Goal: Communication & Community: Answer question/provide support

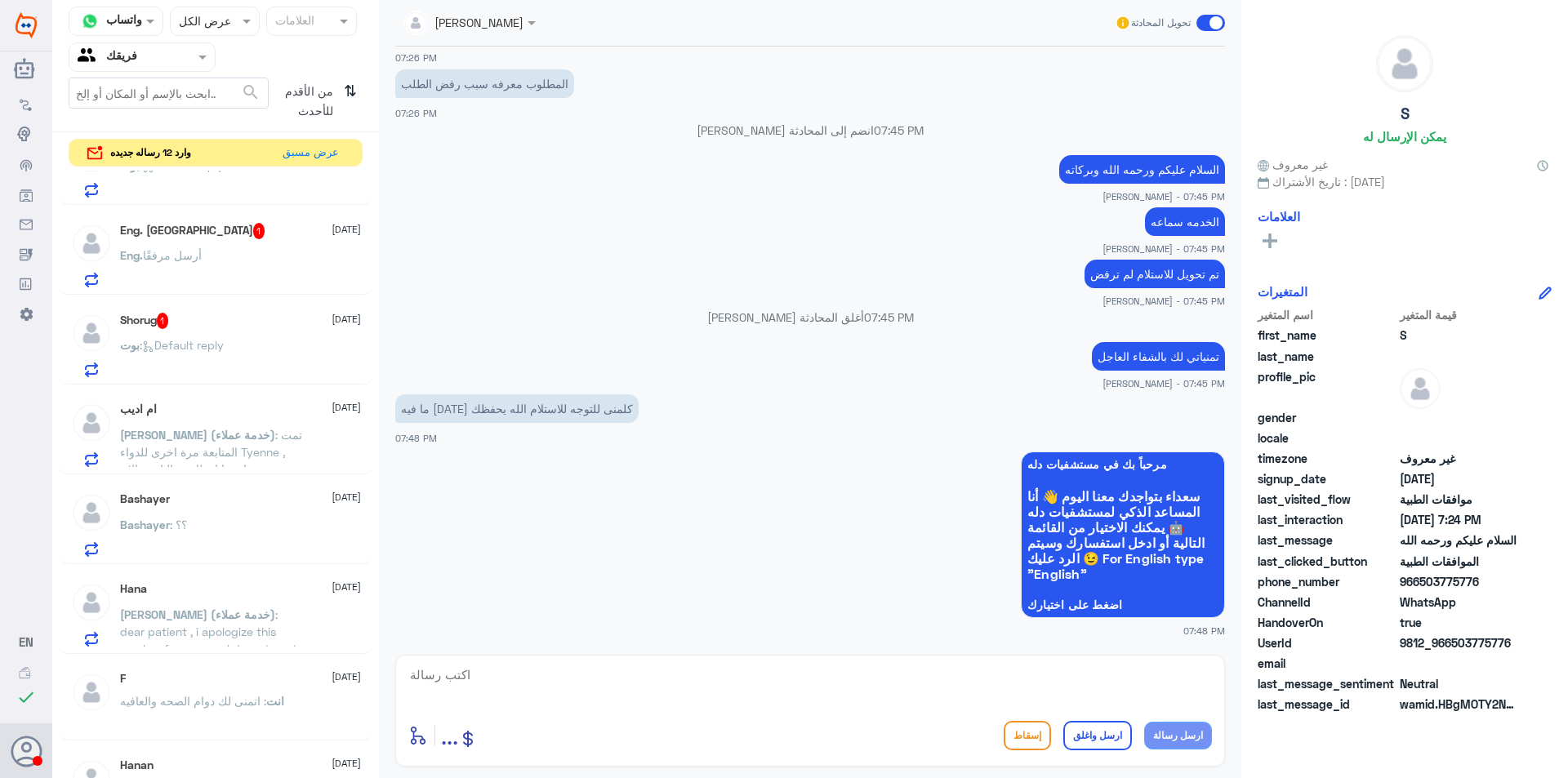
scroll to position [327, 0]
click at [276, 507] on div "Bashayer [DATE][PERSON_NAME] : ؟؟" at bounding box center [241, 524] width 241 height 64
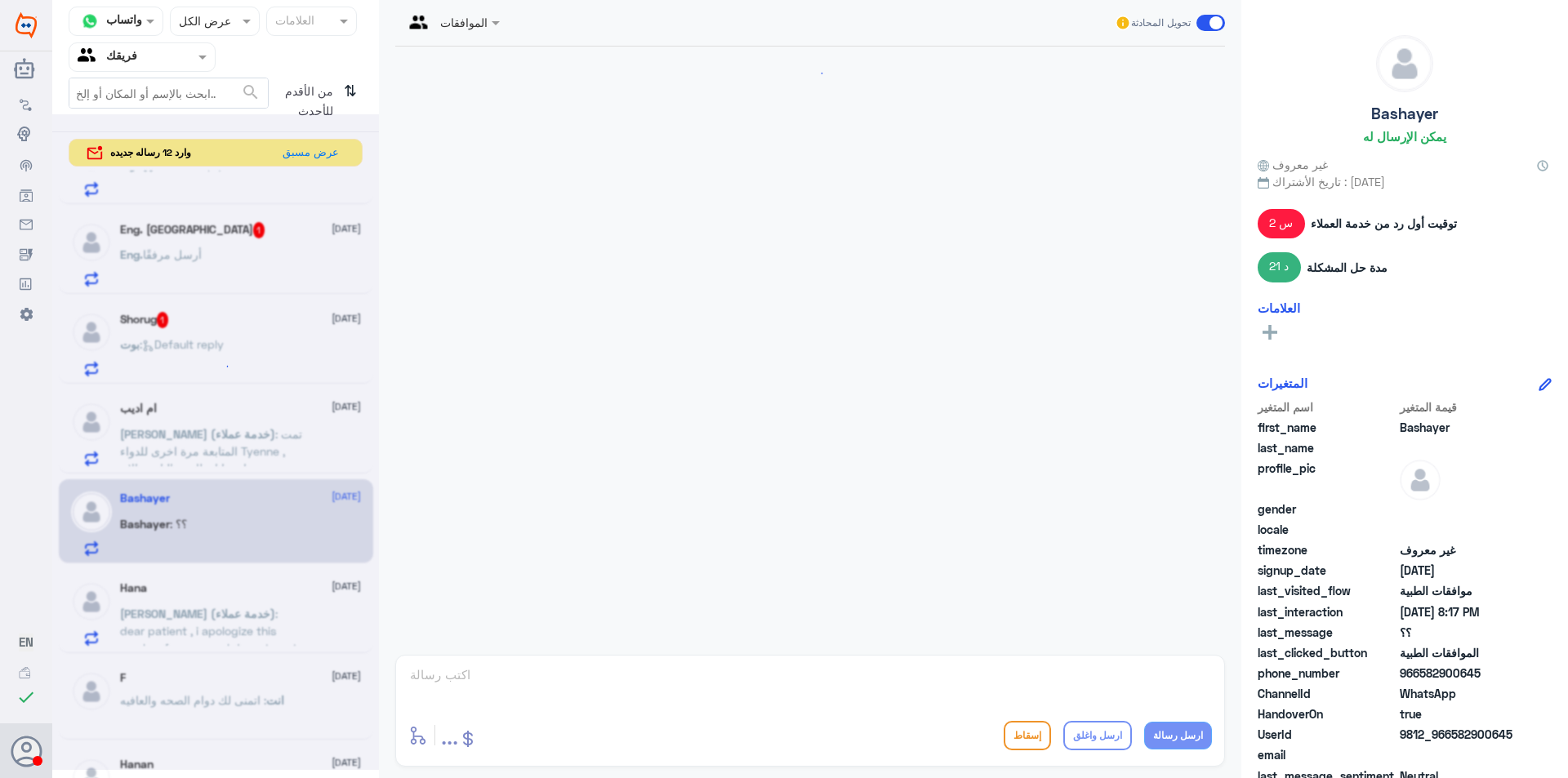
scroll to position [1323, 0]
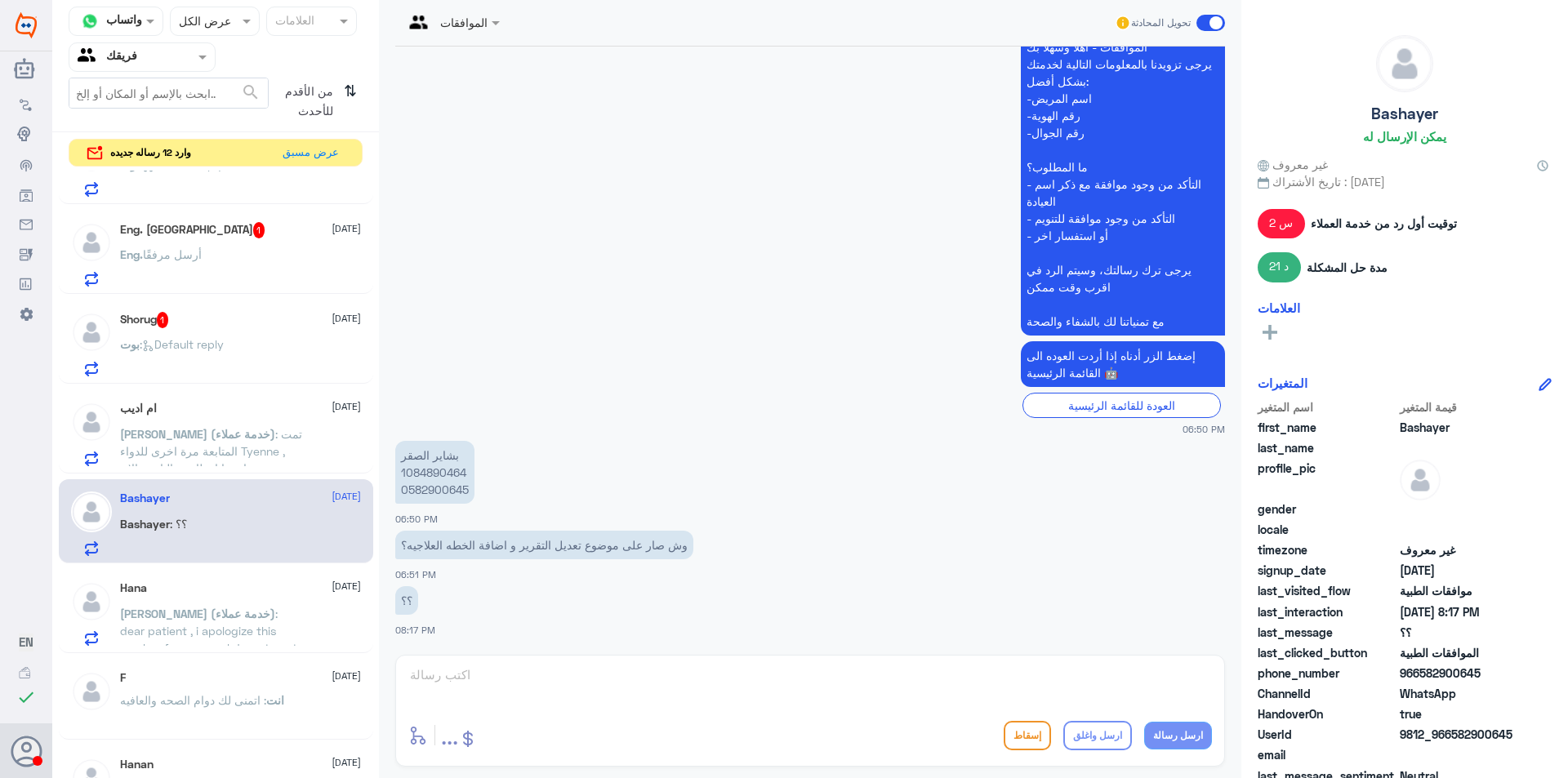
click at [274, 331] on div "Shorug 1 [DATE][PERSON_NAME] : Default reply" at bounding box center [241, 344] width 241 height 64
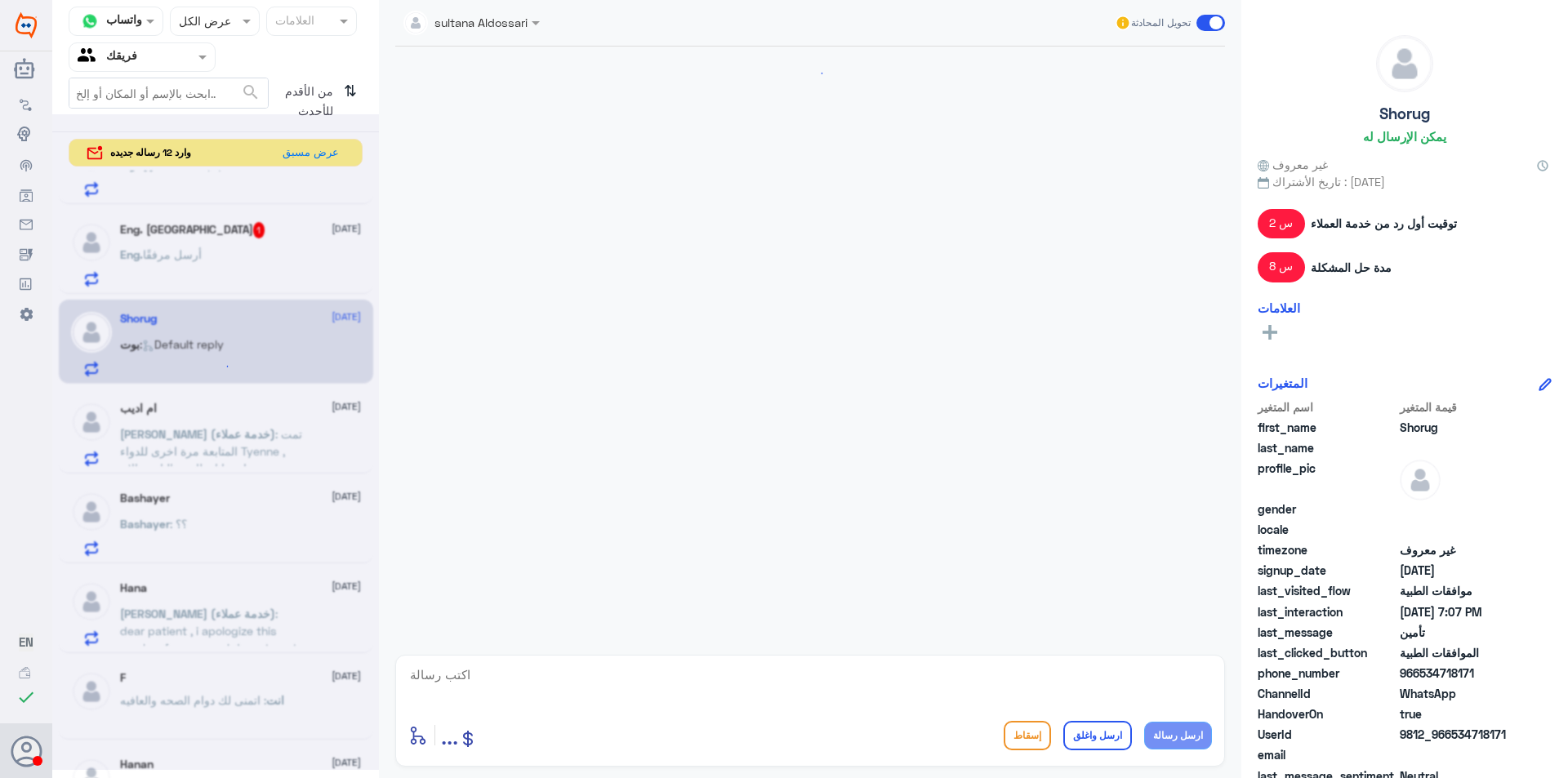
scroll to position [2702, 0]
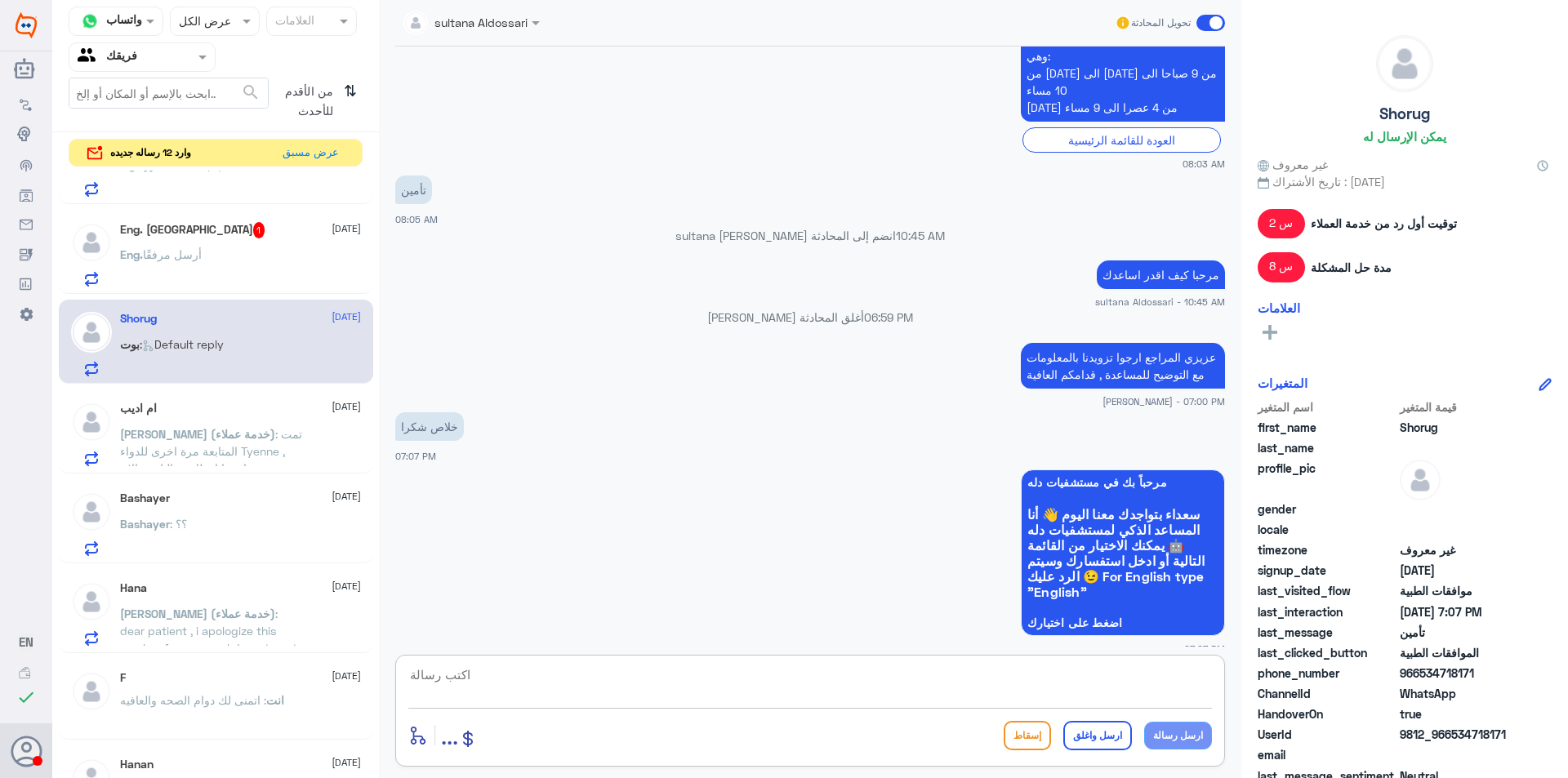
click at [749, 691] on textarea at bounding box center [810, 683] width 804 height 40
type textarea "h"
type textarea "اتمنى لك دوام الصحه والعافيه"
click at [1111, 741] on button "ارسل واغلق" at bounding box center [1097, 735] width 69 height 29
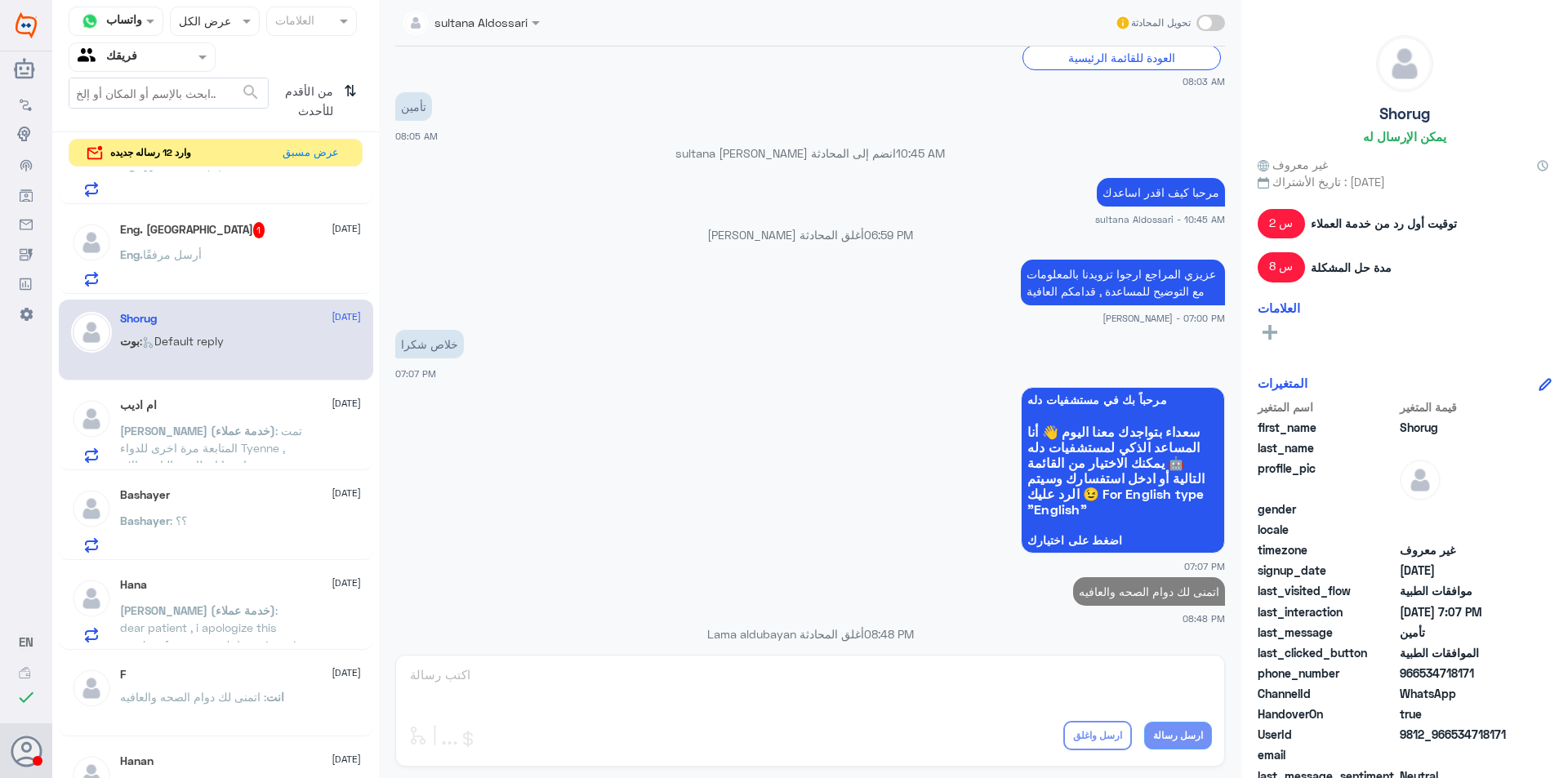
click at [246, 433] on span ": تمت المتابعة مرة اخرى للدواء Tyenne , ارجوا انتظار رد التامين الان" at bounding box center [211, 448] width 182 height 48
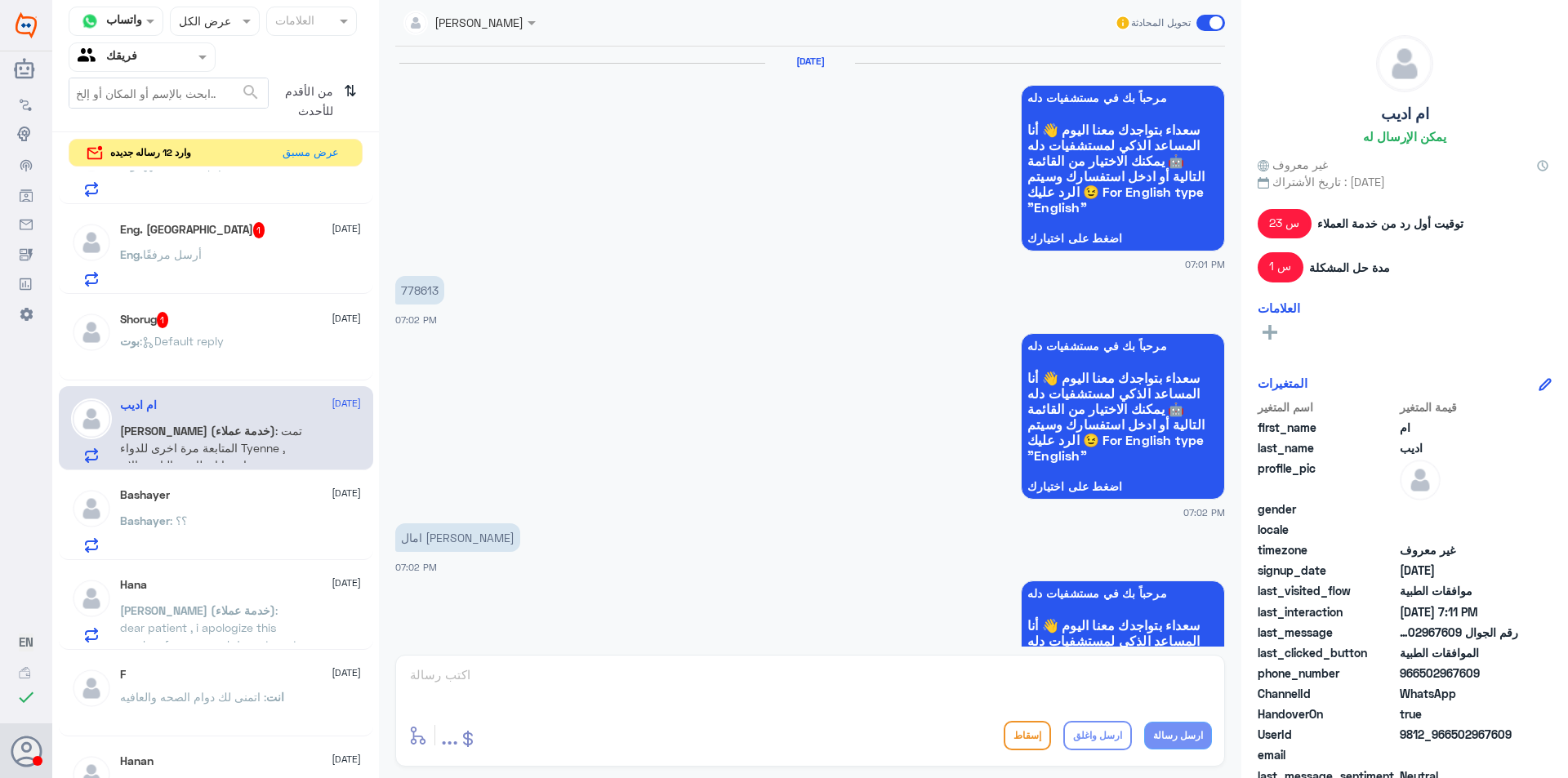
scroll to position [1744, 0]
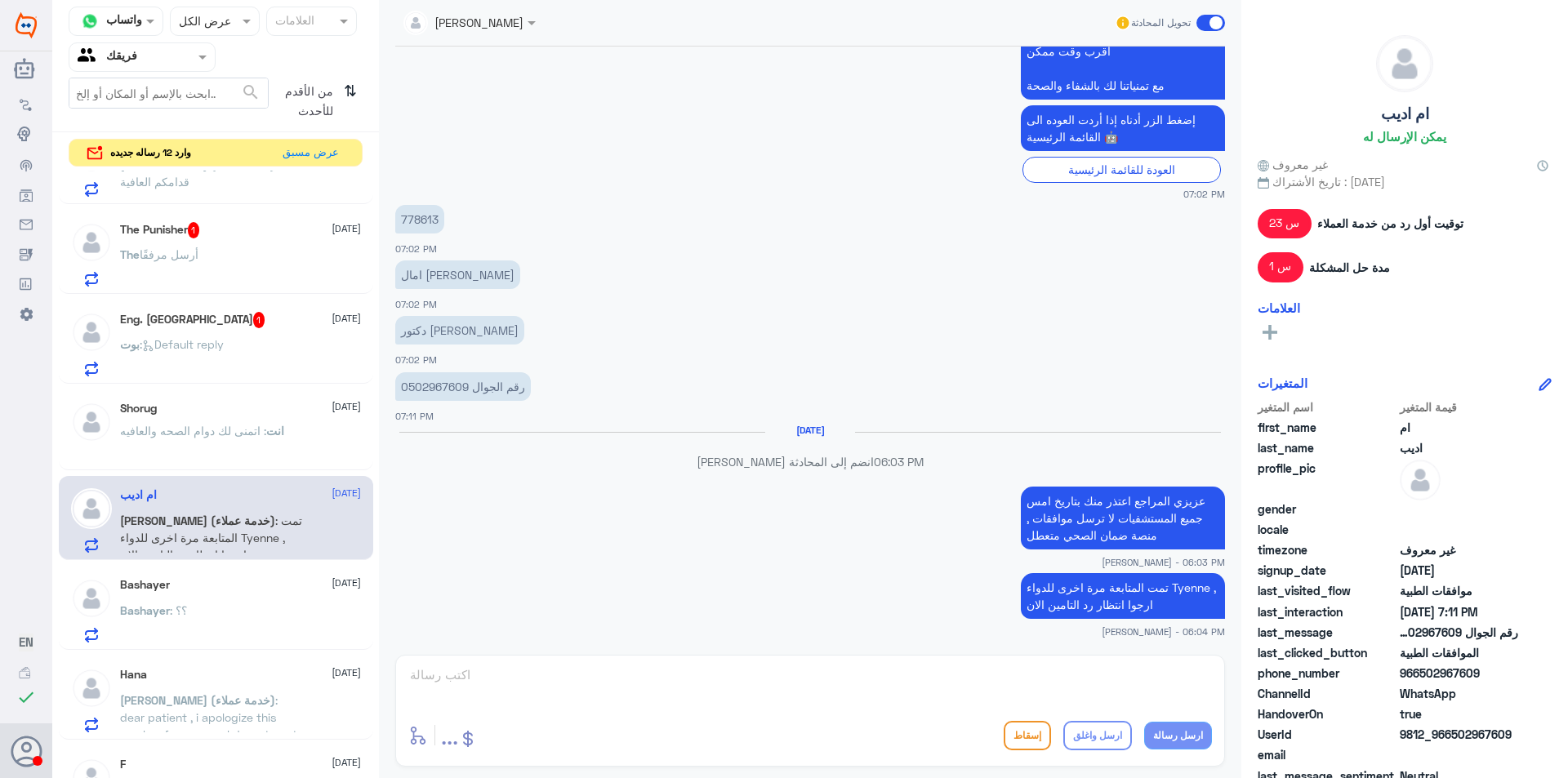
click at [202, 328] on h5 "Eng. Abu Obay 1" at bounding box center [193, 320] width 145 height 16
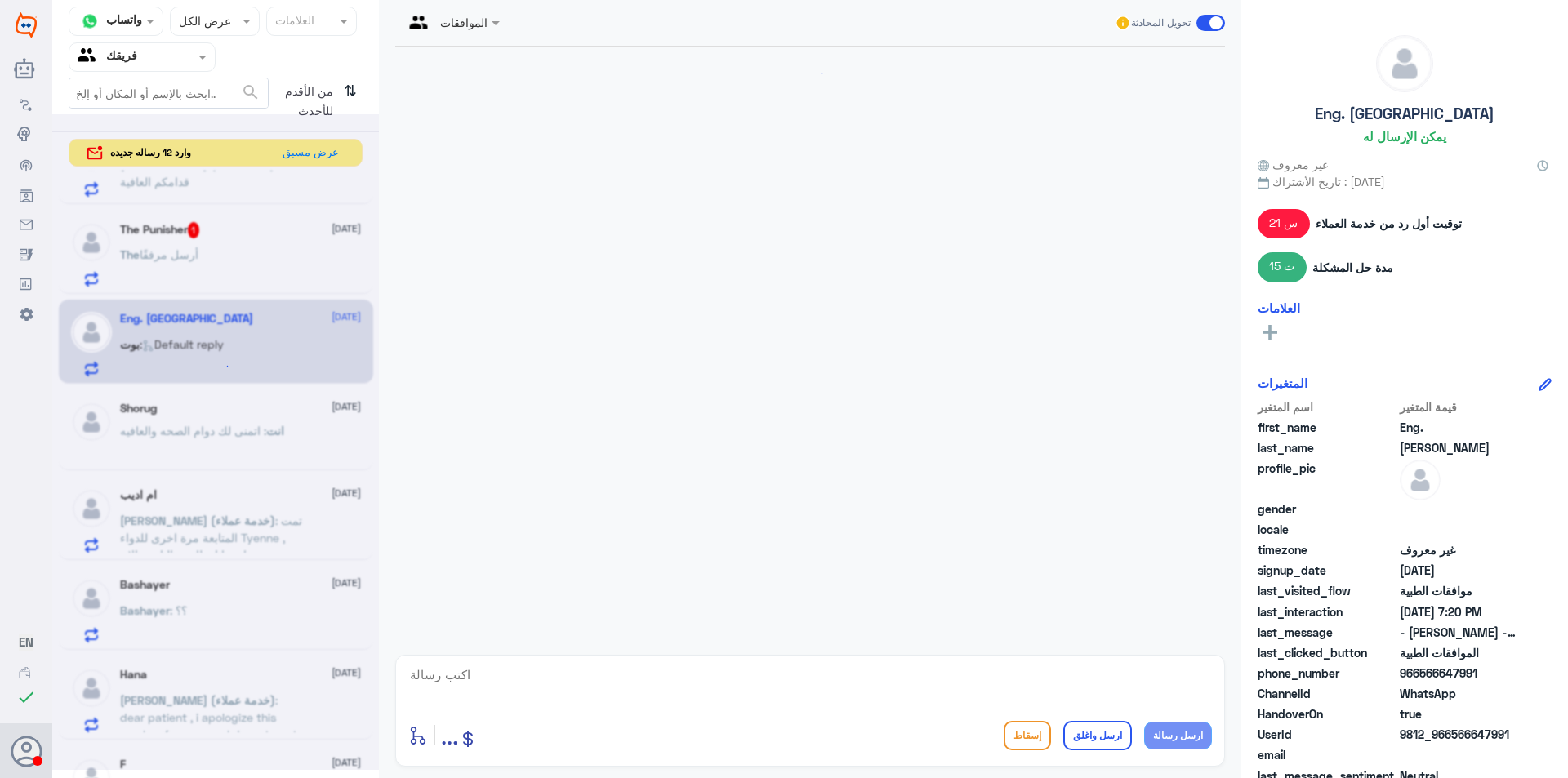
scroll to position [713, 0]
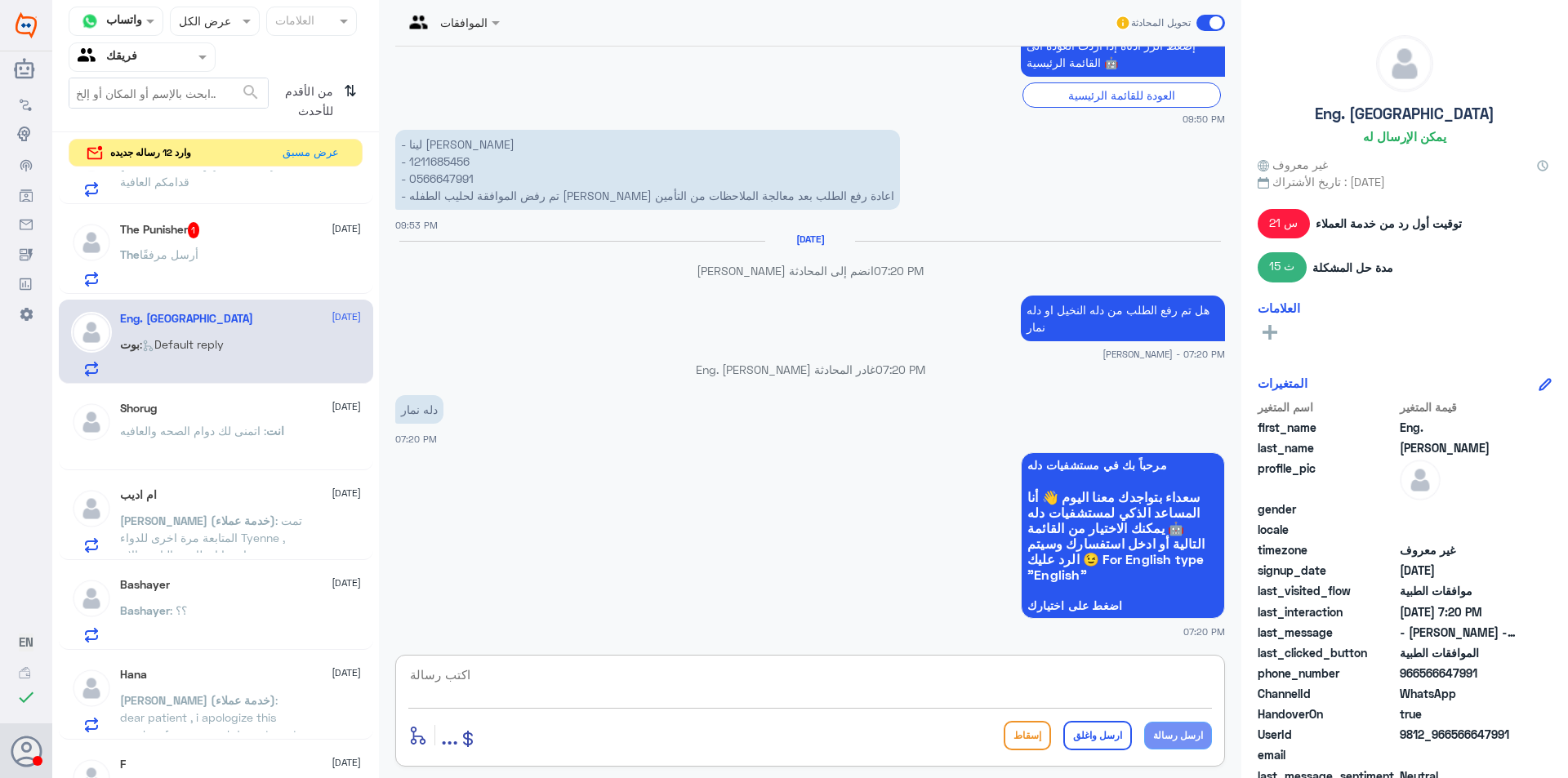
click at [921, 694] on textarea at bounding box center [810, 683] width 804 height 40
click at [760, 673] on textarea at bounding box center [810, 683] width 804 height 40
paste textarea "( 0112995140 , 0546022896 )"
type textarea "الرجاء التواصل مع دله نمار ( 0112995140 , 0546022896 )"
click at [1097, 738] on button "ارسل واغلق" at bounding box center [1097, 735] width 69 height 29
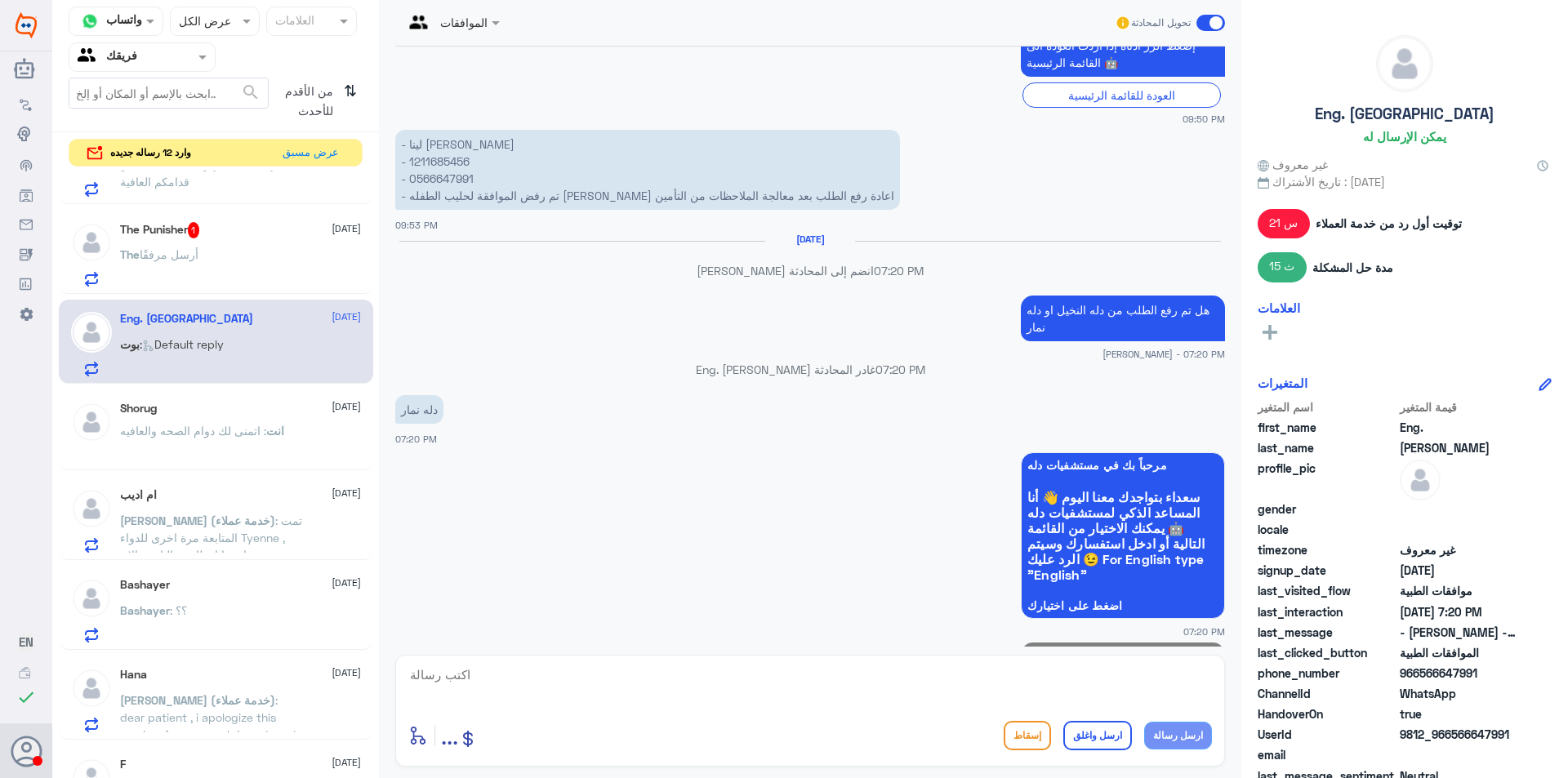
scroll to position [782, 0]
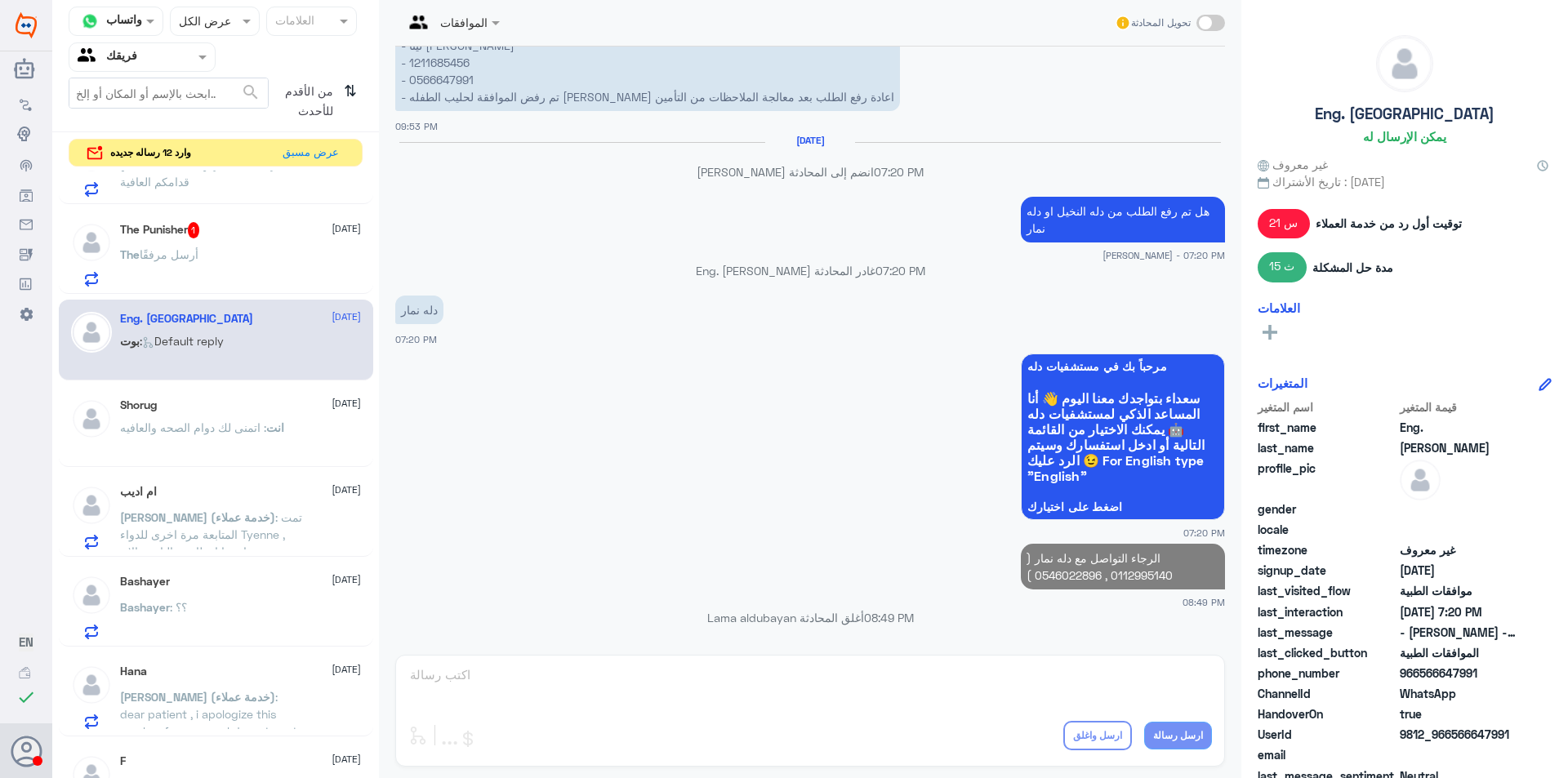
click at [295, 252] on div "The أرسل مرفقًا" at bounding box center [241, 268] width 241 height 37
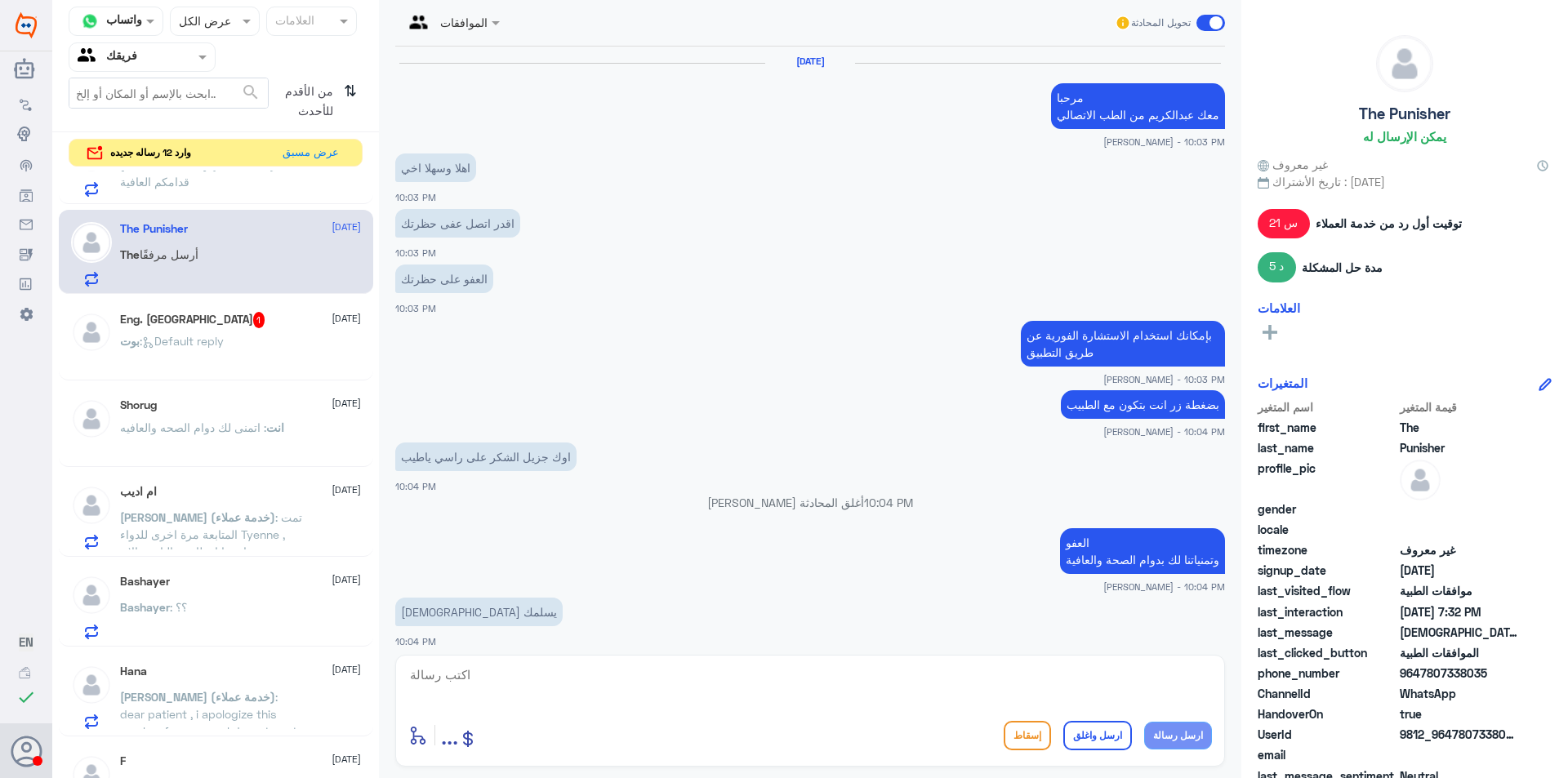
scroll to position [1155, 0]
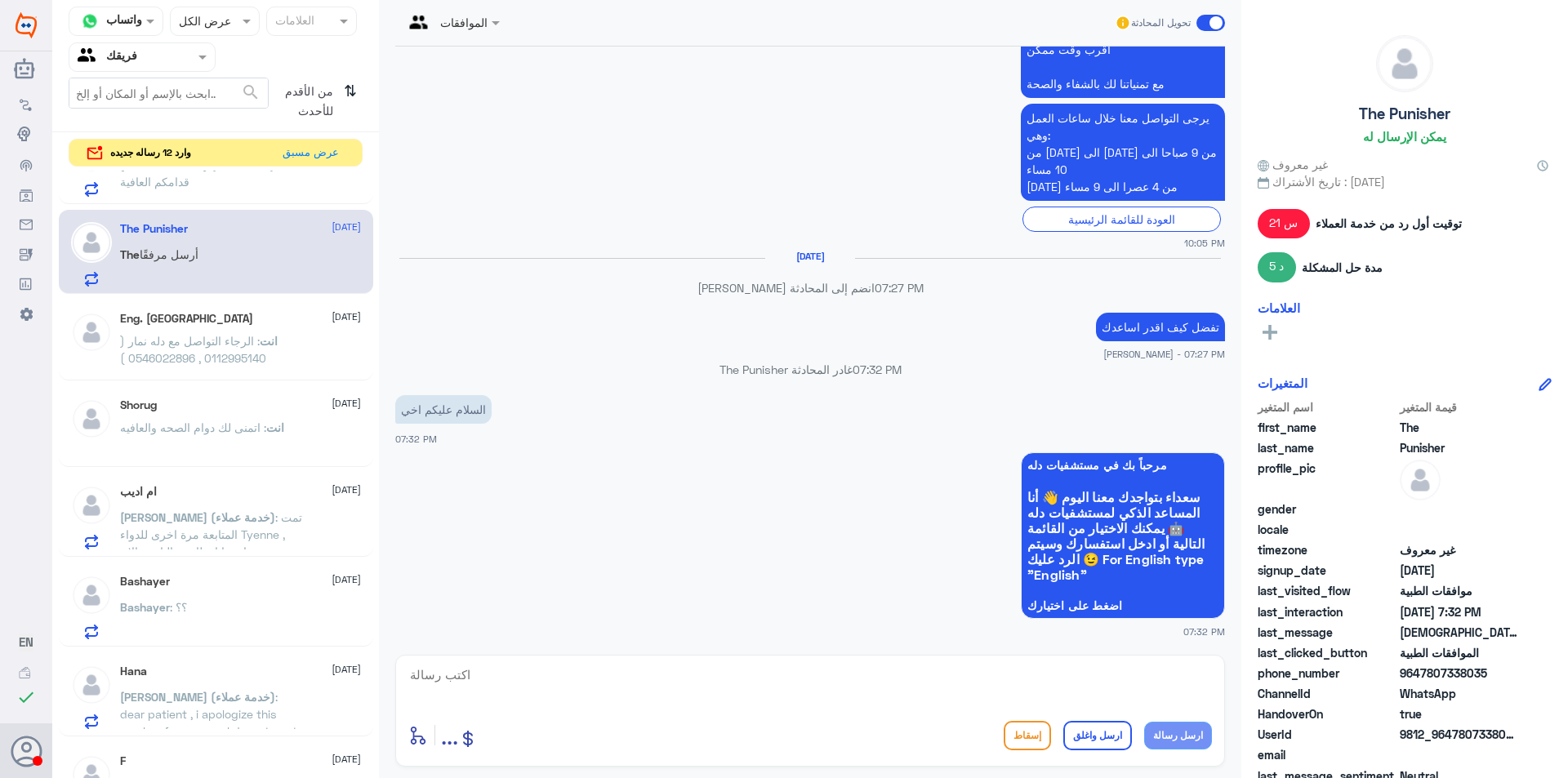
click at [781, 691] on textarea at bounding box center [810, 683] width 804 height 40
type textarea "وعليكم السلام تفضل"
click at [1169, 740] on button "ارسل رسالة" at bounding box center [1178, 735] width 68 height 28
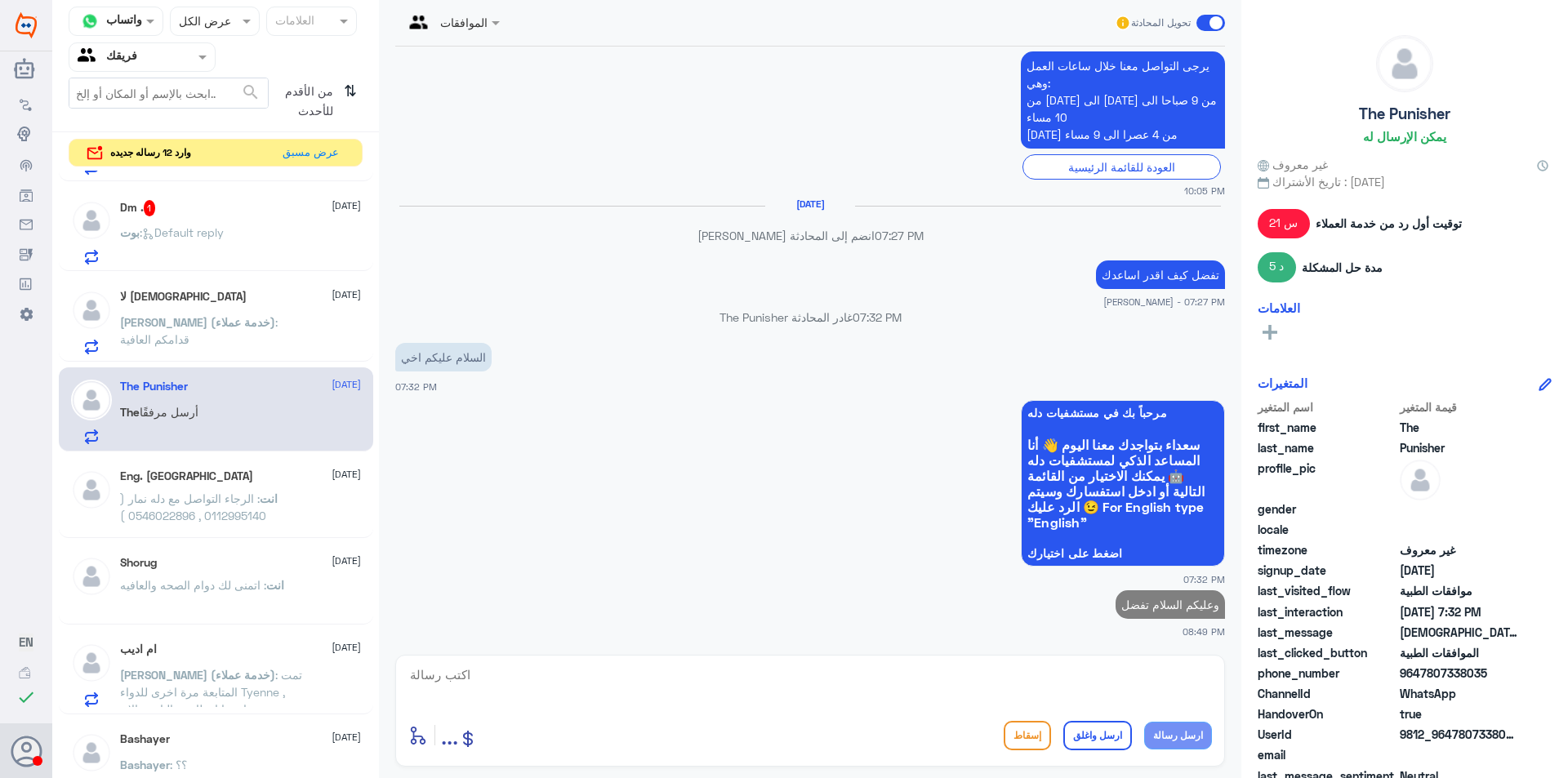
scroll to position [163, 0]
click at [247, 214] on div "Dm . 1 [DATE]" at bounding box center [241, 214] width 241 height 16
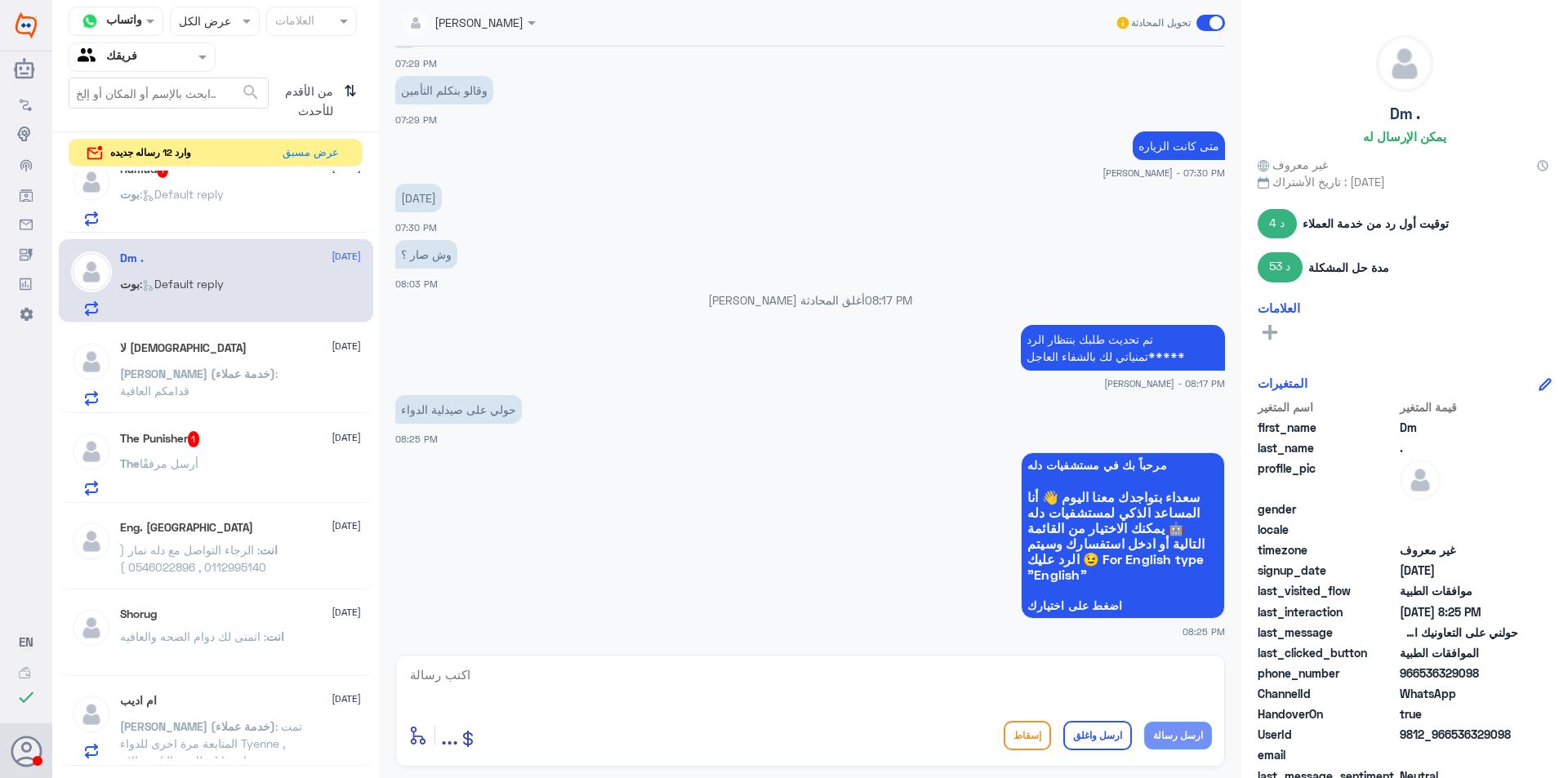
scroll to position [82, 0]
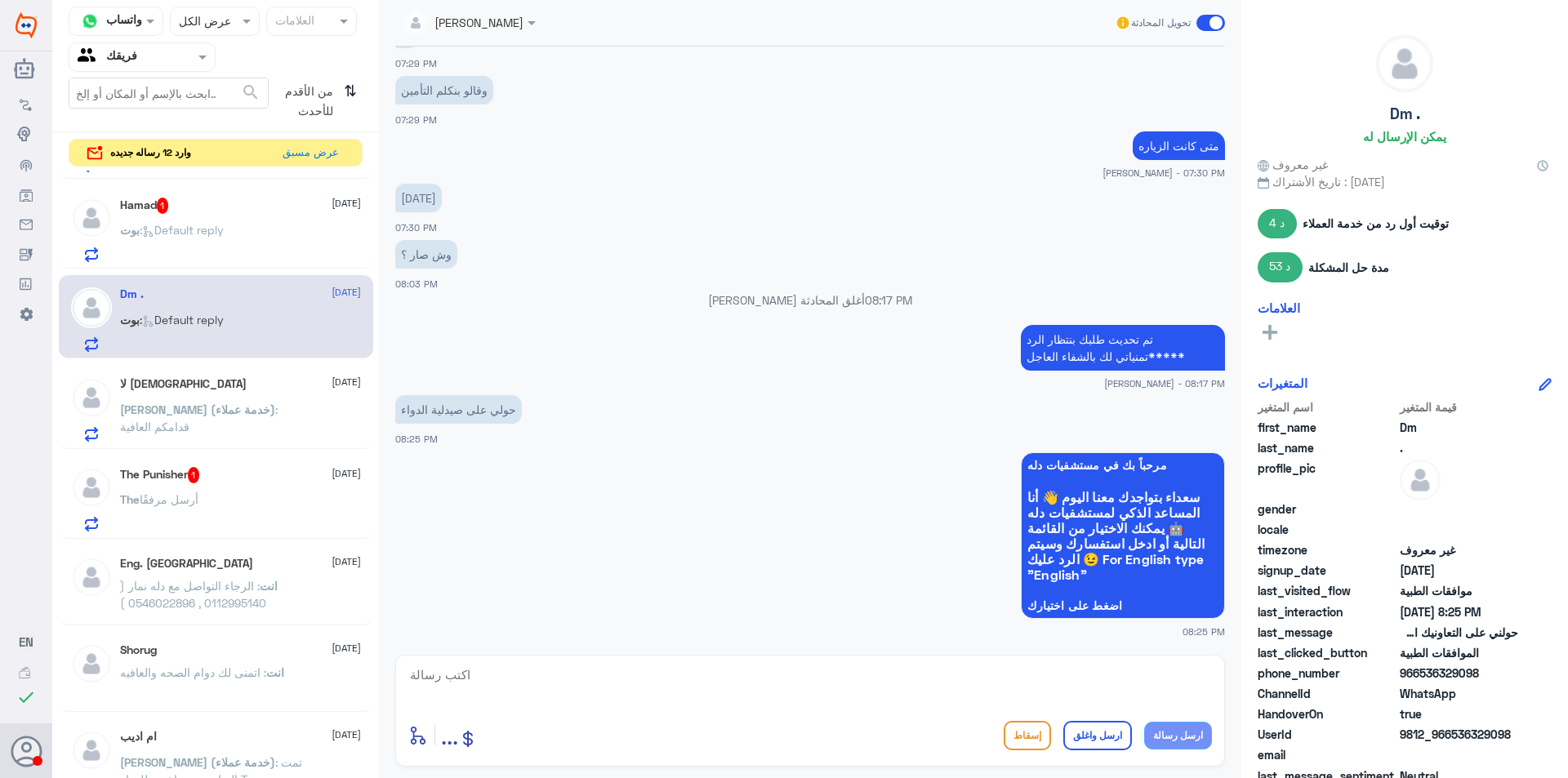
click at [261, 252] on div "[PERSON_NAME] : Default reply" at bounding box center [241, 244] width 241 height 37
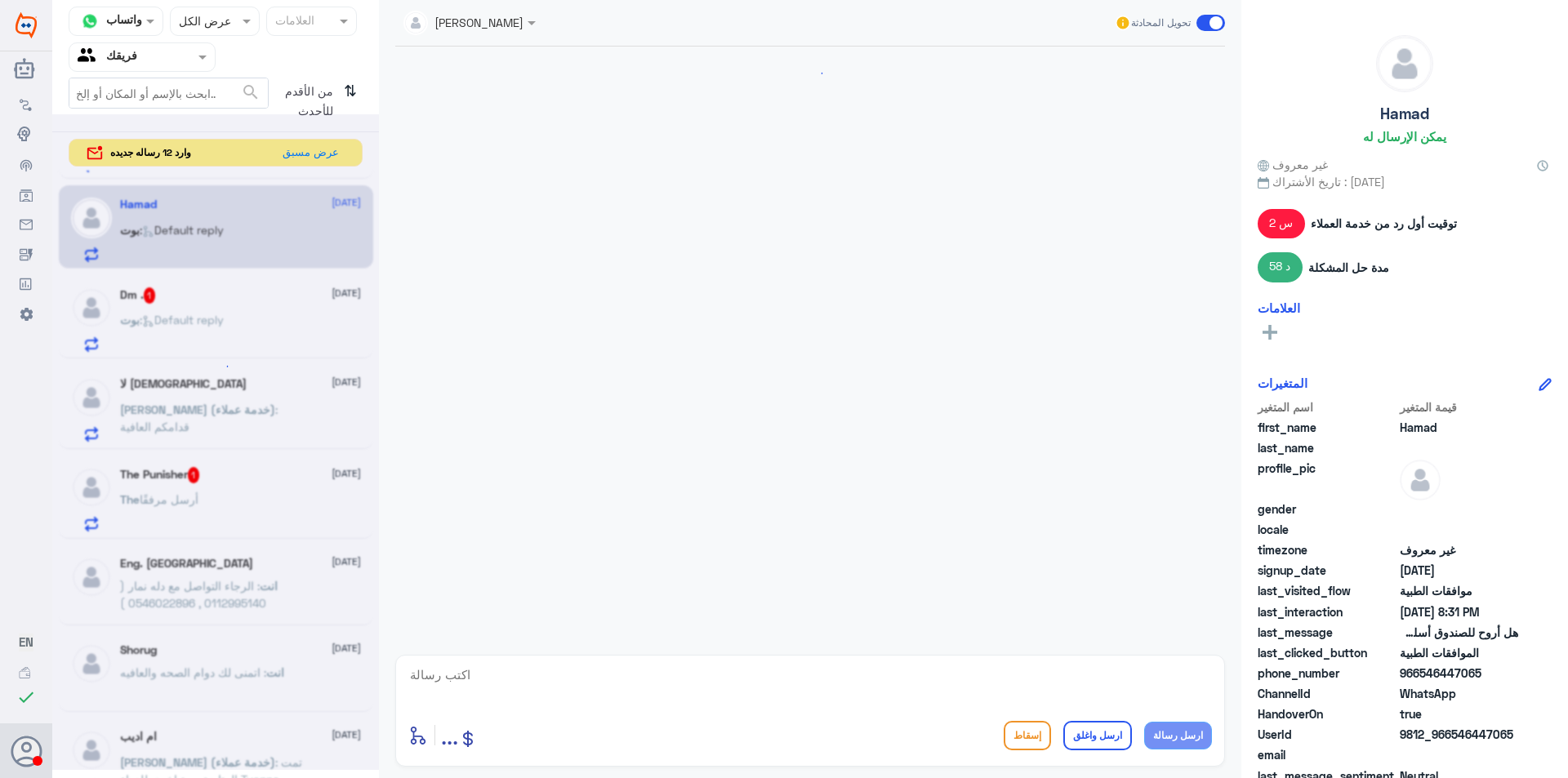
scroll to position [1213, 0]
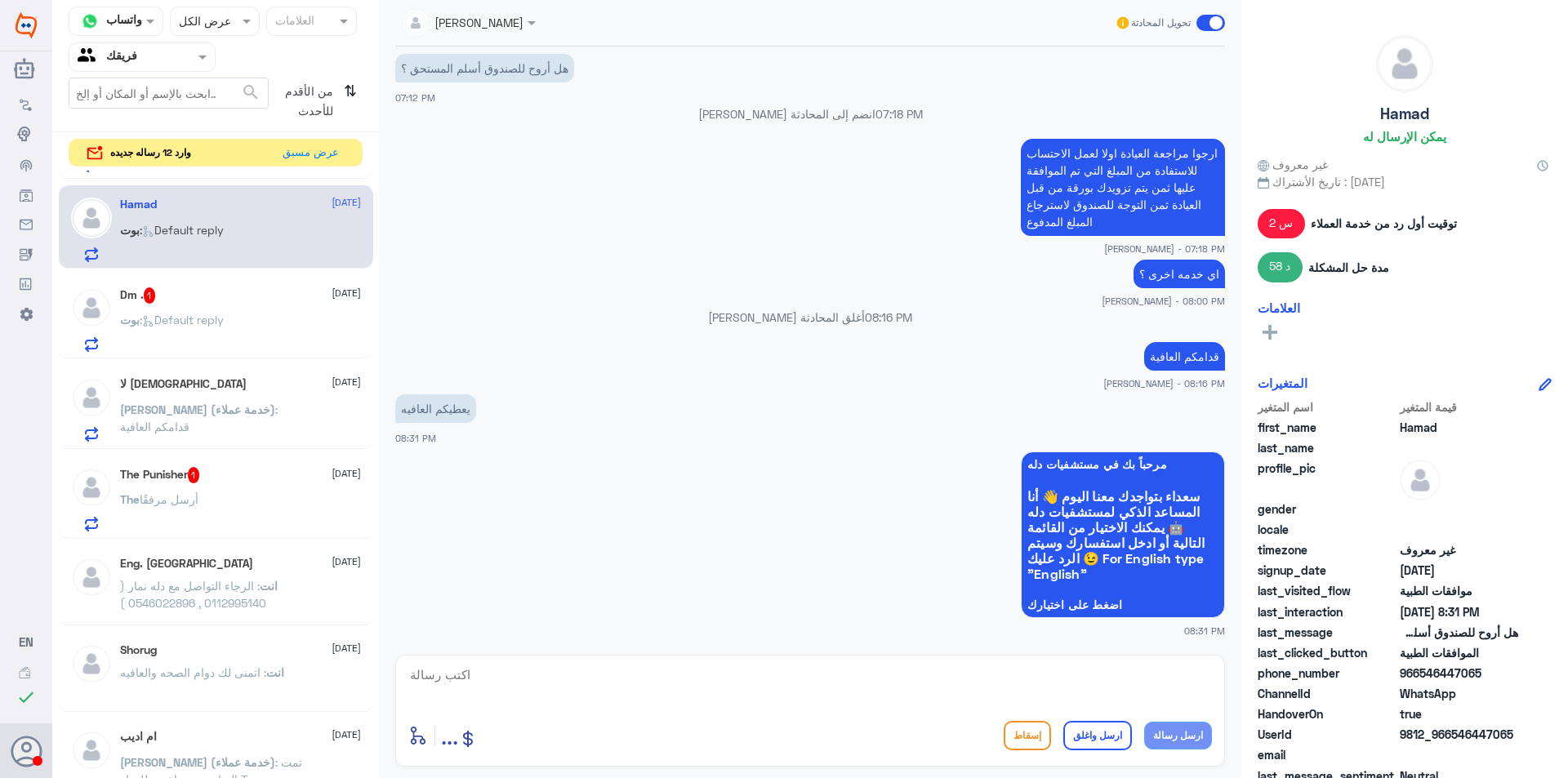
click at [949, 680] on textarea at bounding box center [810, 683] width 804 height 40
type textarea "ا"
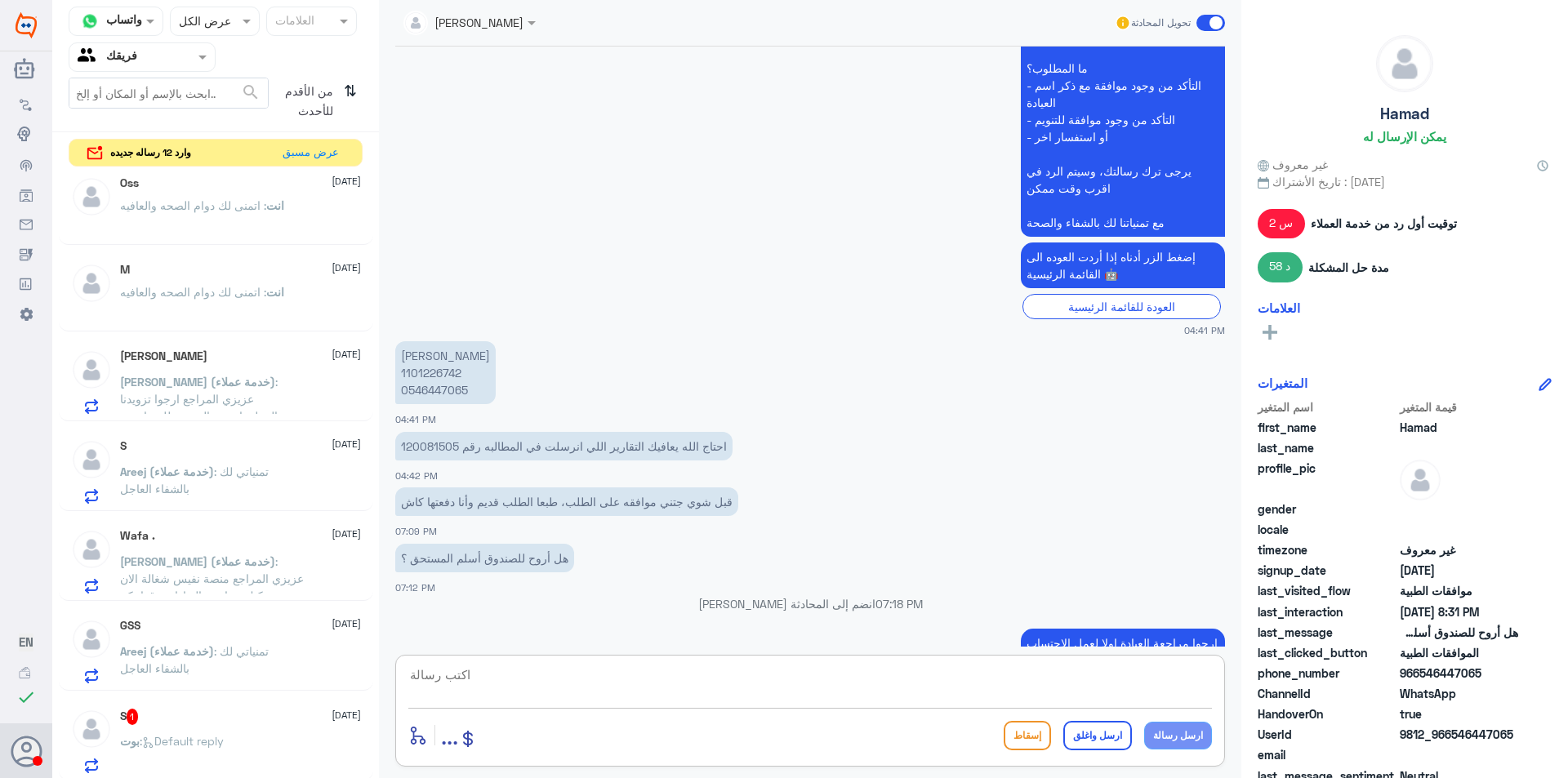
scroll to position [1531, 0]
click at [248, 751] on div "[PERSON_NAME] : Default reply" at bounding box center [241, 751] width 241 height 37
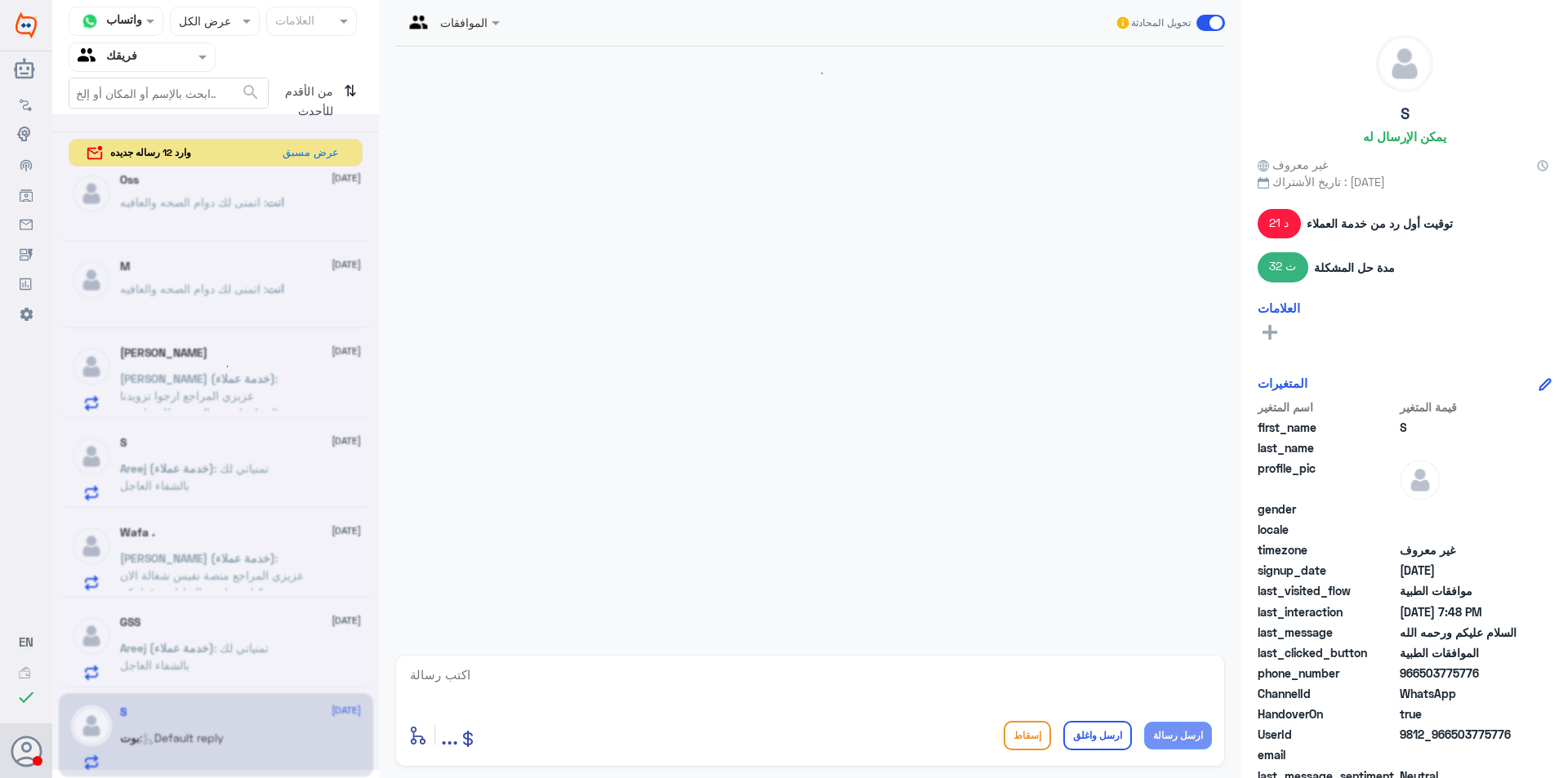
scroll to position [1052, 0]
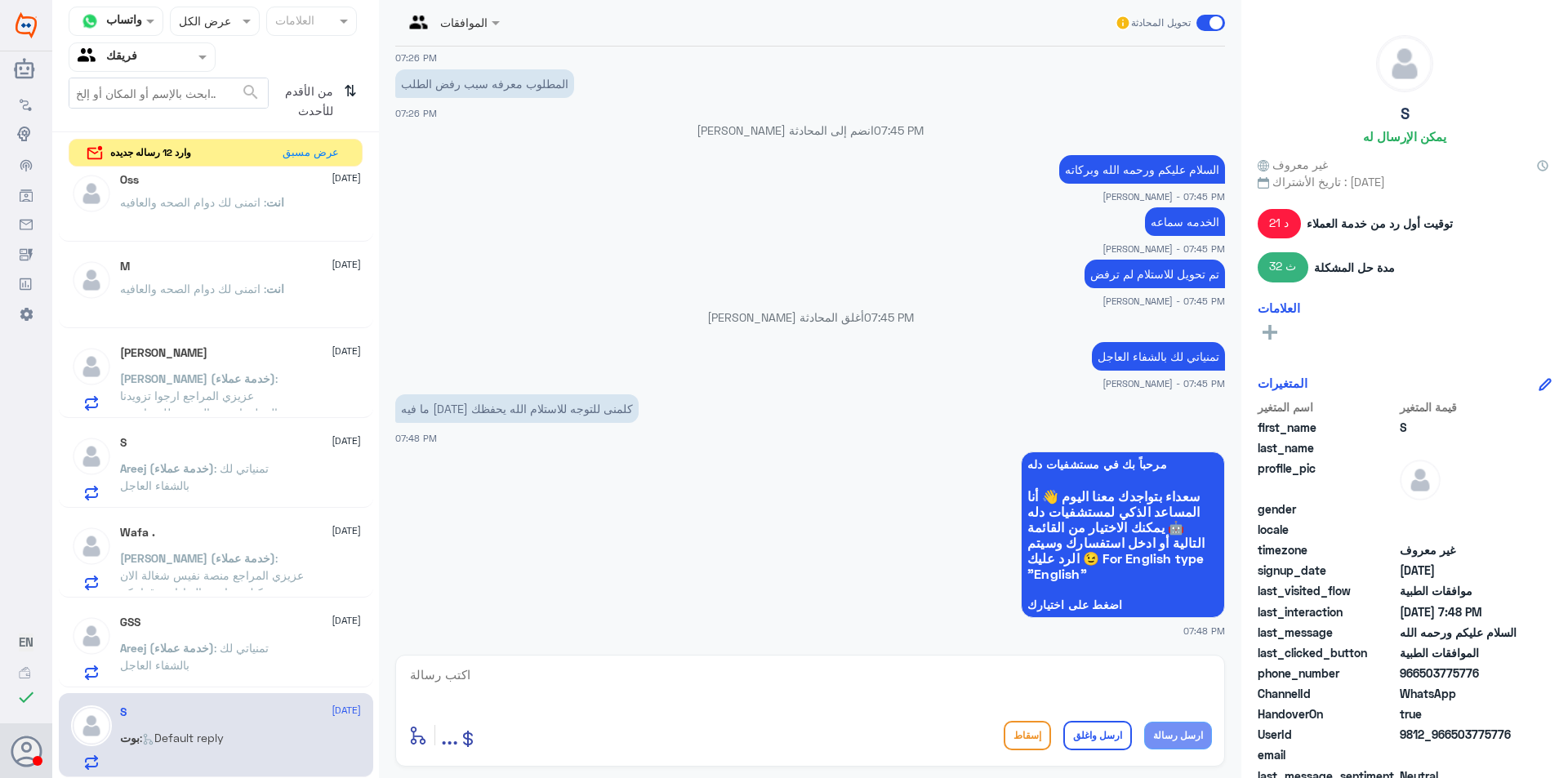
click at [179, 690] on div "Alaa 1 [DATE][PERSON_NAME] أرسل مرفقًا Hamad 1 [DATE][PERSON_NAME] : Default re…" at bounding box center [216, 476] width 326 height 613
click at [174, 662] on span ": تمنياتي لك بالشفاء العاجل" at bounding box center [194, 657] width 149 height 31
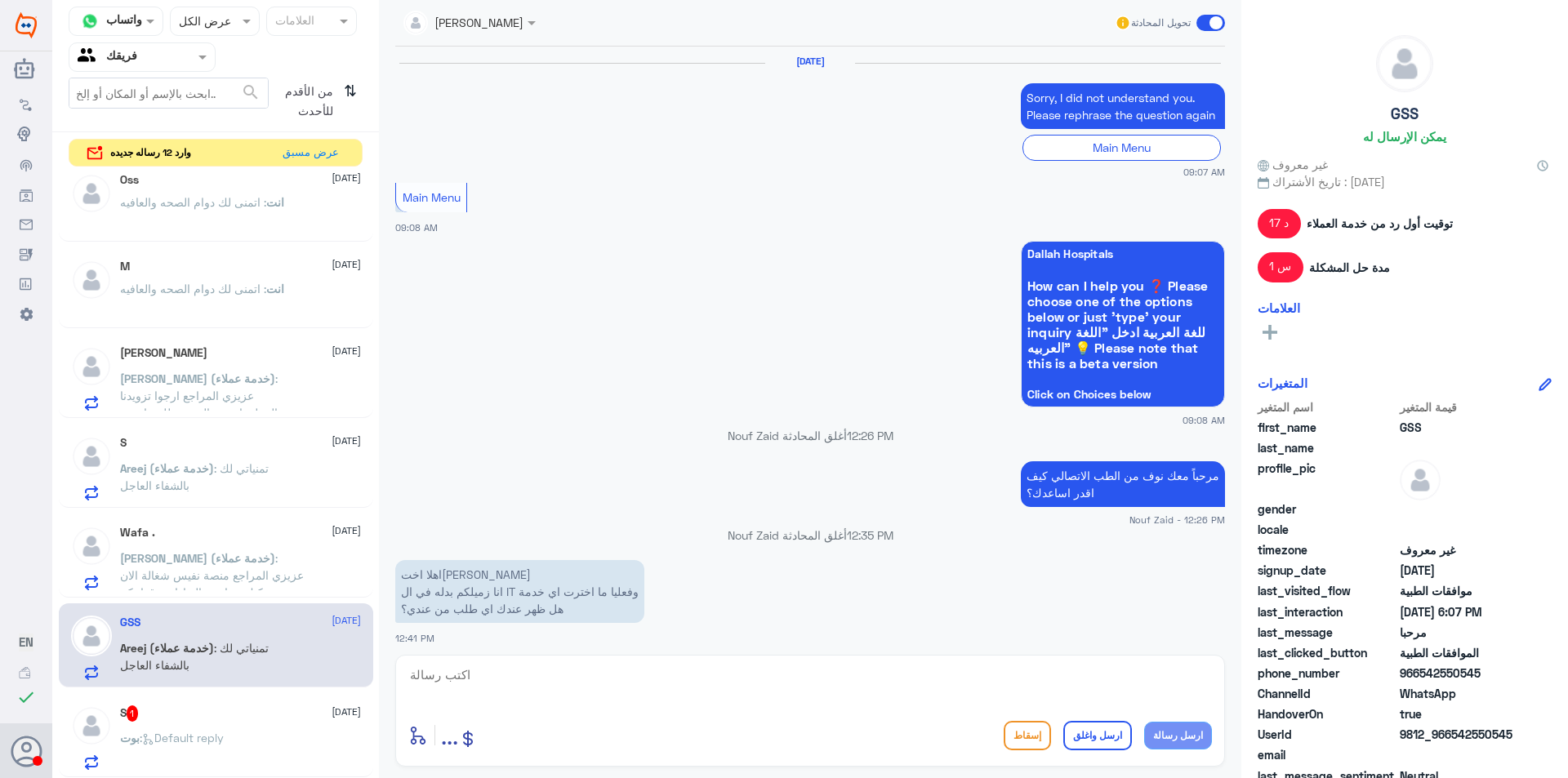
scroll to position [1259, 0]
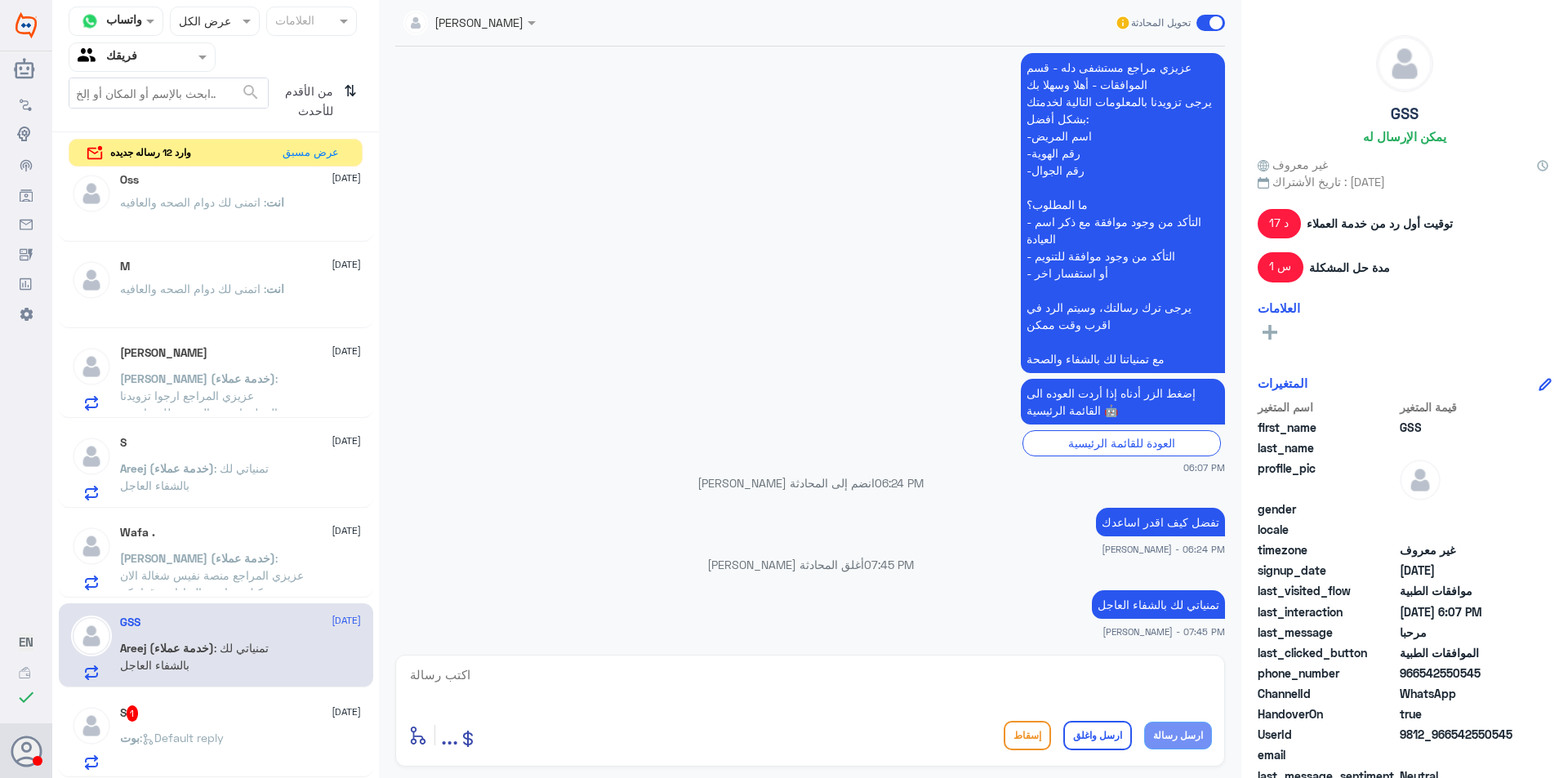
click at [201, 394] on span ": عزيزي المراجع ارجوا تزويدنا بالمعلومات مع التوضيح للمساعدة , قدامكم العافية" at bounding box center [201, 404] width 161 height 65
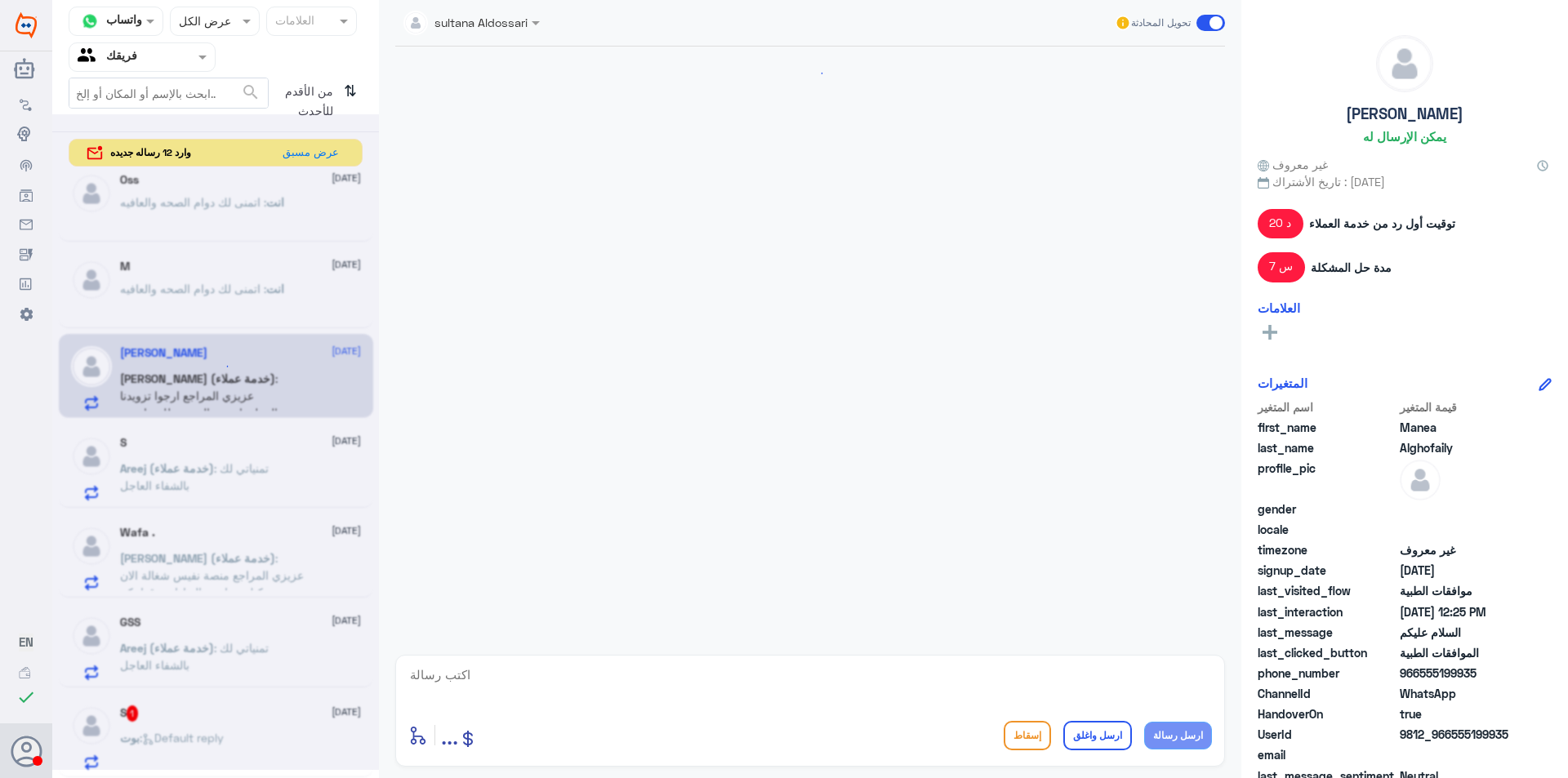
scroll to position [382, 0]
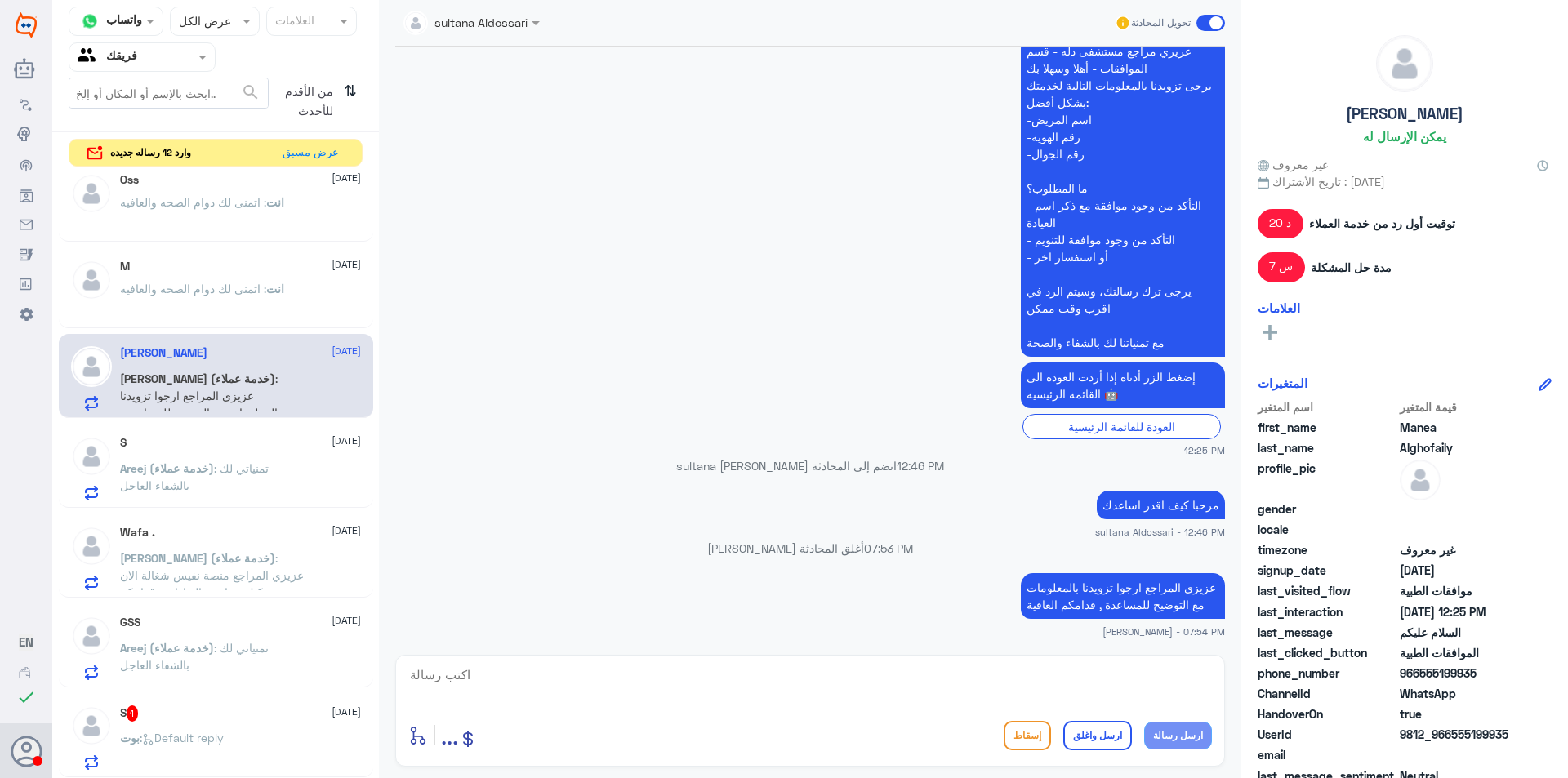
click at [255, 294] on span ": اتمنى لك دوام الصحه والعافيه" at bounding box center [194, 289] width 146 height 14
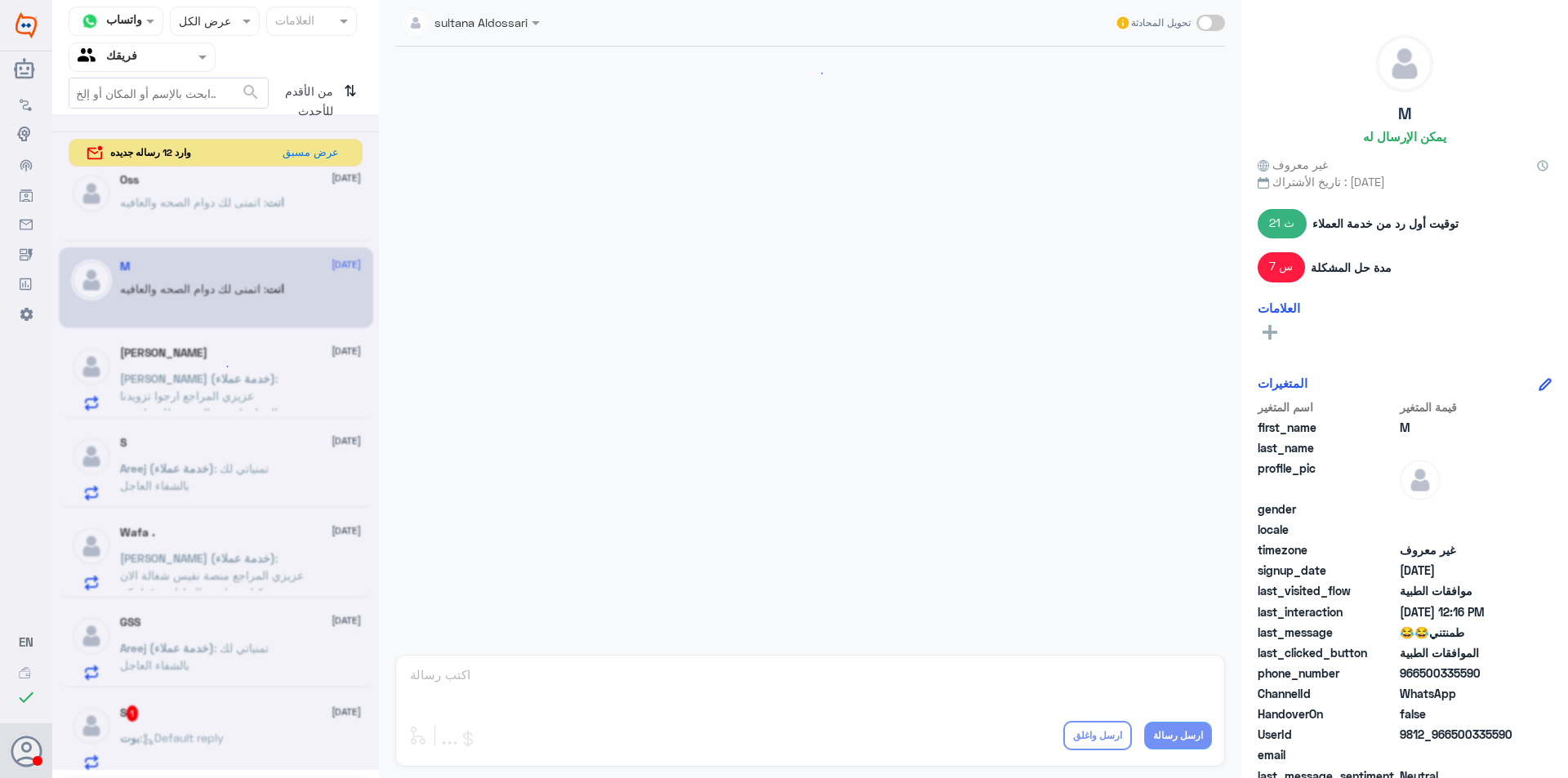
scroll to position [916, 0]
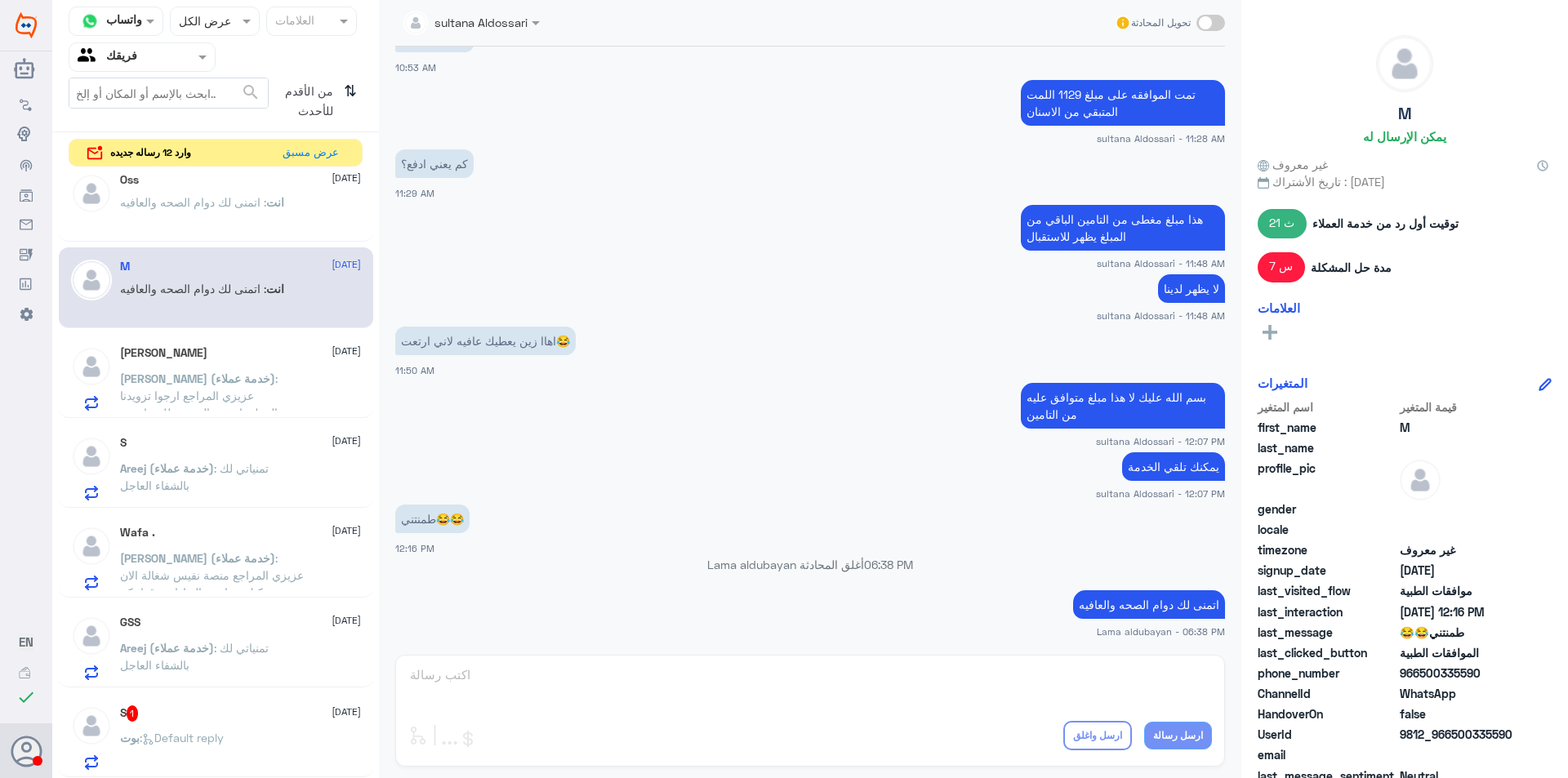
click at [237, 259] on div "M [DATE] انت : اتمنى لك دوام الصحه والعافيه" at bounding box center [216, 287] width 314 height 81
click at [346, 92] on icon "⇅" at bounding box center [350, 98] width 13 height 42
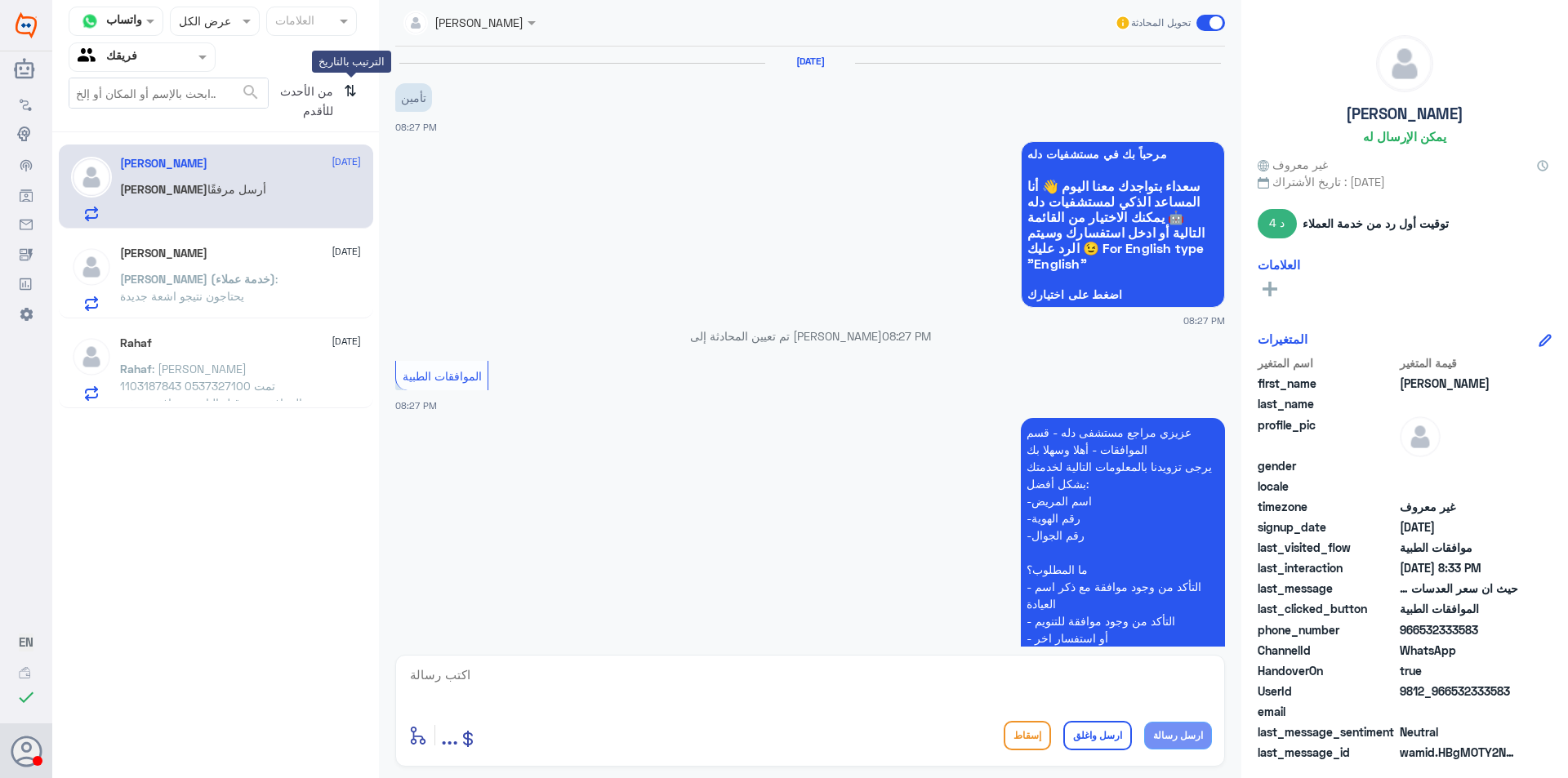
scroll to position [557, 0]
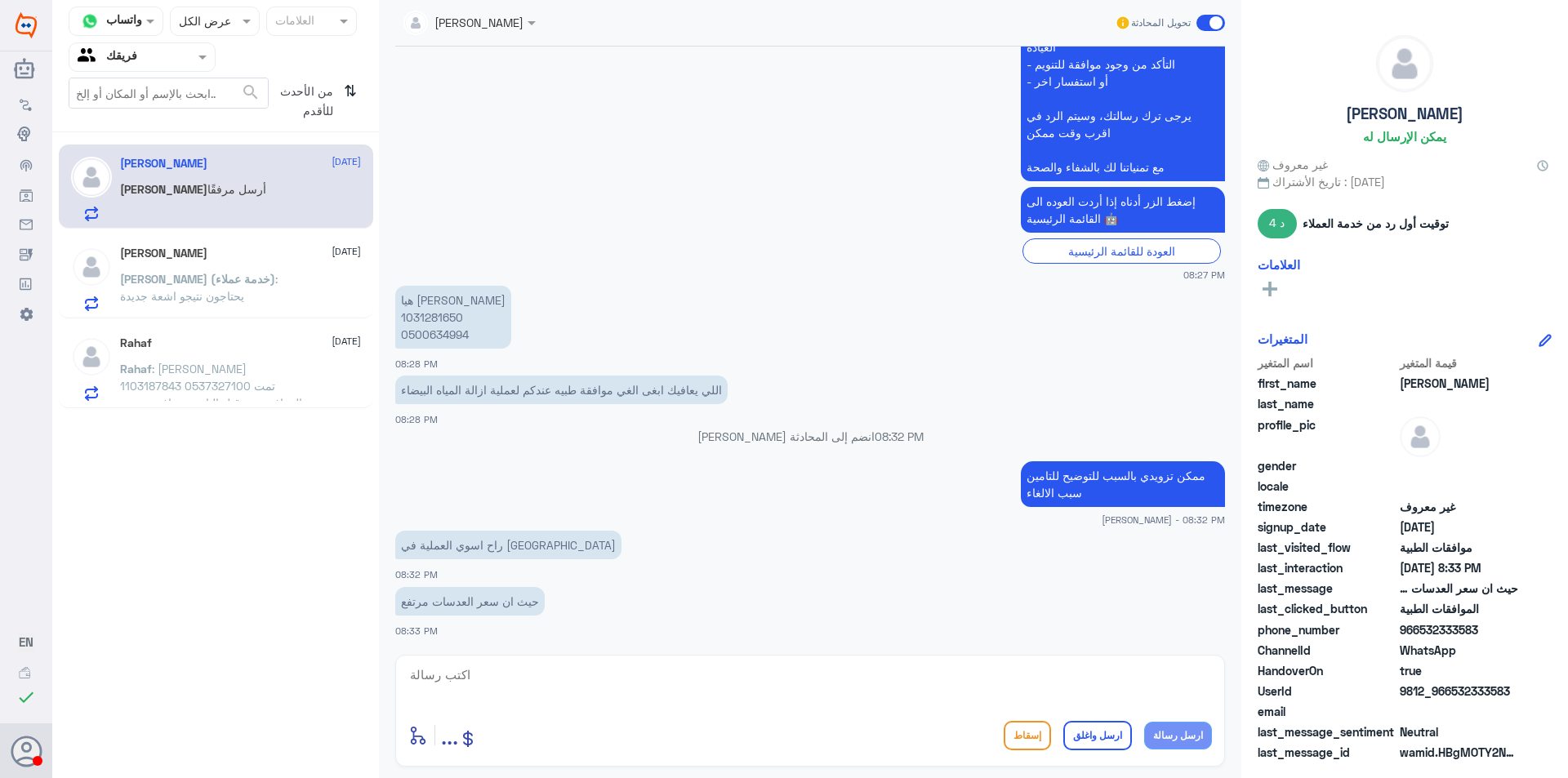
click at [240, 293] on p "[PERSON_NAME] (خدمة عملاء) : يحتاجون نتيجو اشعة جديدة" at bounding box center [212, 291] width 184 height 41
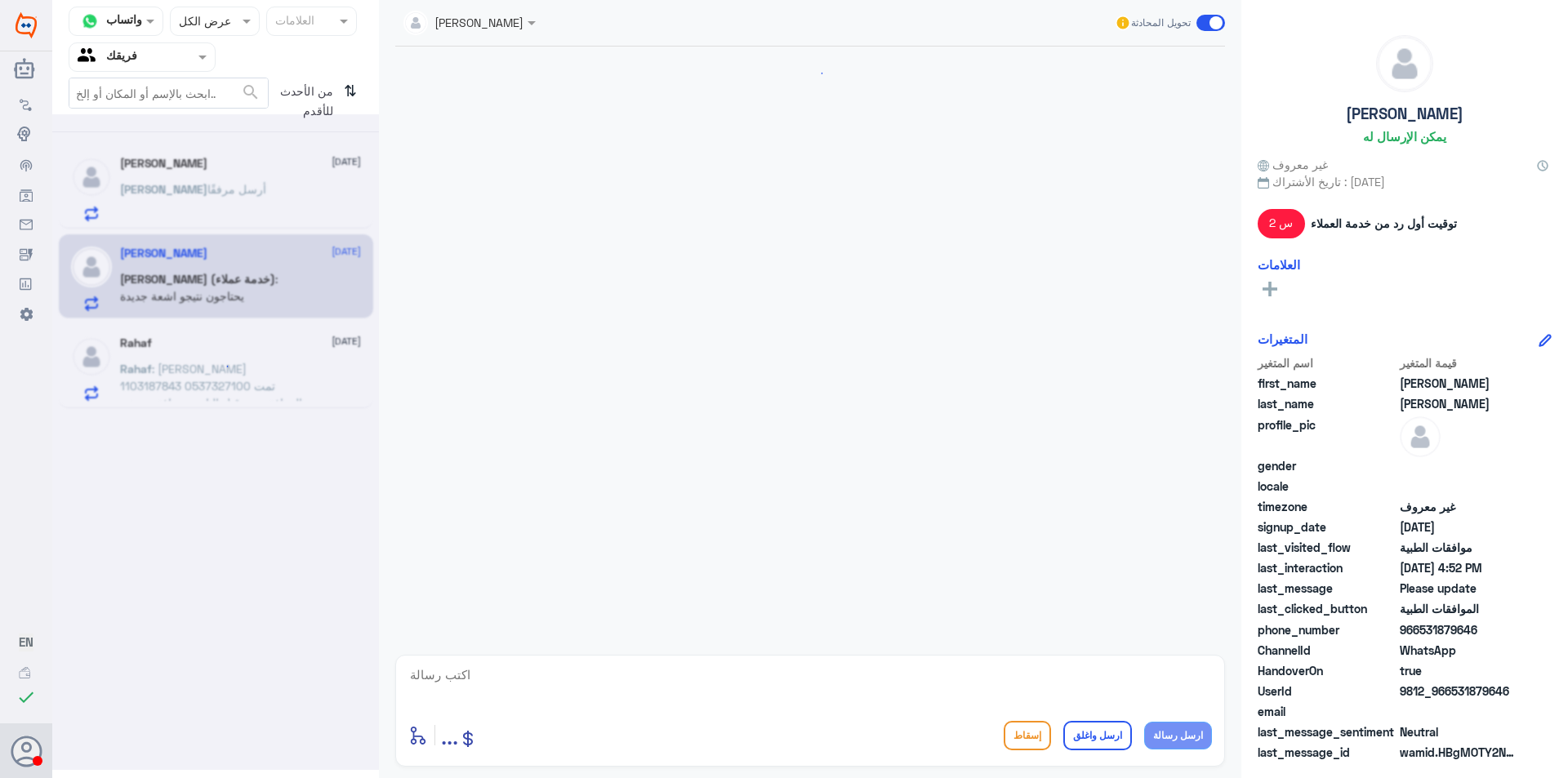
scroll to position [1759, 0]
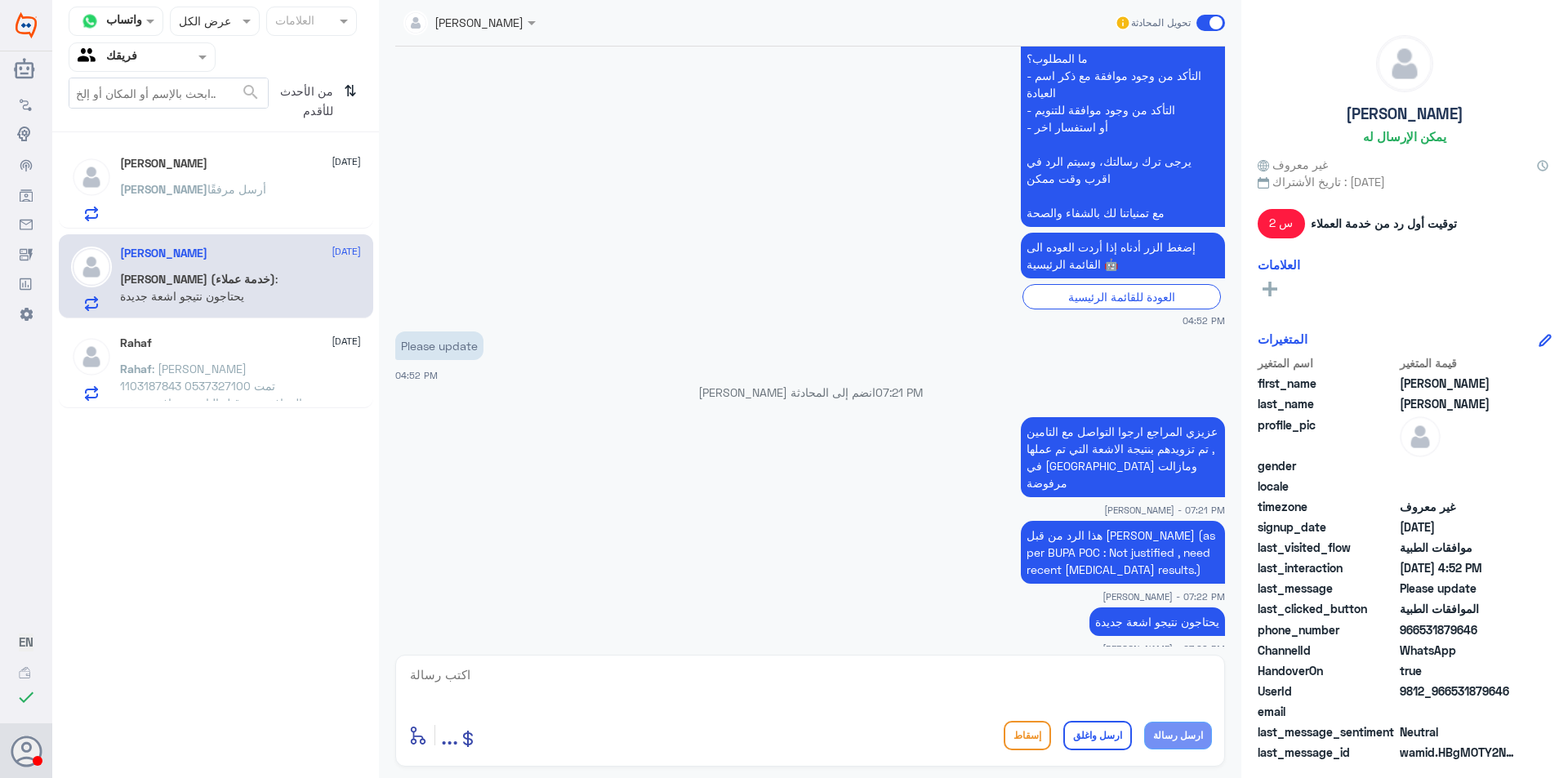
click at [215, 343] on div "Rahaf [DATE]" at bounding box center [241, 343] width 241 height 14
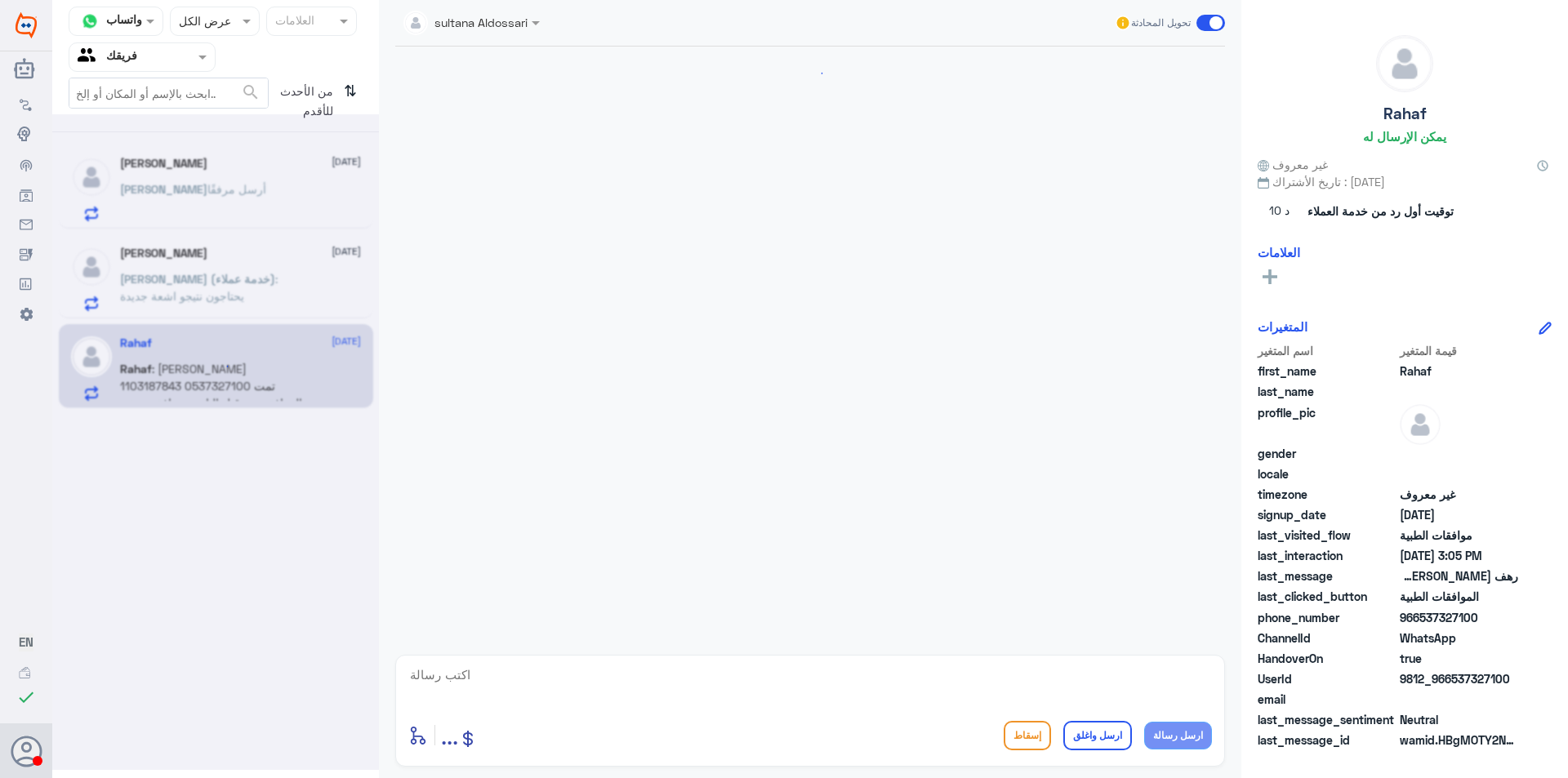
scroll to position [342, 0]
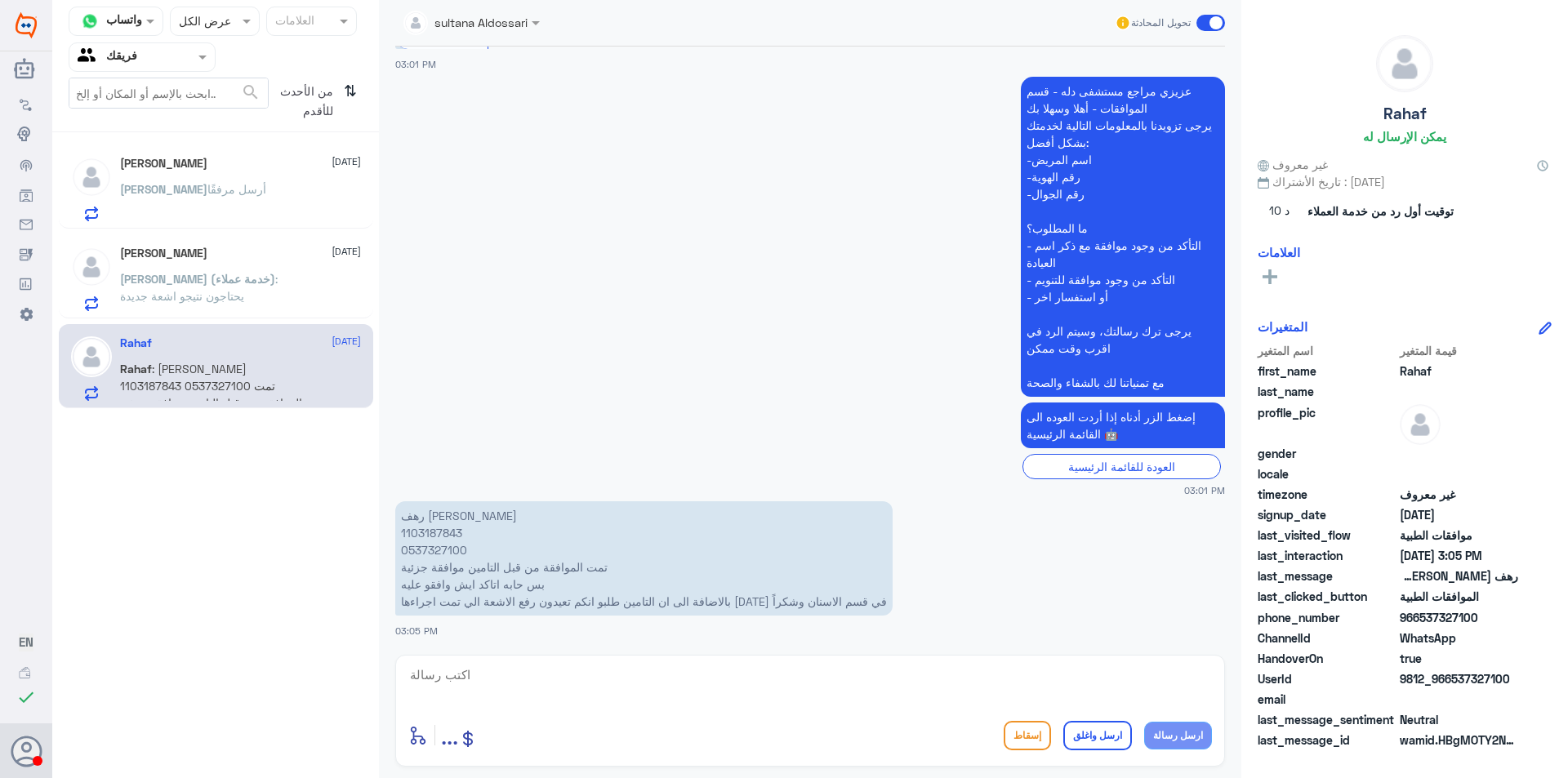
click at [440, 534] on p "رهف [PERSON_NAME] 1103187843 0537327100 تمت الموافقة من قبل التامين موافقة جزئي…" at bounding box center [644, 559] width 498 height 114
copy p "1103187843"
drag, startPoint x: 542, startPoint y: 688, endPoint x: 617, endPoint y: 669, distance: 77.4
click at [543, 688] on textarea at bounding box center [810, 683] width 804 height 40
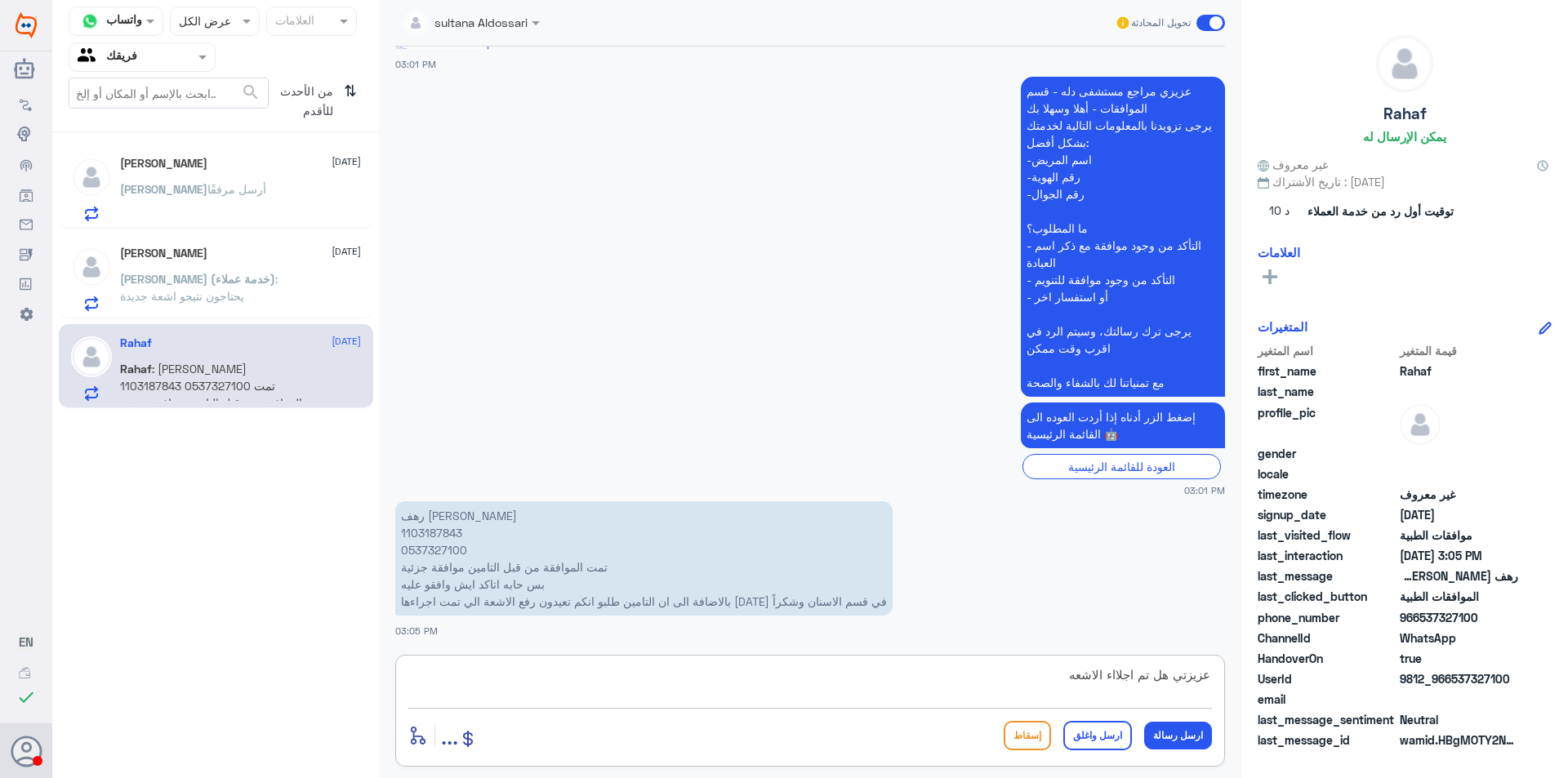
type textarea "عزيزتي هل تم اجلااء الاشعه ؟"
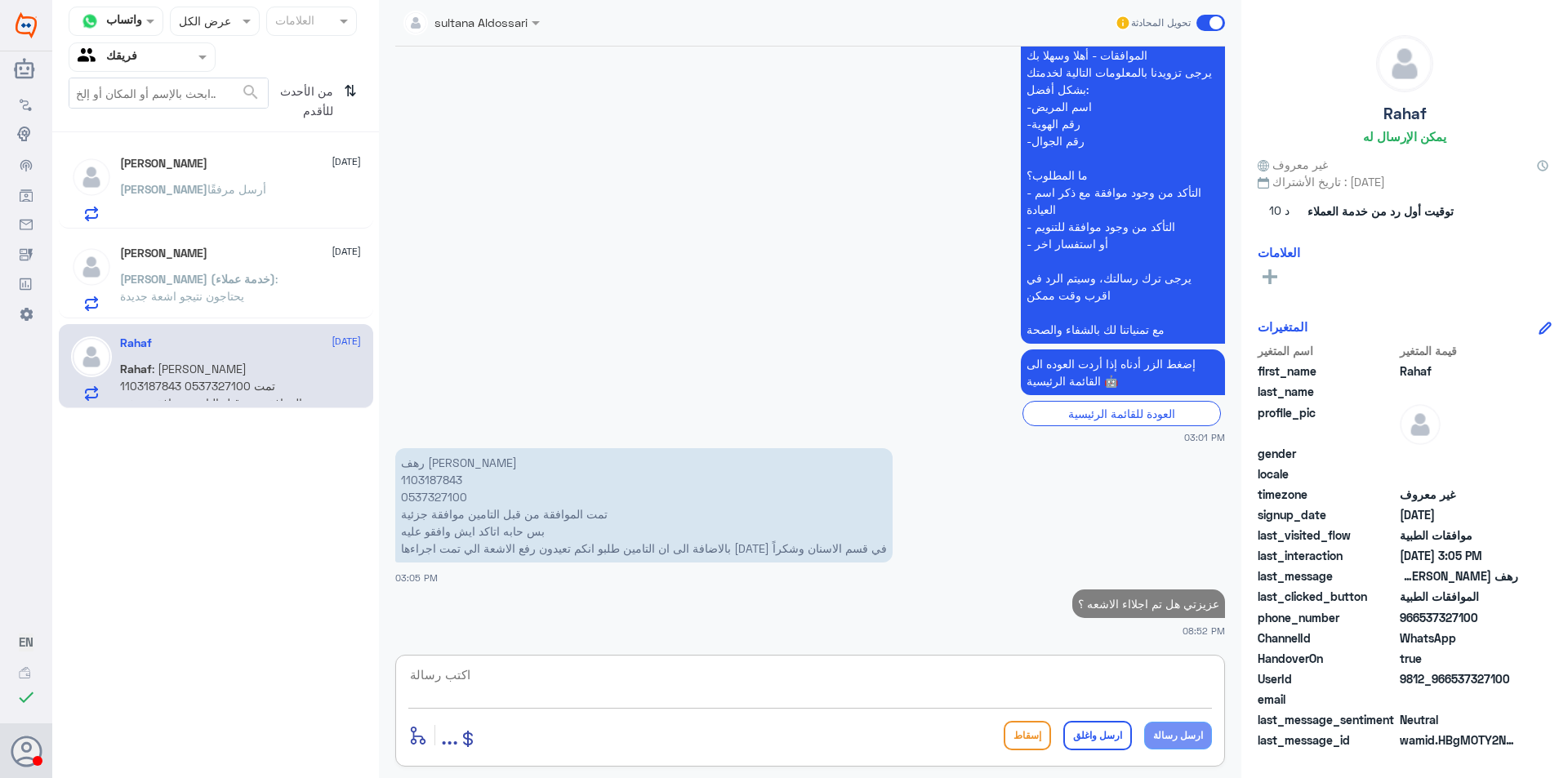
click at [1162, 682] on textarea at bounding box center [810, 683] width 804 height 40
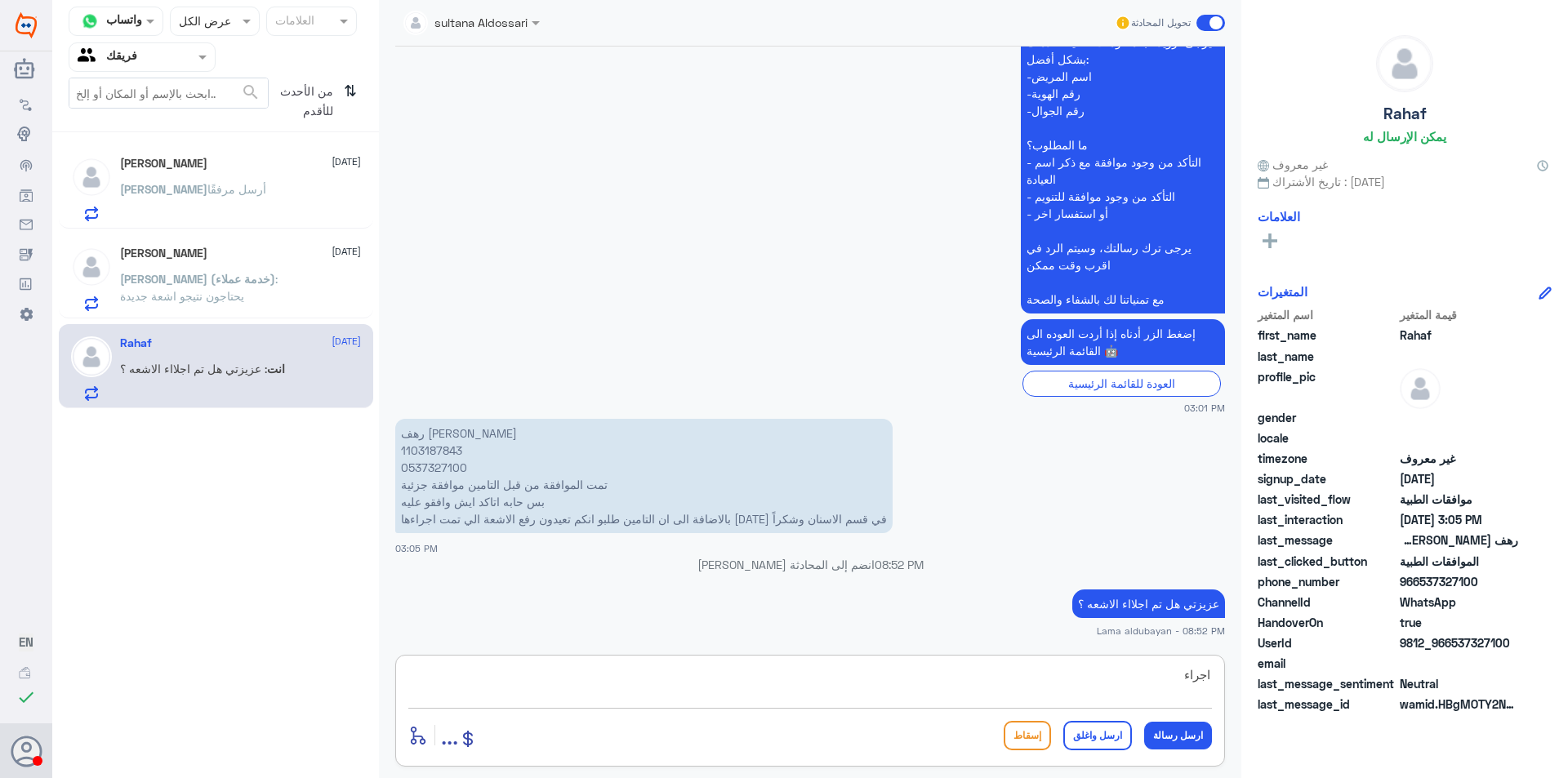
type textarea "اجراء*"
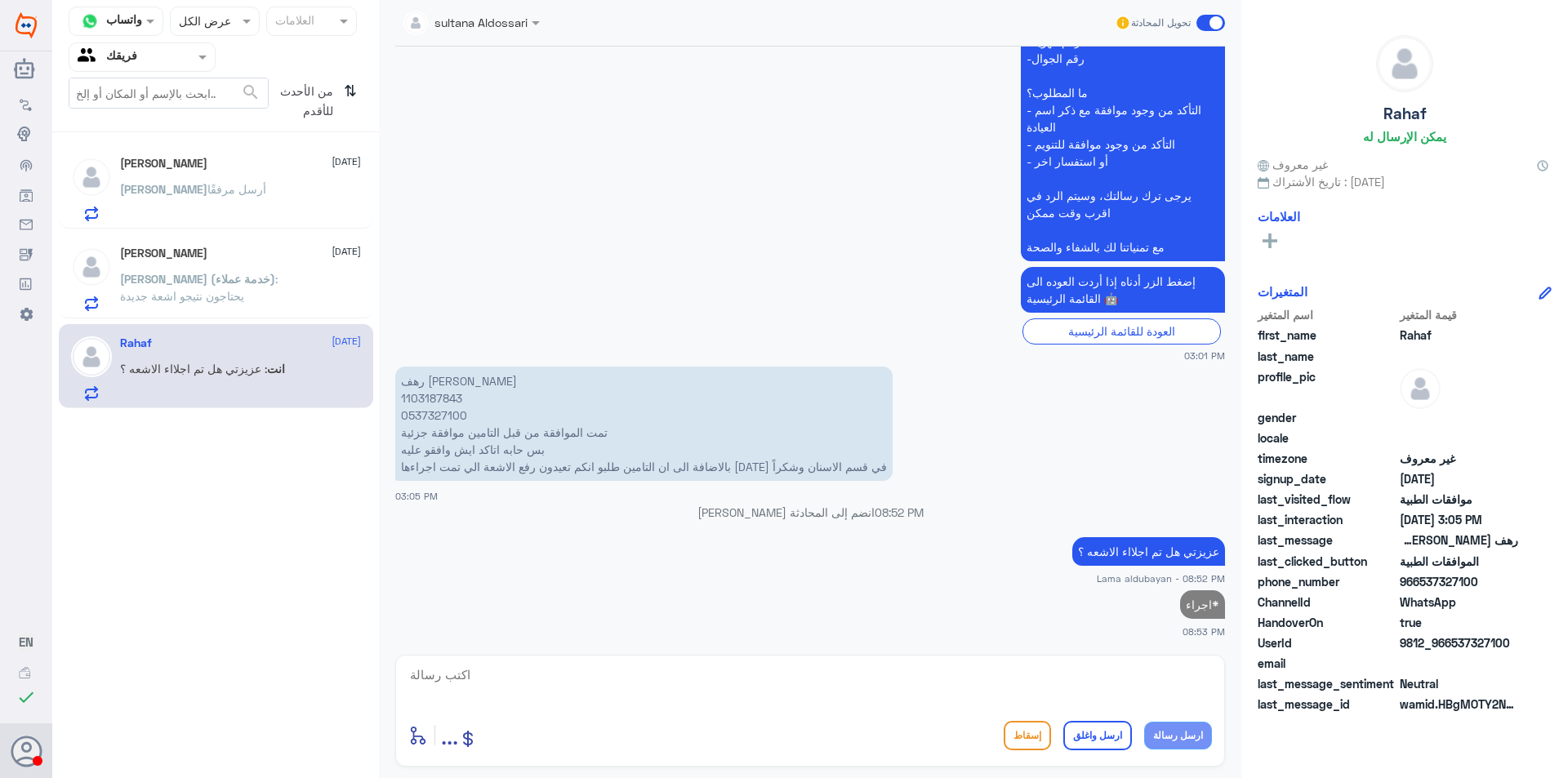
click at [206, 282] on span "[PERSON_NAME] (خدمة عملاء)" at bounding box center [198, 279] width 155 height 14
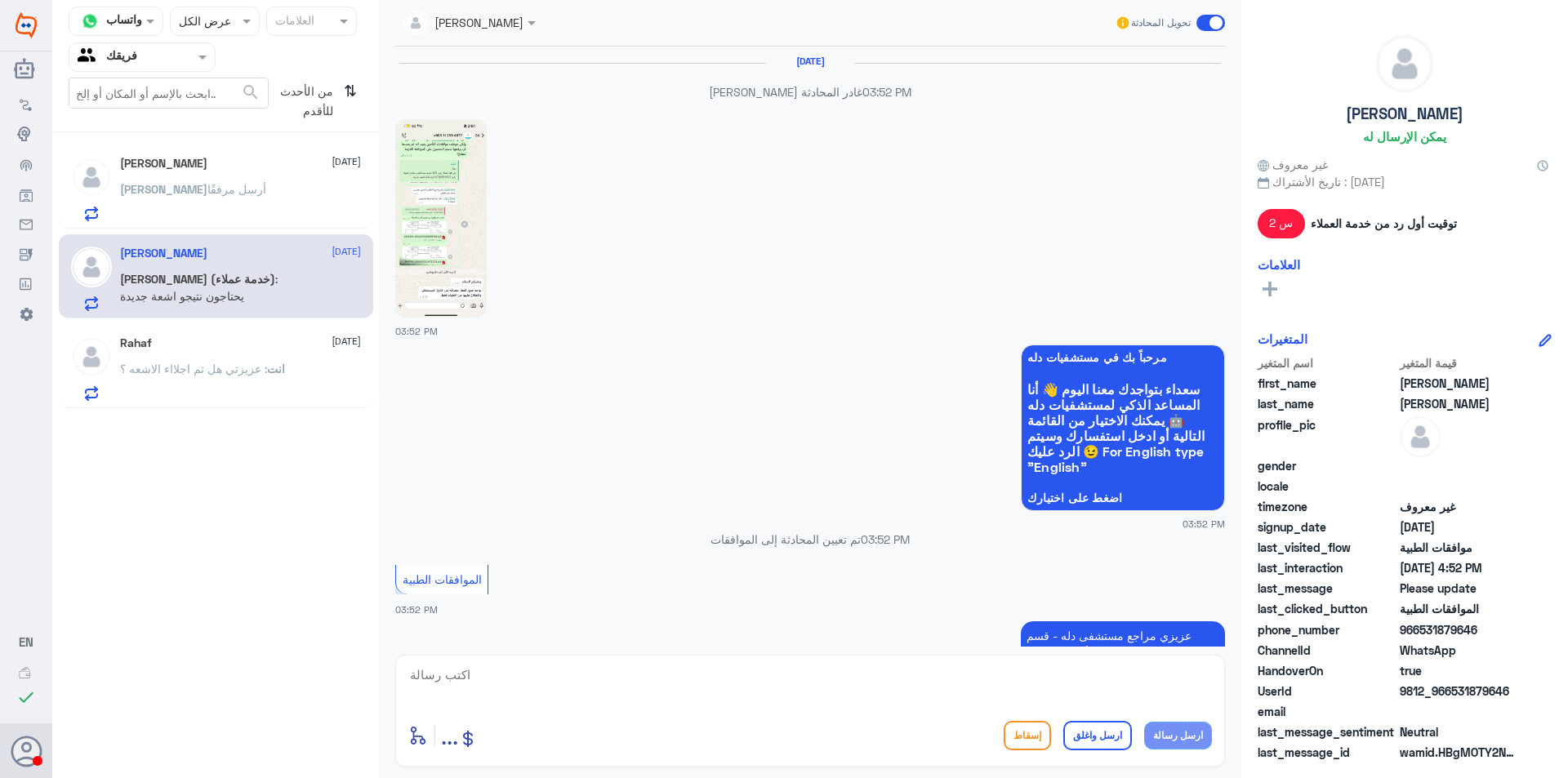
scroll to position [1759, 0]
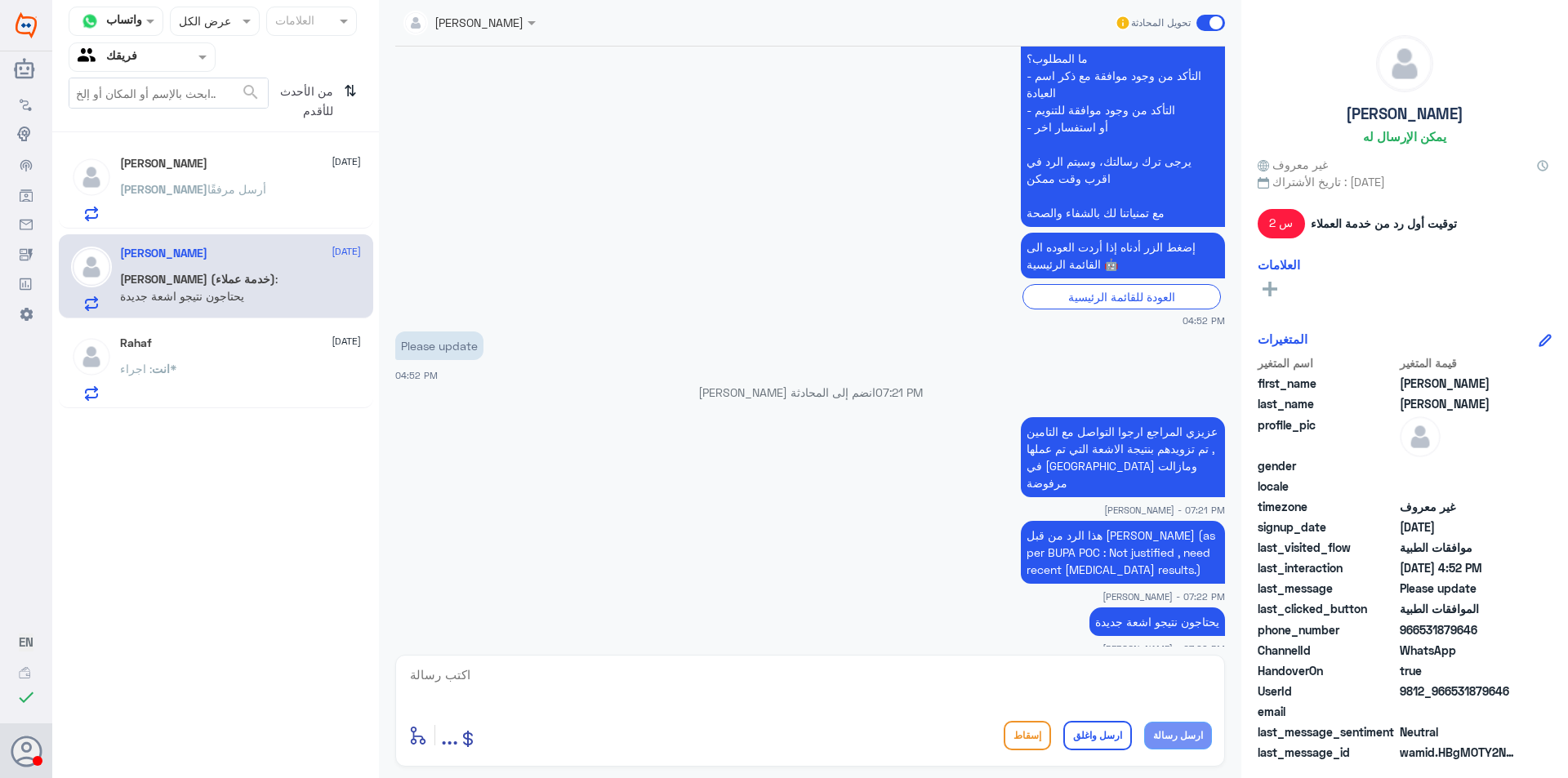
click at [235, 341] on div "Rahaf [DATE]" at bounding box center [241, 343] width 241 height 14
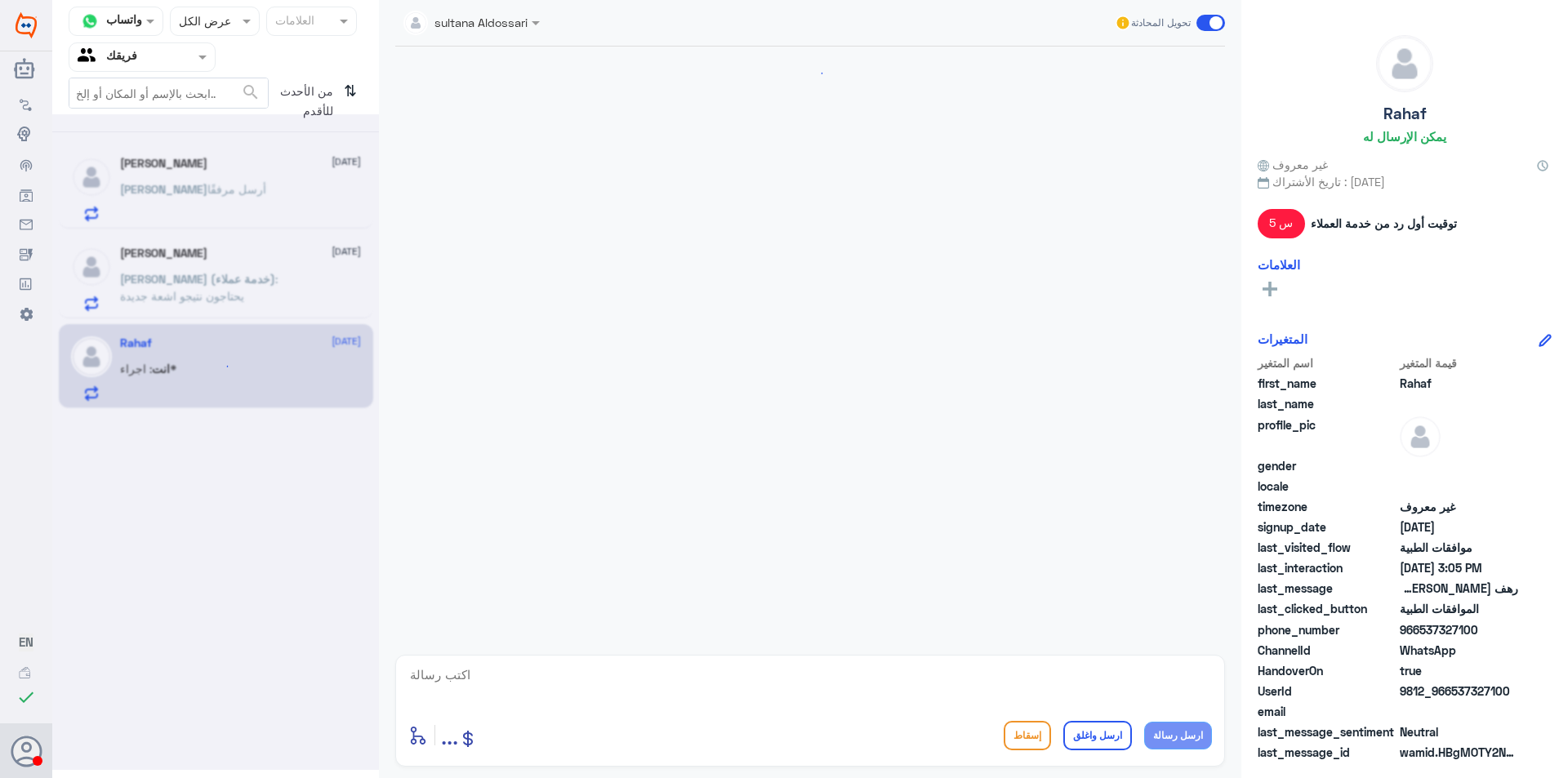
scroll to position [476, 0]
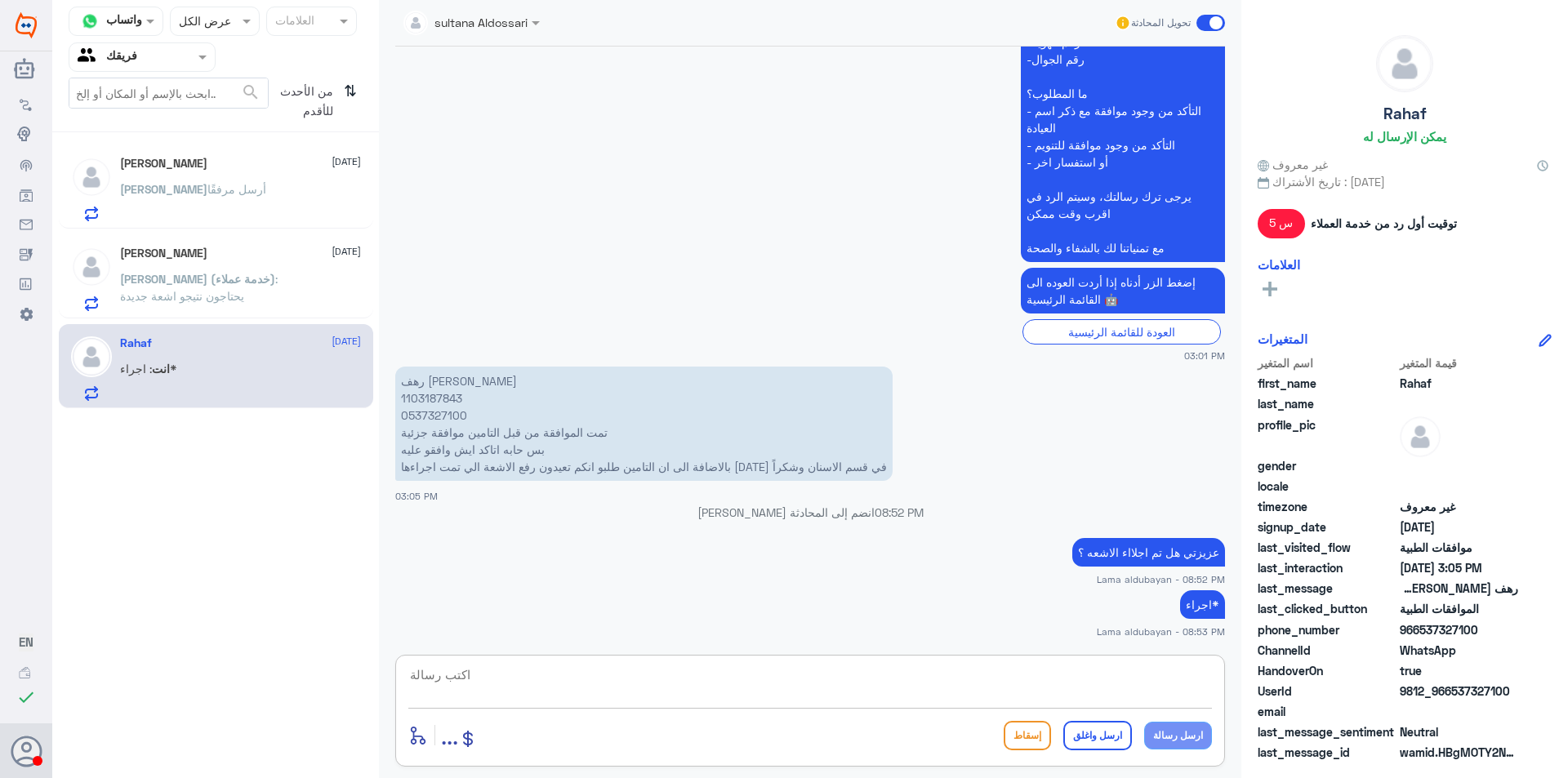
click at [639, 683] on textarea at bounding box center [810, 683] width 804 height 40
type textarea "لايوجد في الملف اي اشعة للاسنان"
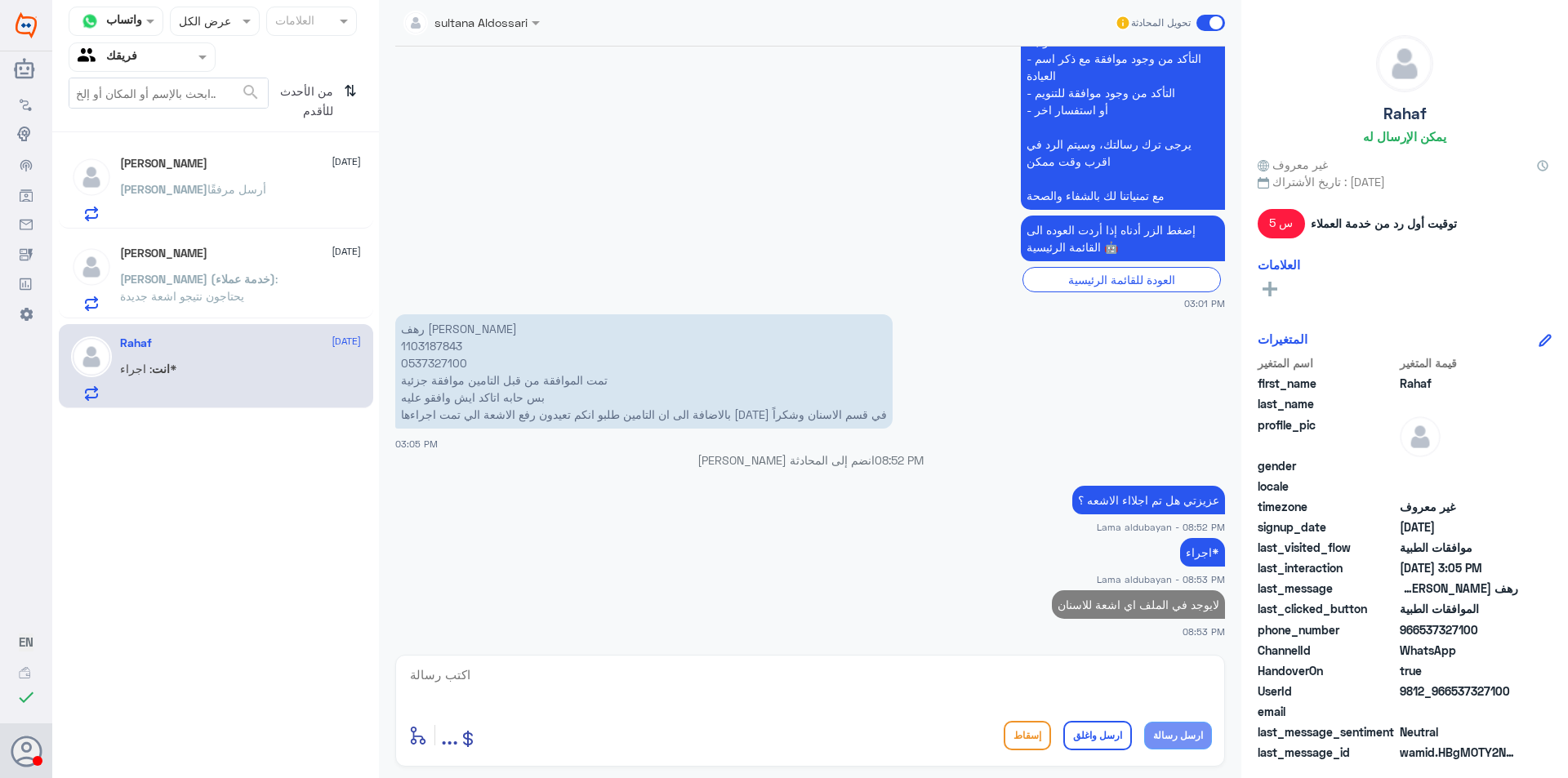
click at [203, 295] on p "[PERSON_NAME] (خدمة عملاء) : يحتاجون نتيجو اشعة جديدة" at bounding box center [212, 291] width 184 height 41
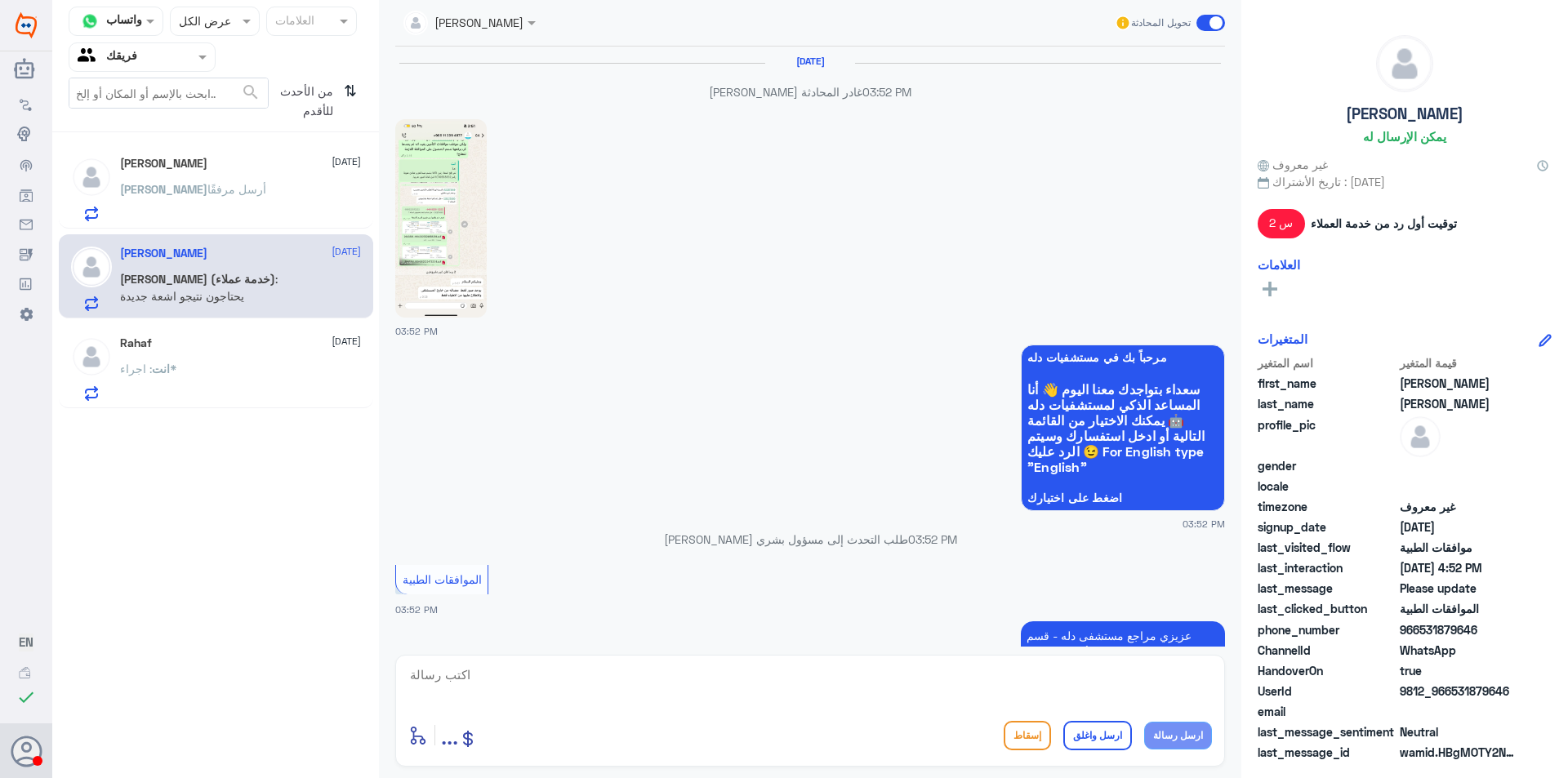
scroll to position [1759, 0]
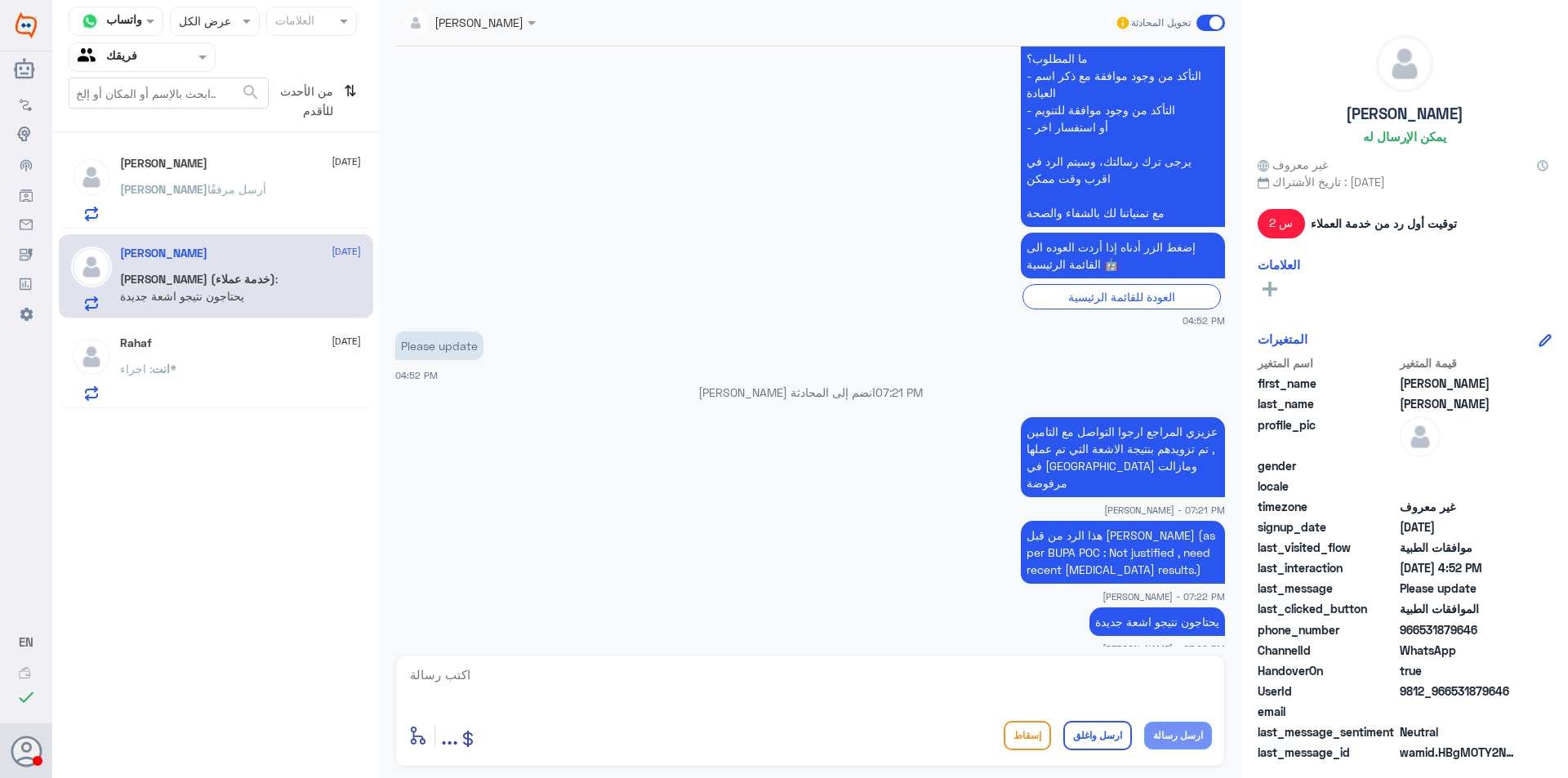
click at [269, 188] on div "[PERSON_NAME] مرفقًا" at bounding box center [241, 203] width 241 height 37
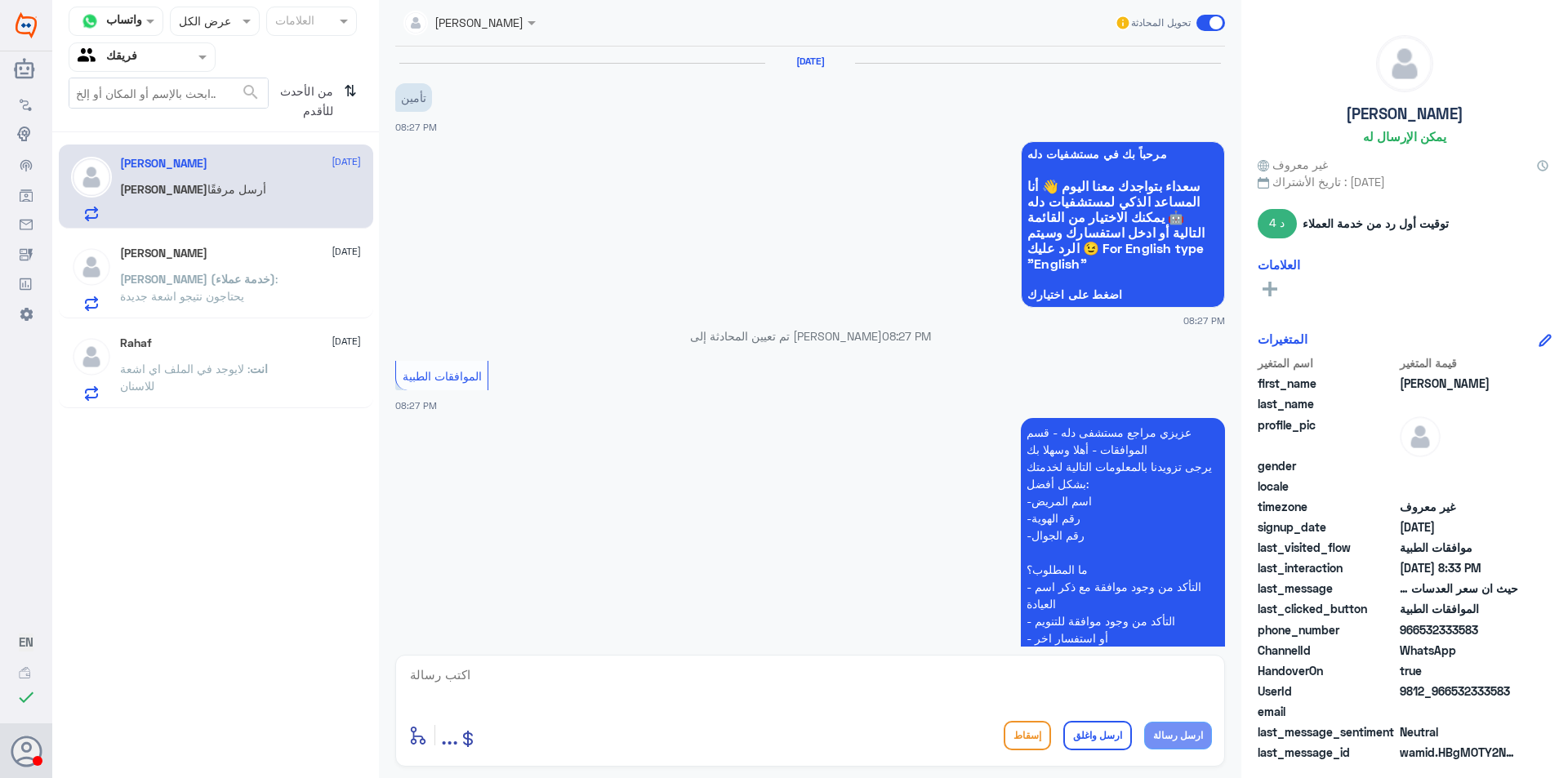
scroll to position [557, 0]
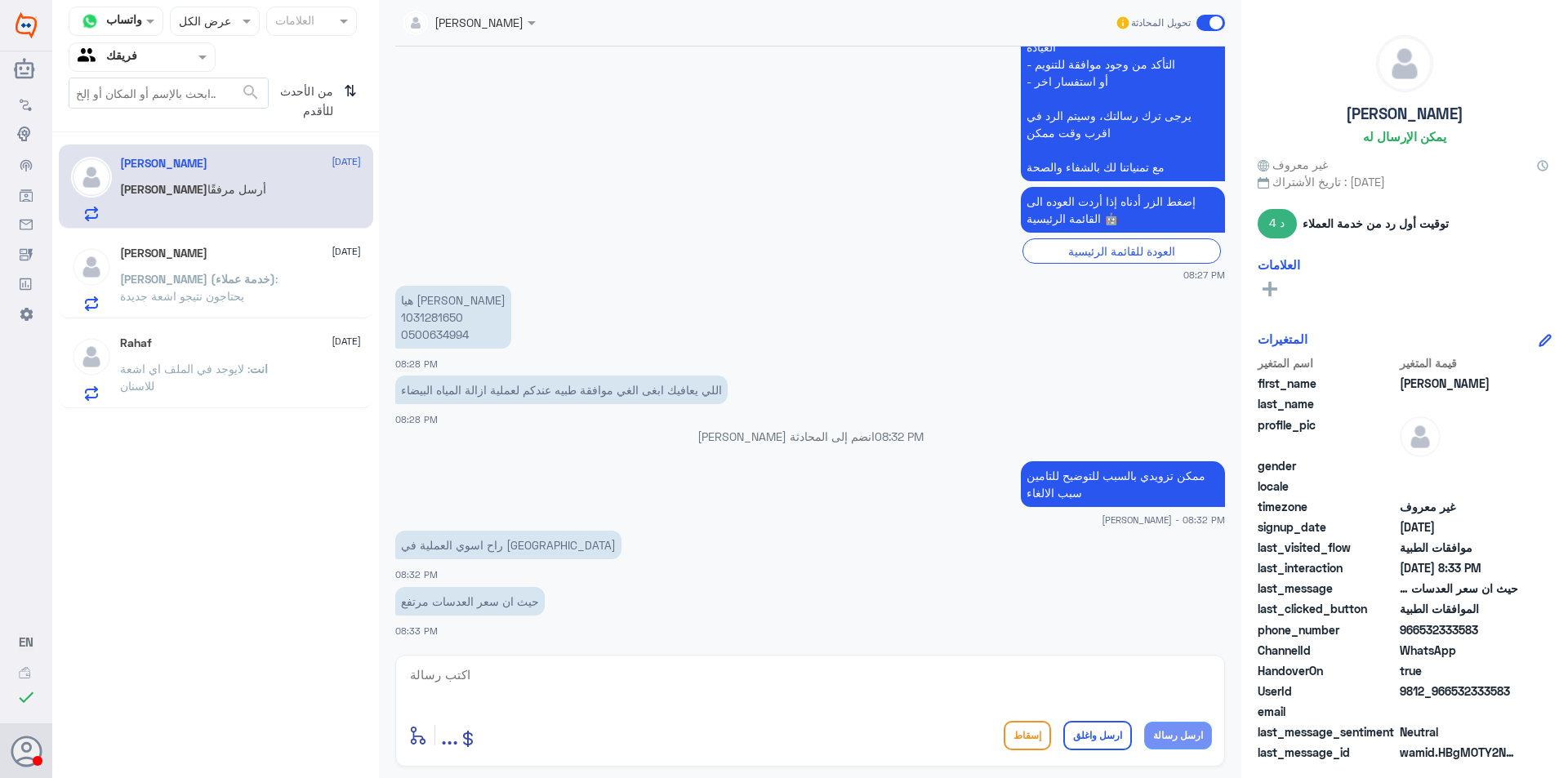
click at [207, 316] on div "[PERSON_NAME] [DATE][PERSON_NAME] (خدمة عملاء) : يحتاجون نتيجو اشعة جديدة" at bounding box center [216, 277] width 314 height 84
click at [362, 92] on div "من الأحدث للأقدم ⇅" at bounding box center [315, 101] width 94 height 47
click at [356, 92] on icon "⇅" at bounding box center [350, 98] width 13 height 42
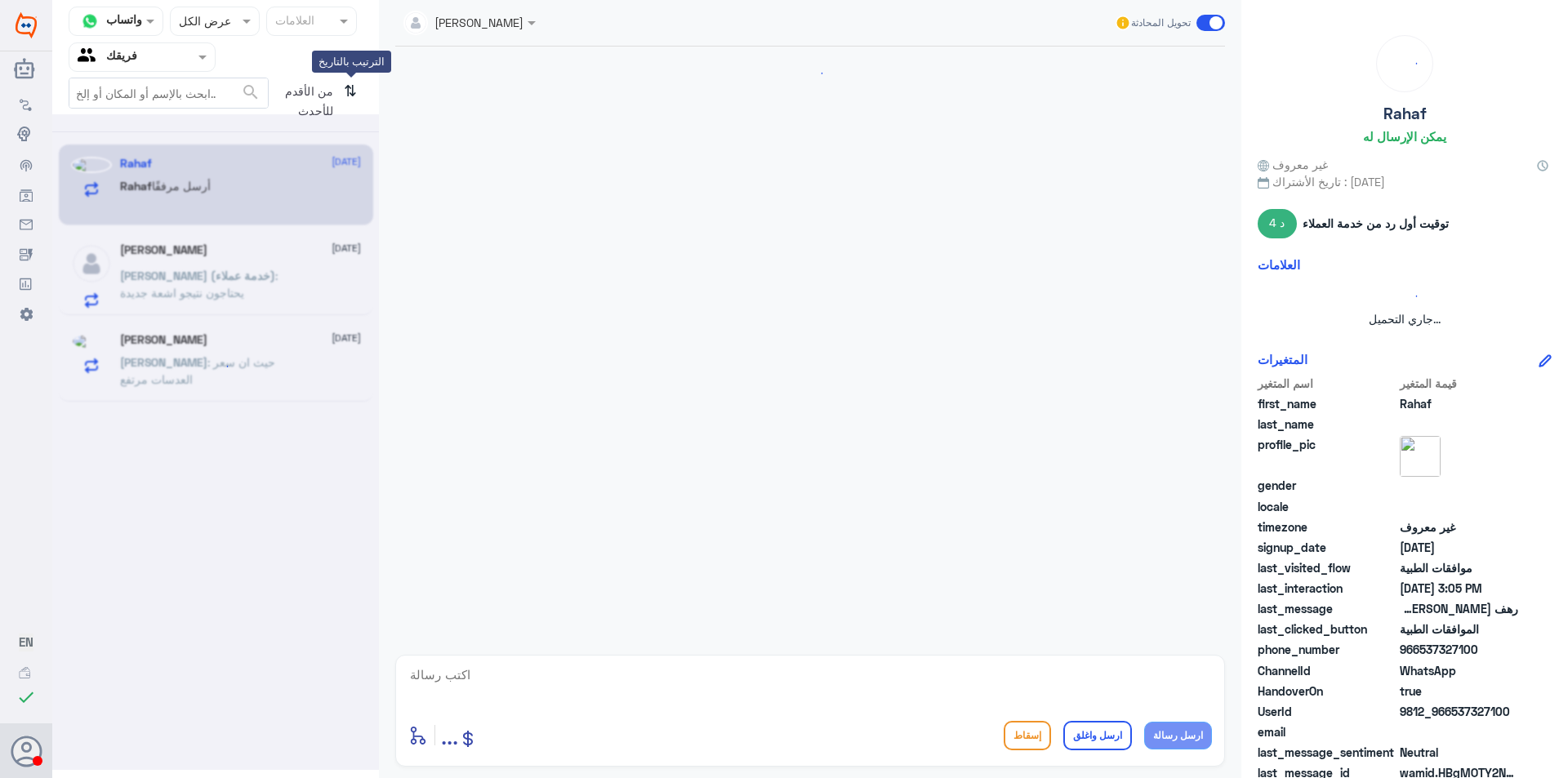
scroll to position [0, 0]
click at [343, 95] on icon "⇅" at bounding box center [350, 98] width 13 height 42
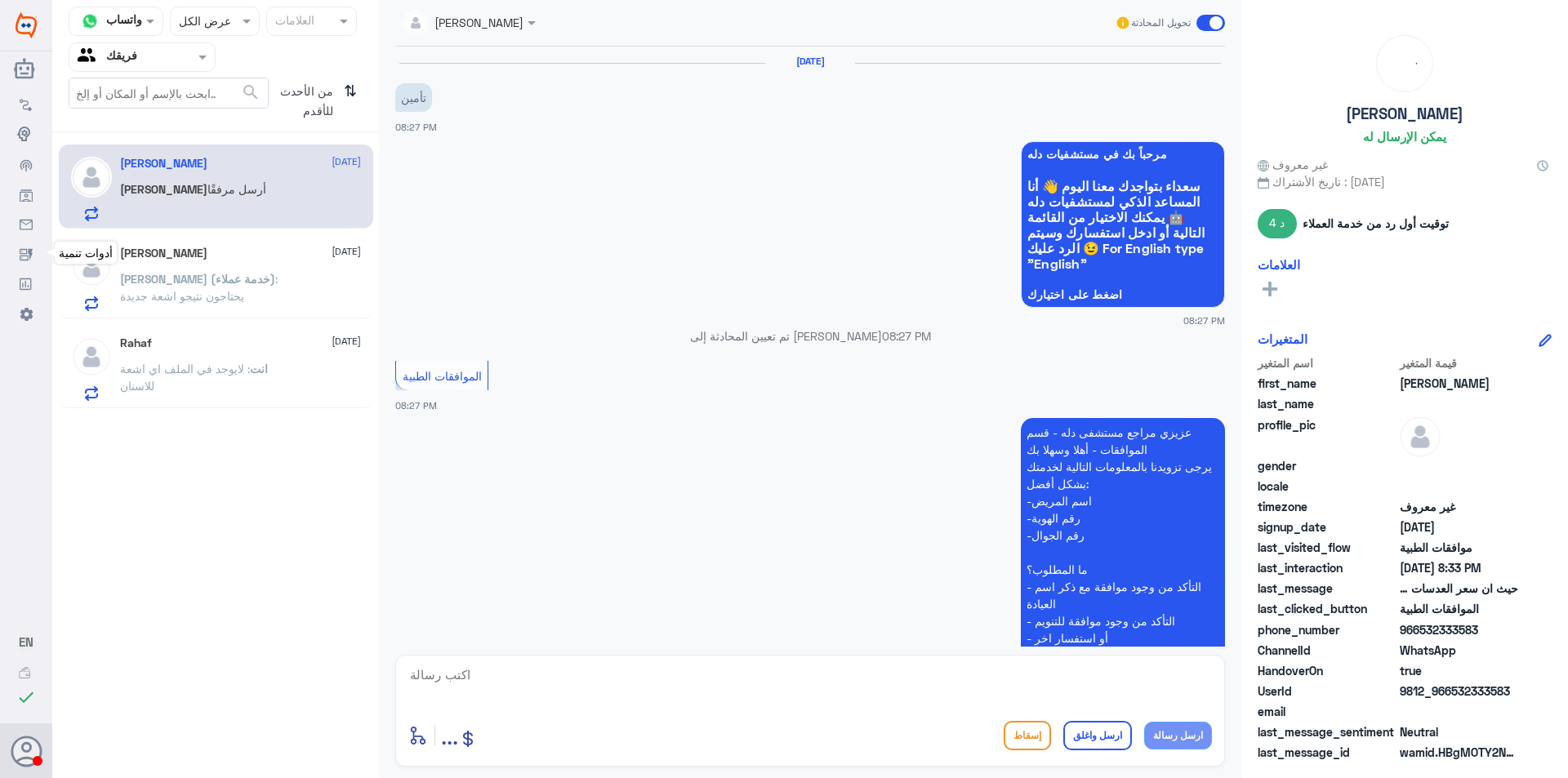
scroll to position [557, 0]
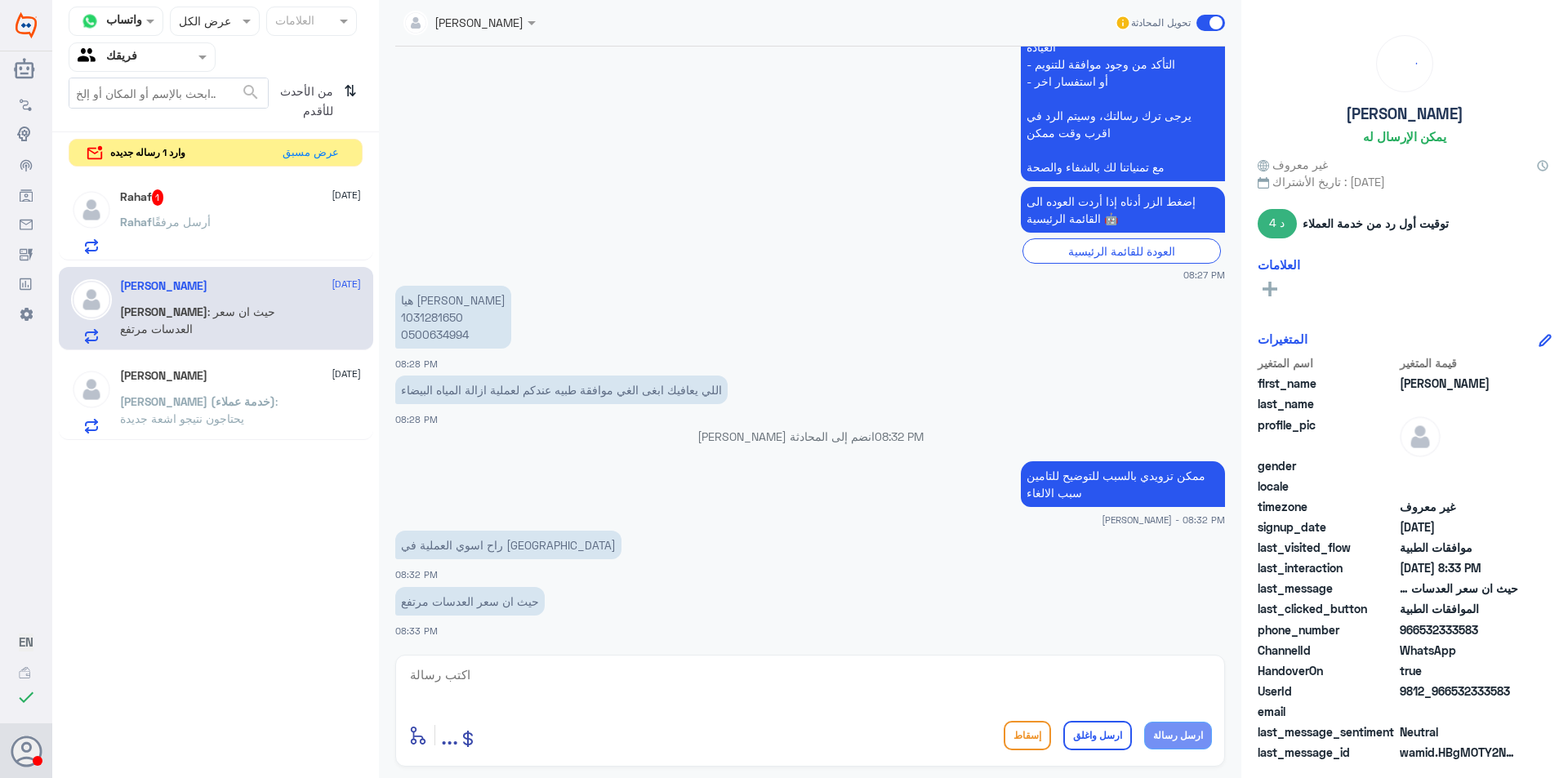
click at [267, 218] on div "[PERSON_NAME] أرسل مرفقًا" at bounding box center [241, 236] width 241 height 37
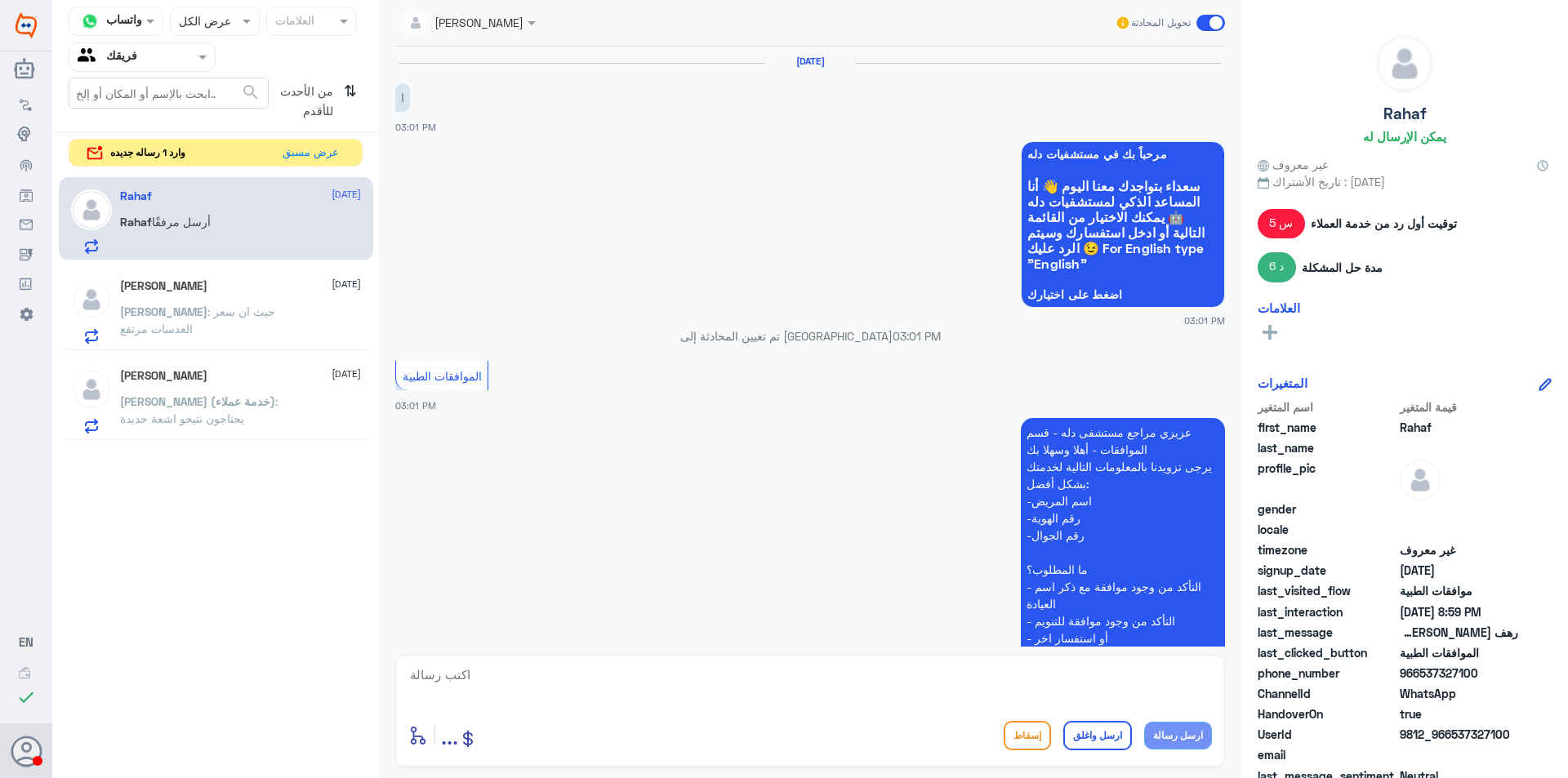
scroll to position [807, 0]
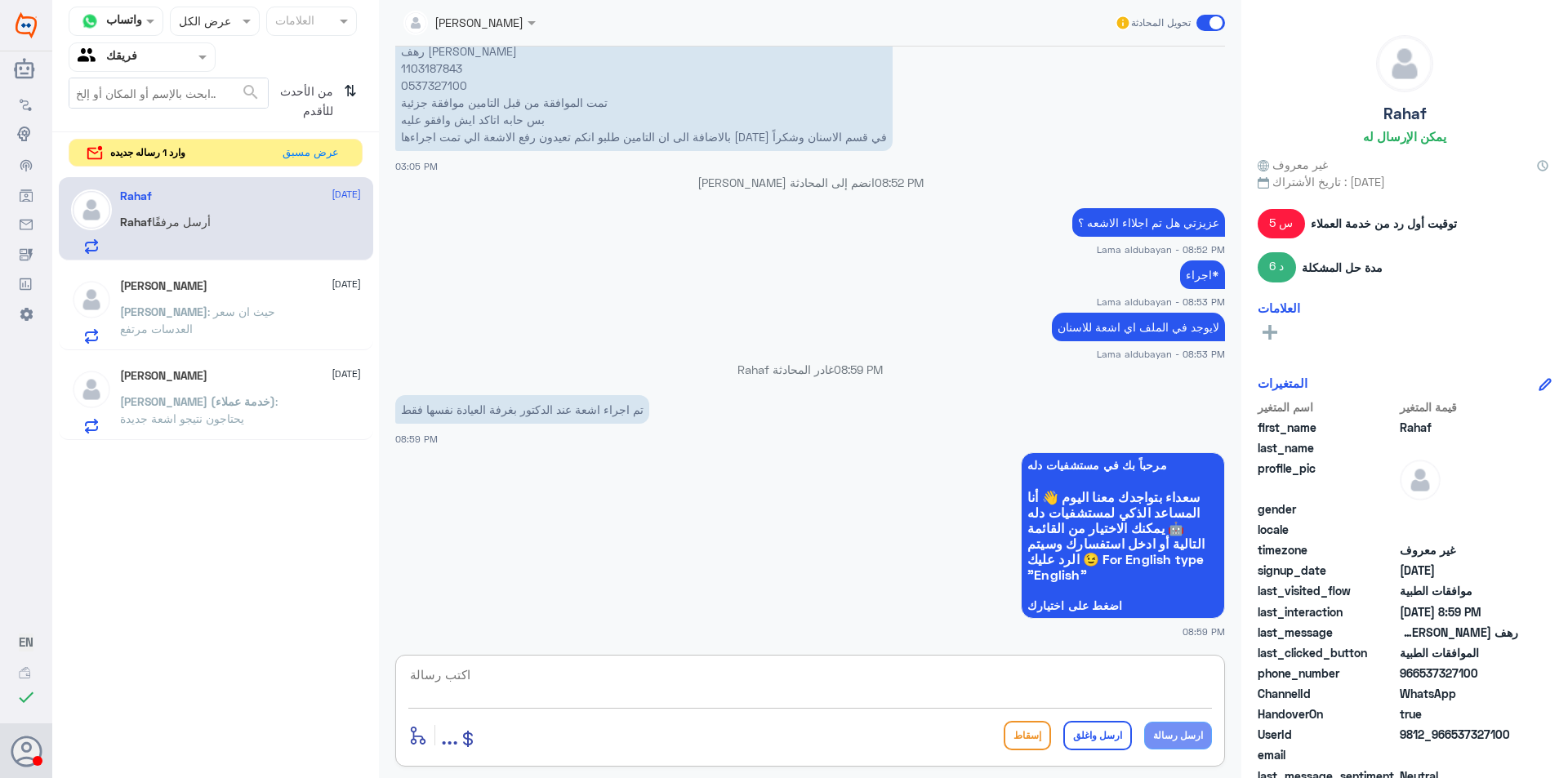
click at [645, 678] on textarea at bounding box center [810, 683] width 804 height 40
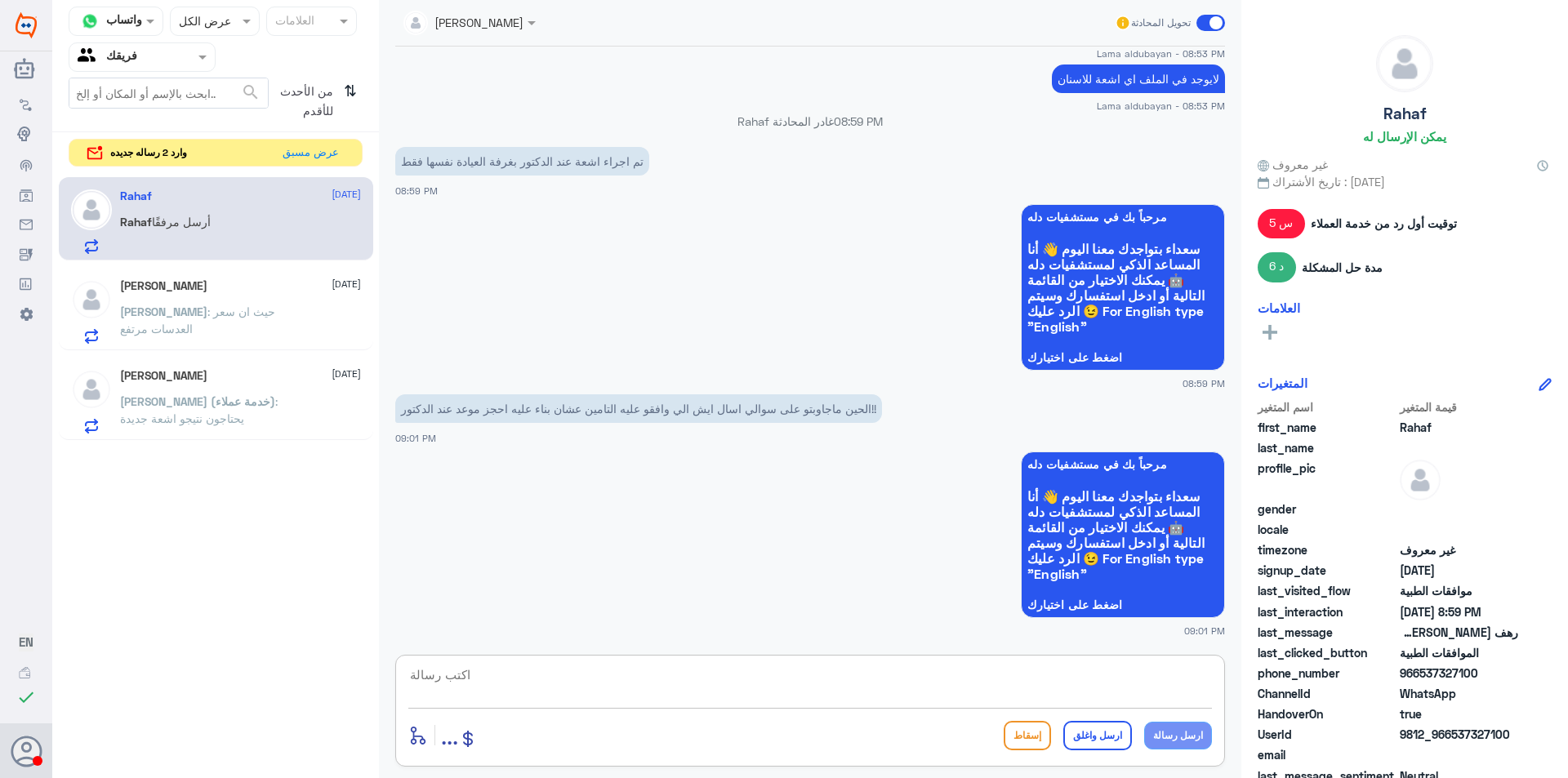
click at [253, 275] on div "[PERSON_NAME] [DATE][PERSON_NAME] : حيث ان سعر العدسات مرتفع" at bounding box center [216, 309] width 314 height 84
click at [252, 308] on span ": حيث ان سعر العدسات مرتفع" at bounding box center [198, 319] width 155 height 31
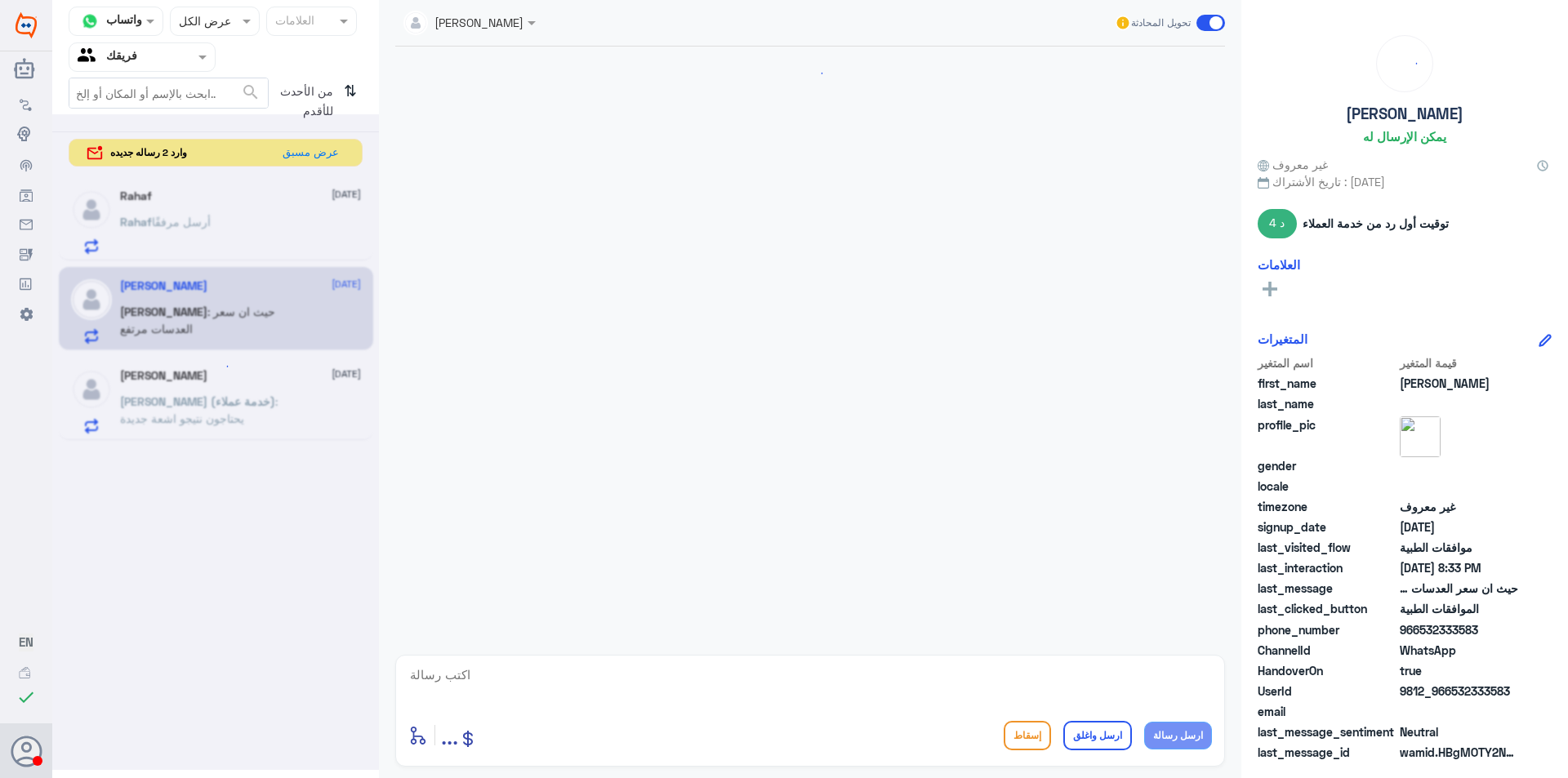
scroll to position [557, 0]
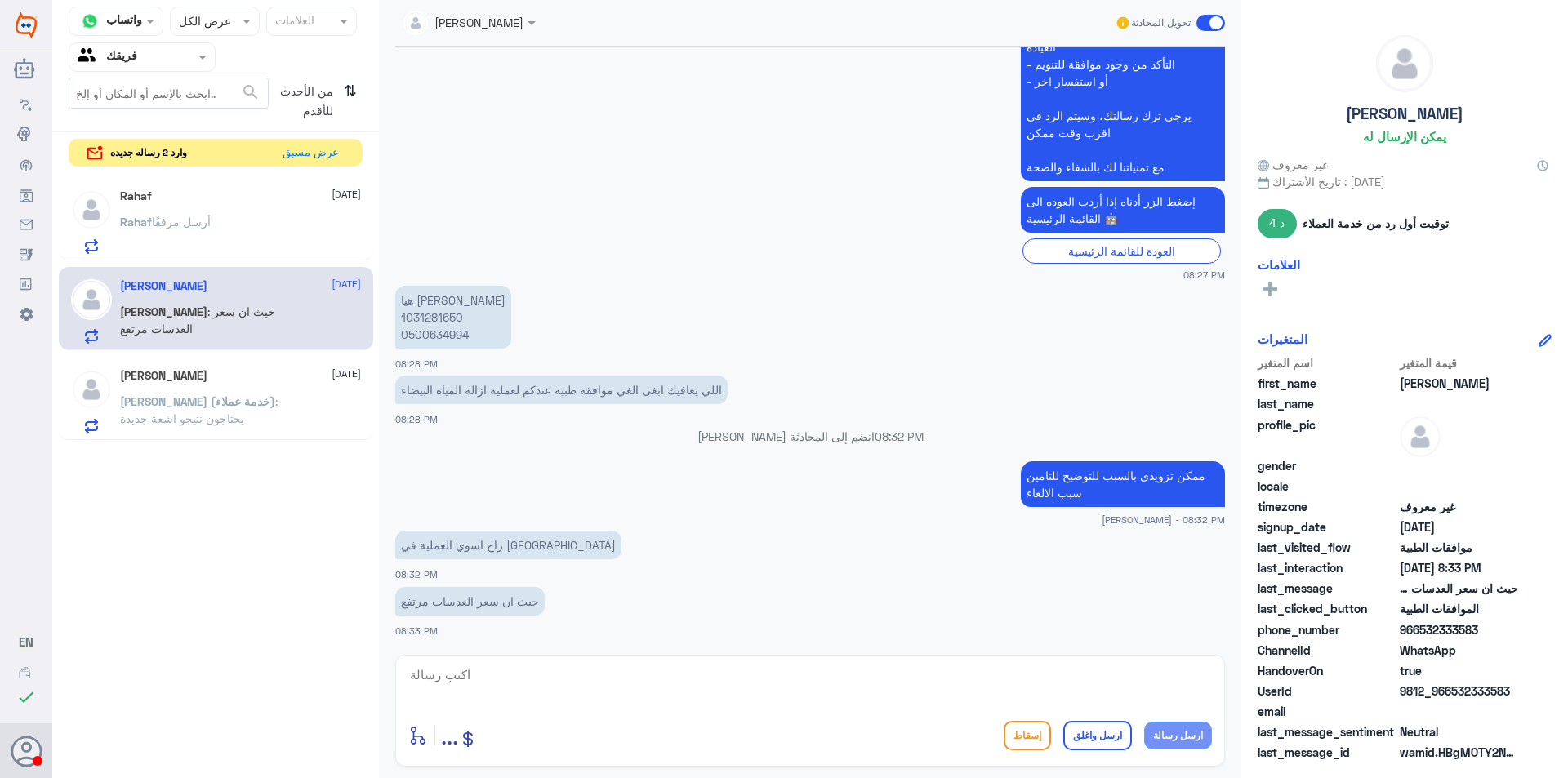
click at [234, 251] on div "[PERSON_NAME] أرسل مرفقًا" at bounding box center [241, 236] width 241 height 37
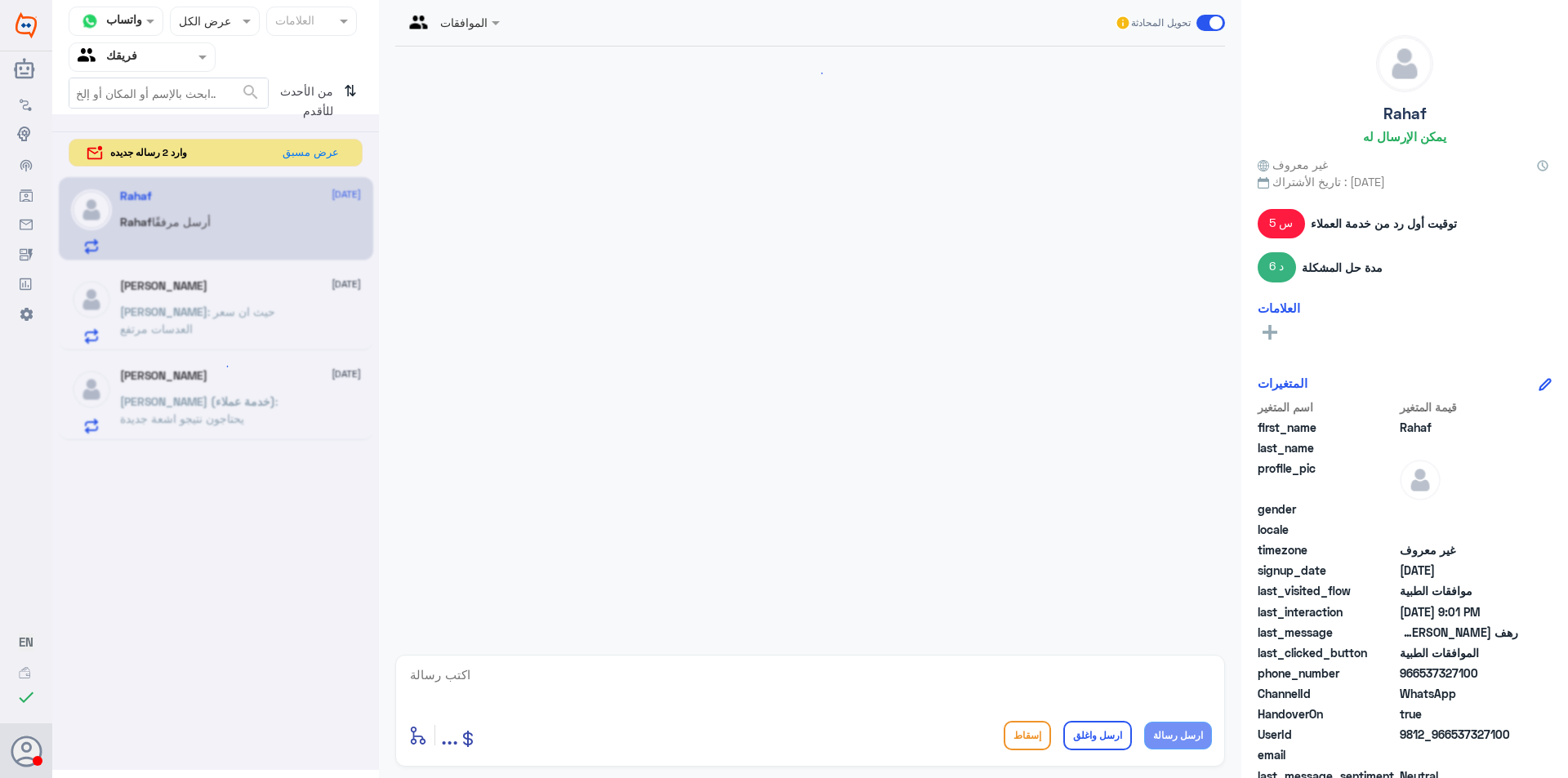
scroll to position [1055, 0]
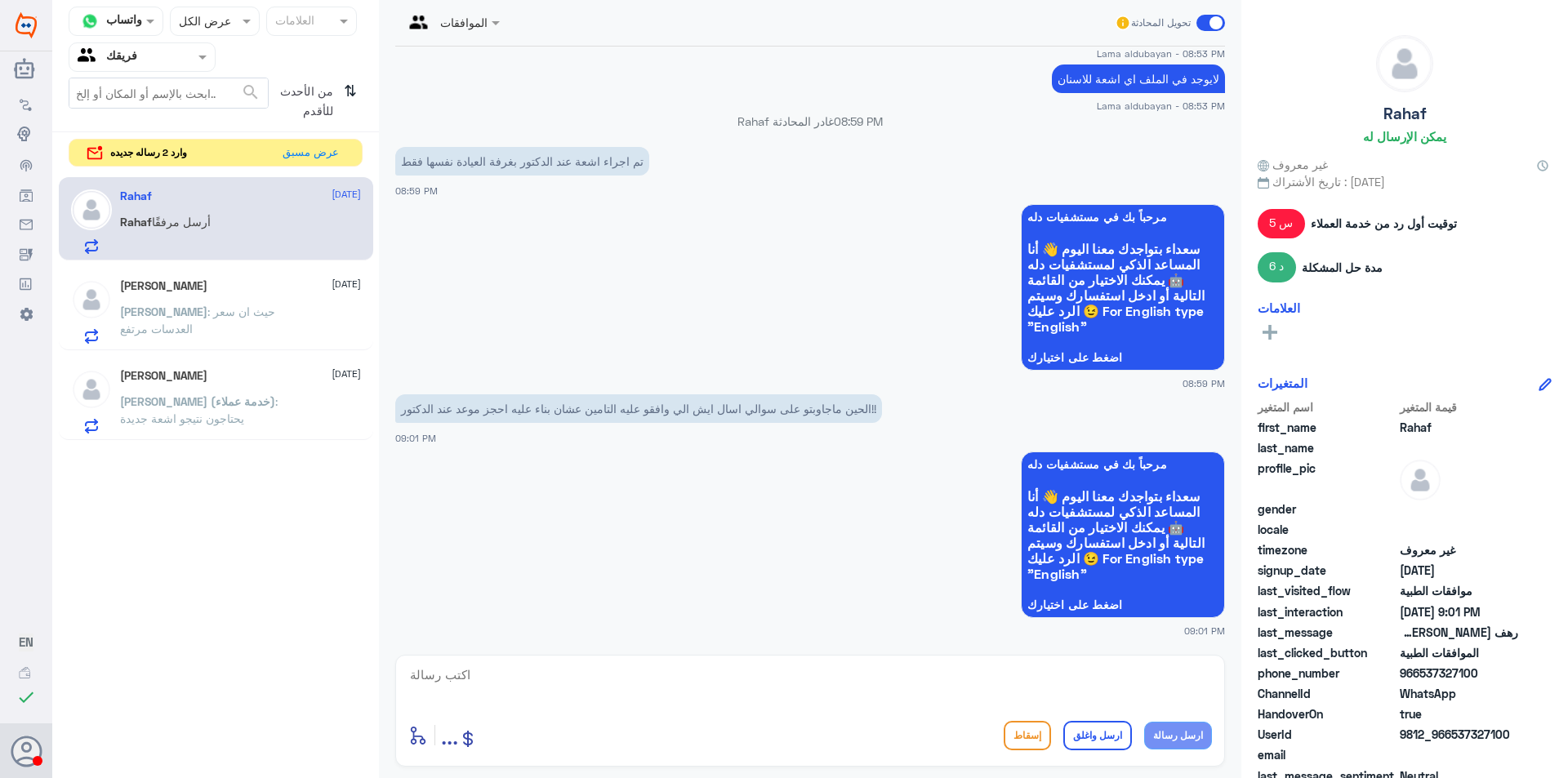
click at [234, 377] on div "[PERSON_NAME] [DATE]" at bounding box center [241, 377] width 241 height 14
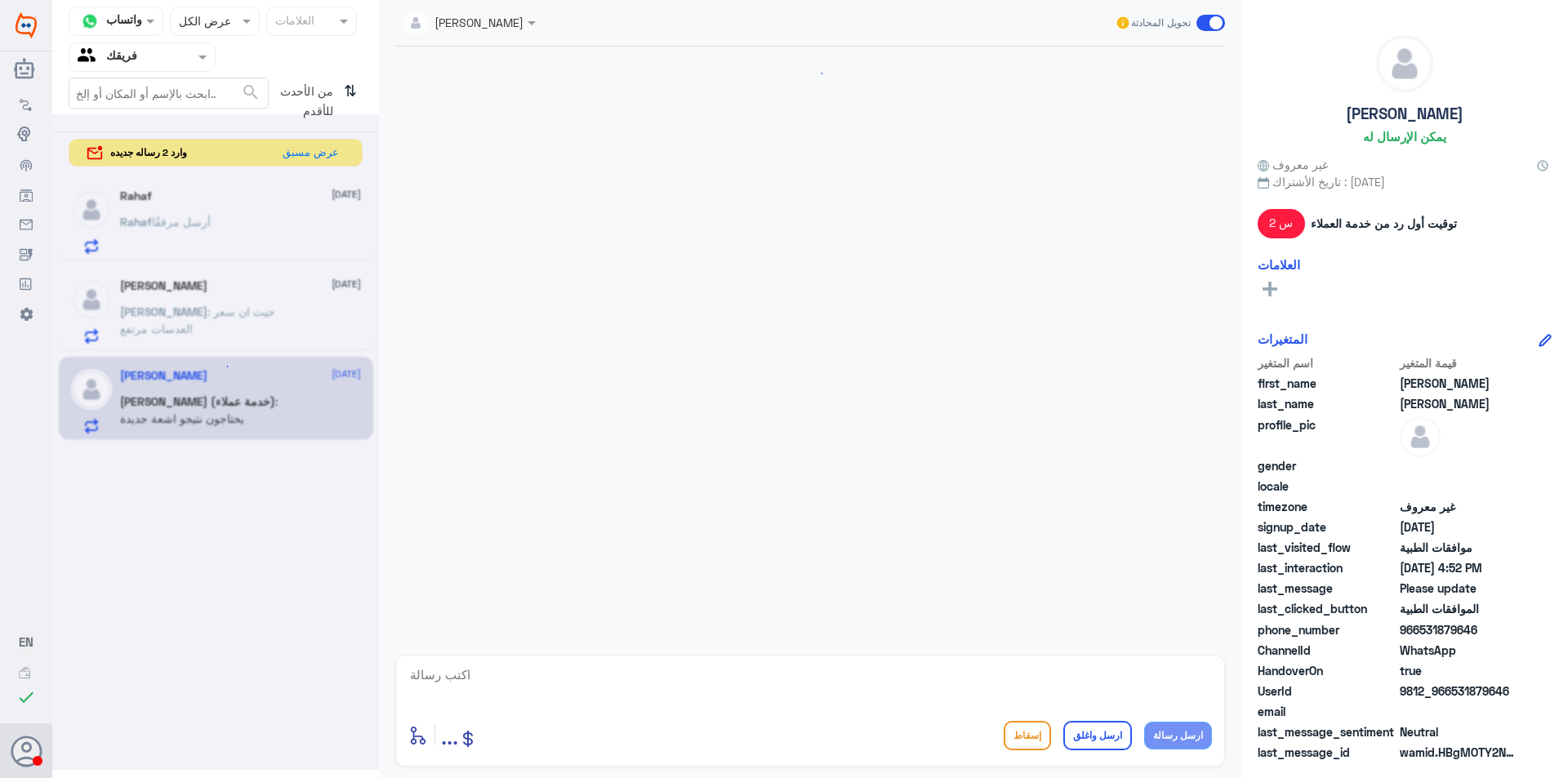
scroll to position [1759, 0]
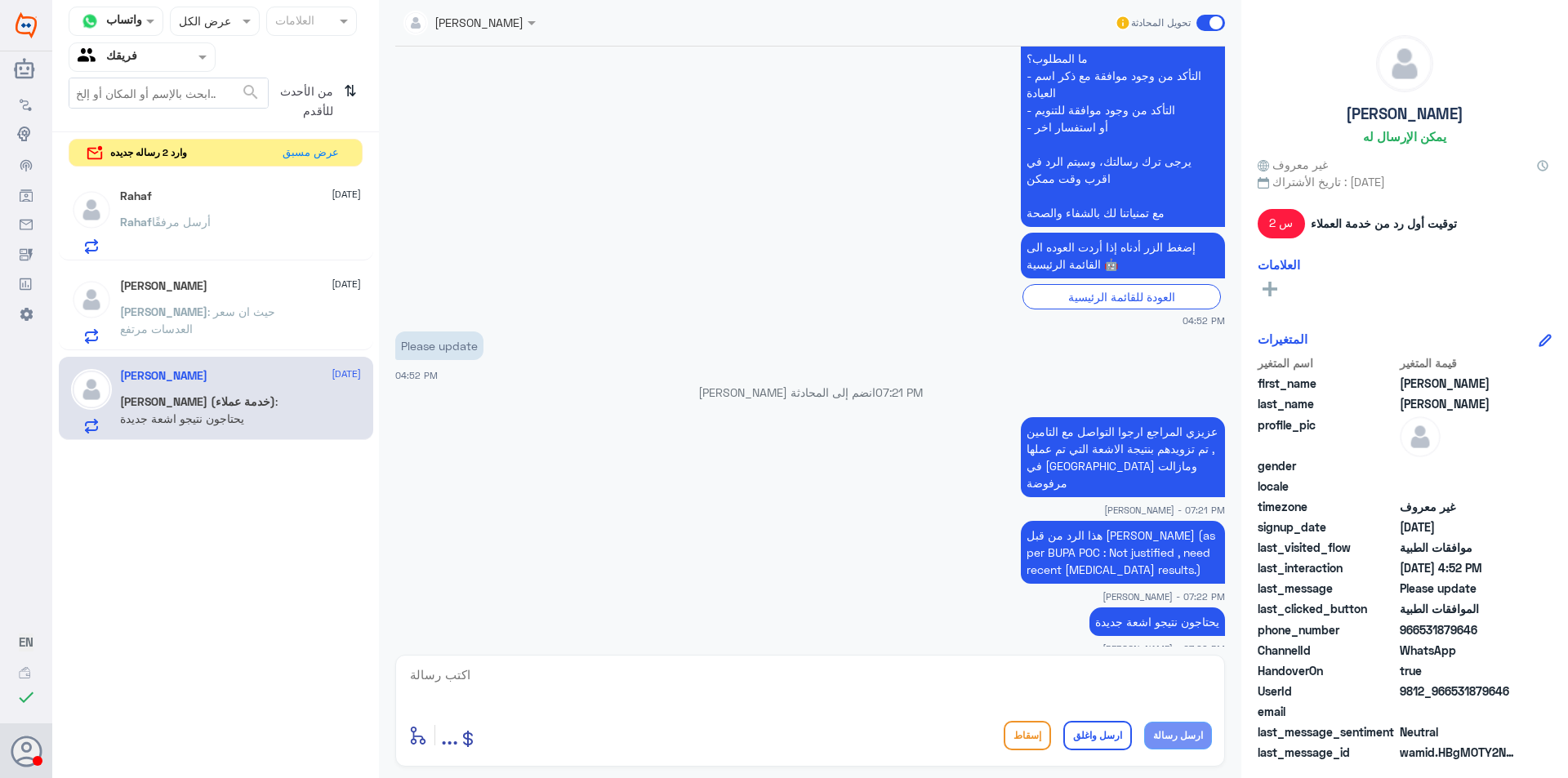
click at [144, 148] on span "وارد 2 رساله جديده" at bounding box center [149, 153] width 77 height 14
click at [314, 153] on button "عرض مسبق" at bounding box center [310, 153] width 69 height 25
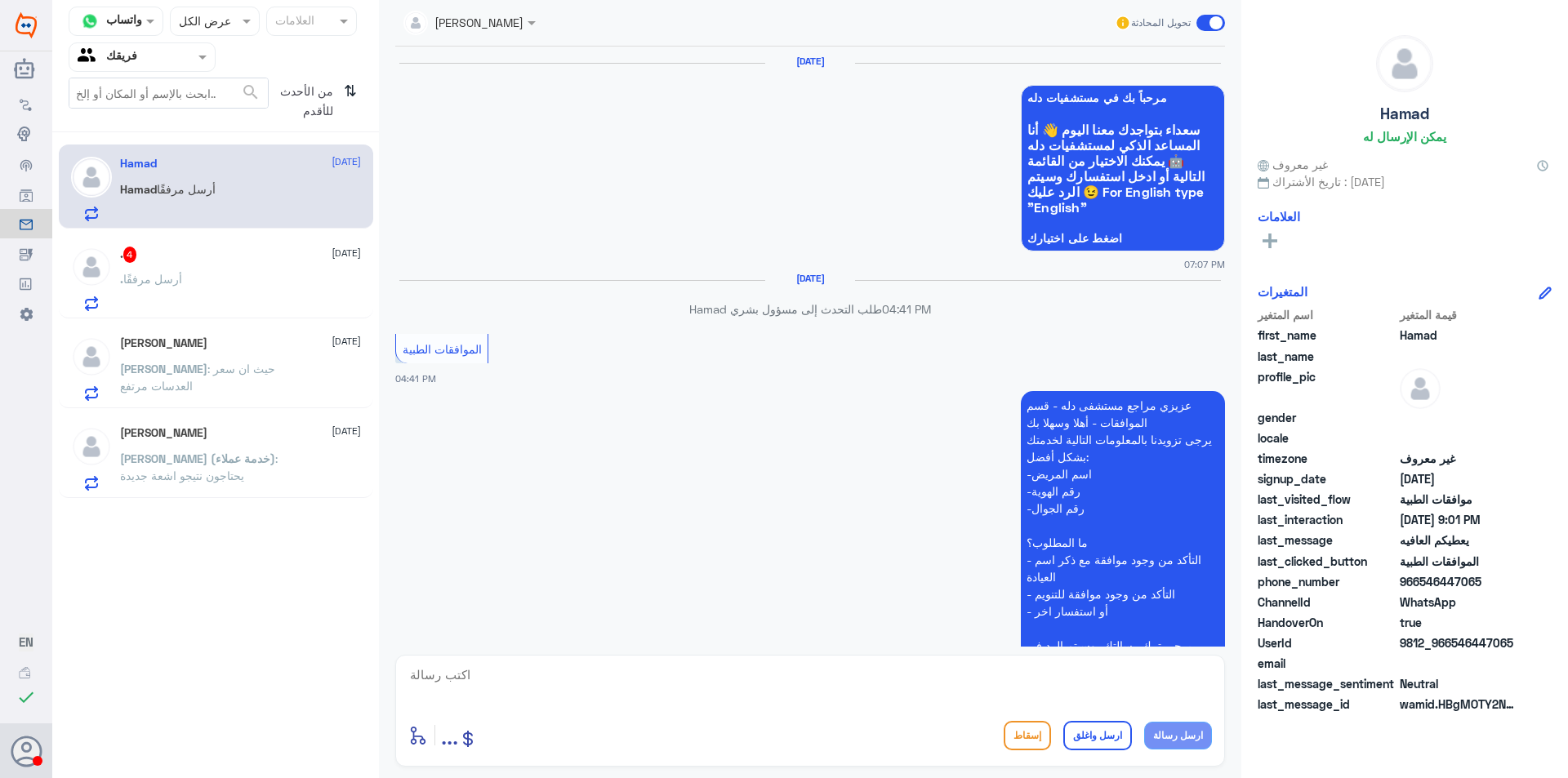
scroll to position [1475, 0]
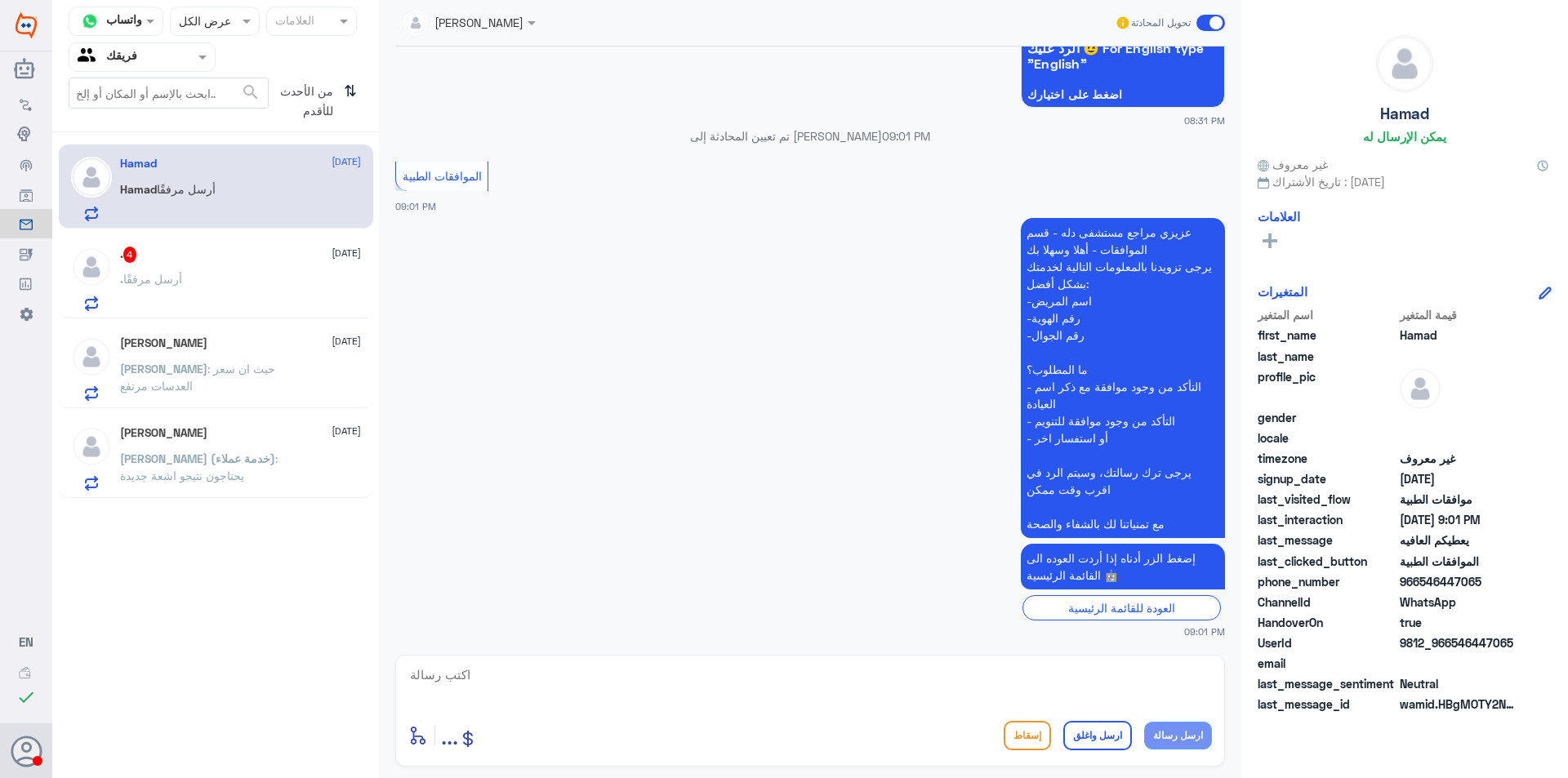
click at [332, 252] on span "[DATE]" at bounding box center [346, 253] width 29 height 14
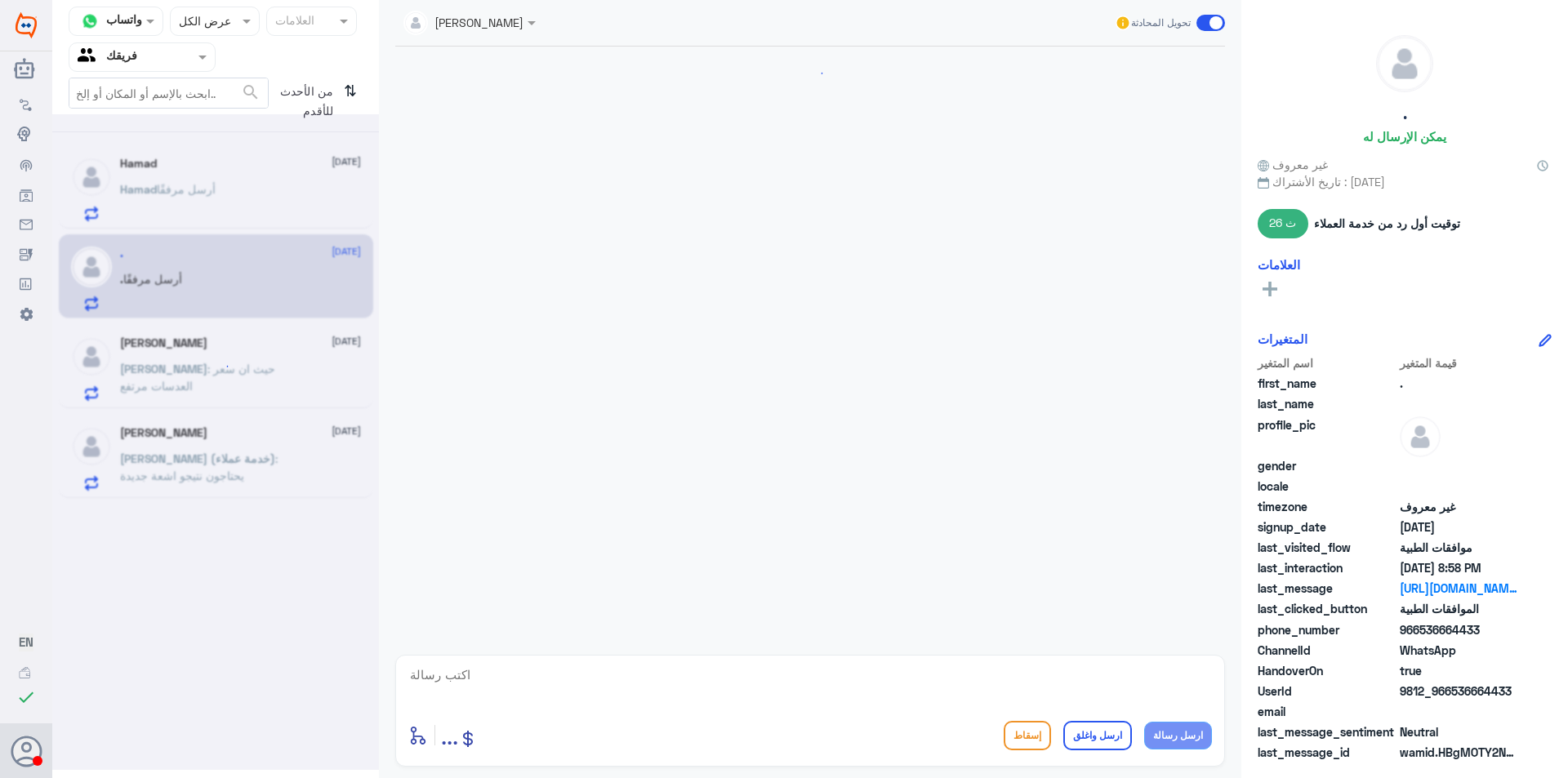
scroll to position [1590, 0]
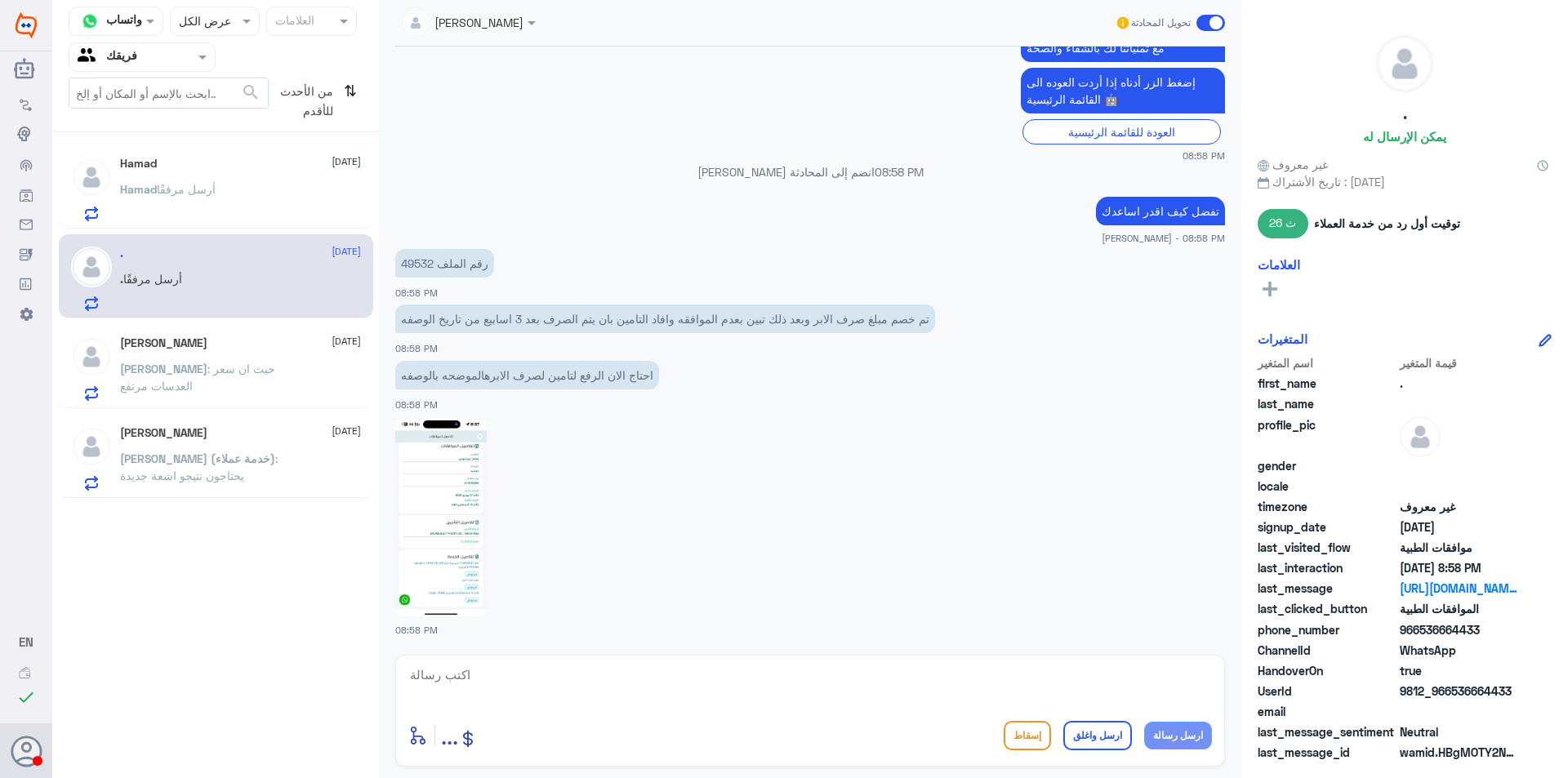
click at [191, 194] on span "أرسل مرفقًا" at bounding box center [186, 189] width 59 height 14
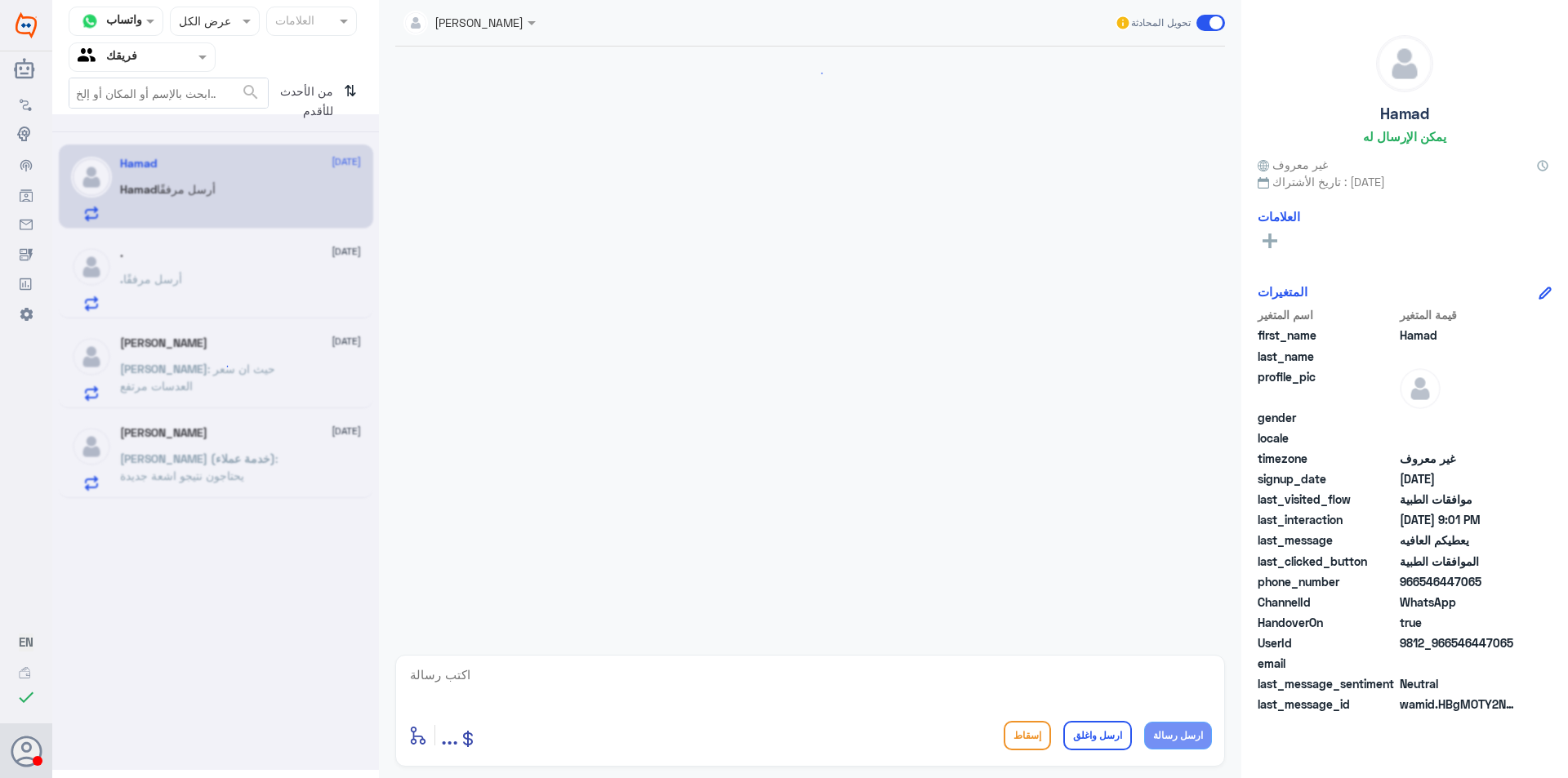
scroll to position [1475, 0]
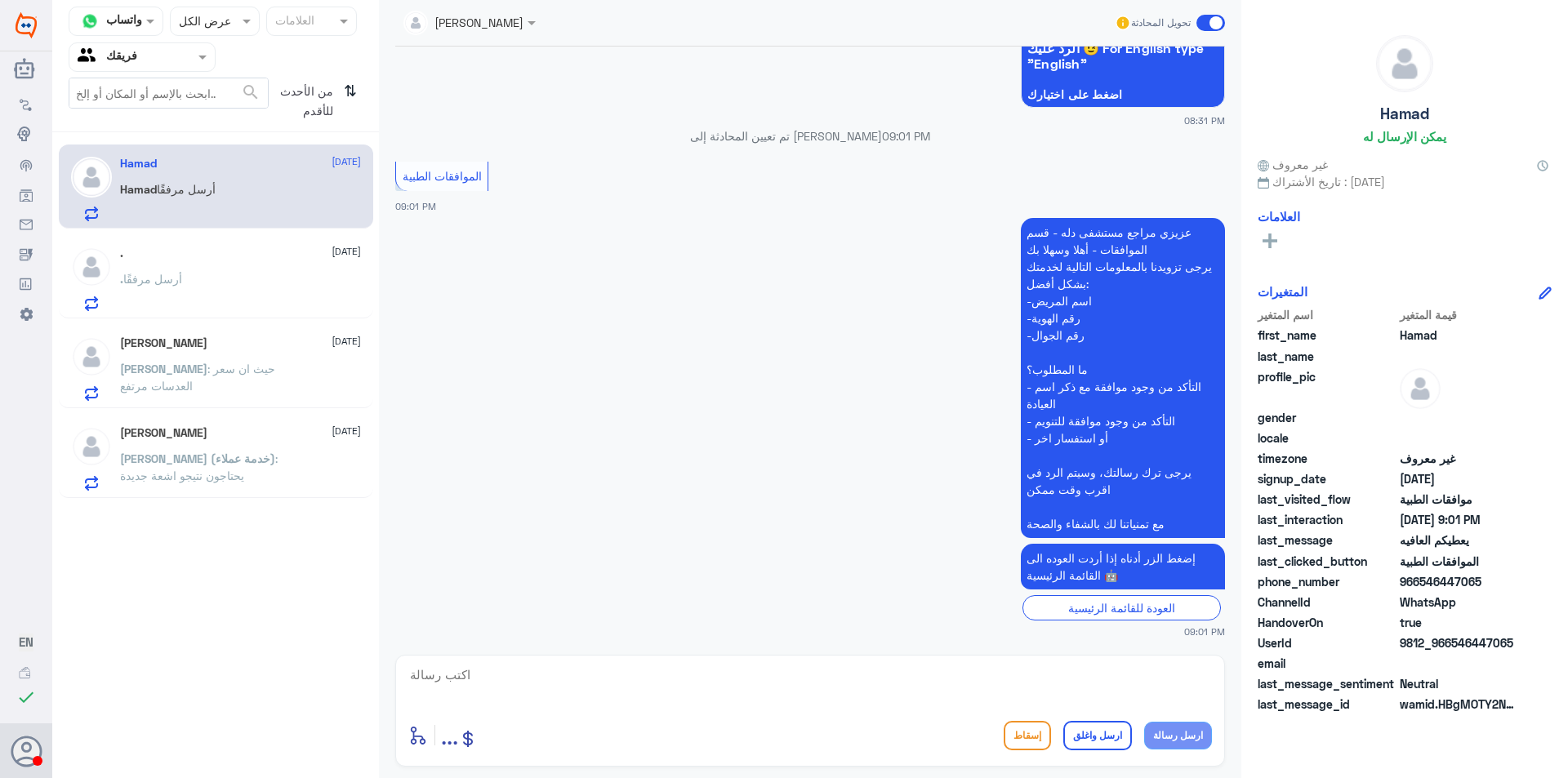
drag, startPoint x: 246, startPoint y: 383, endPoint x: 246, endPoint y: 395, distance: 12.0
click at [246, 395] on p "[PERSON_NAME] : حيث ان سعر العدسات مرتفع" at bounding box center [212, 381] width 184 height 41
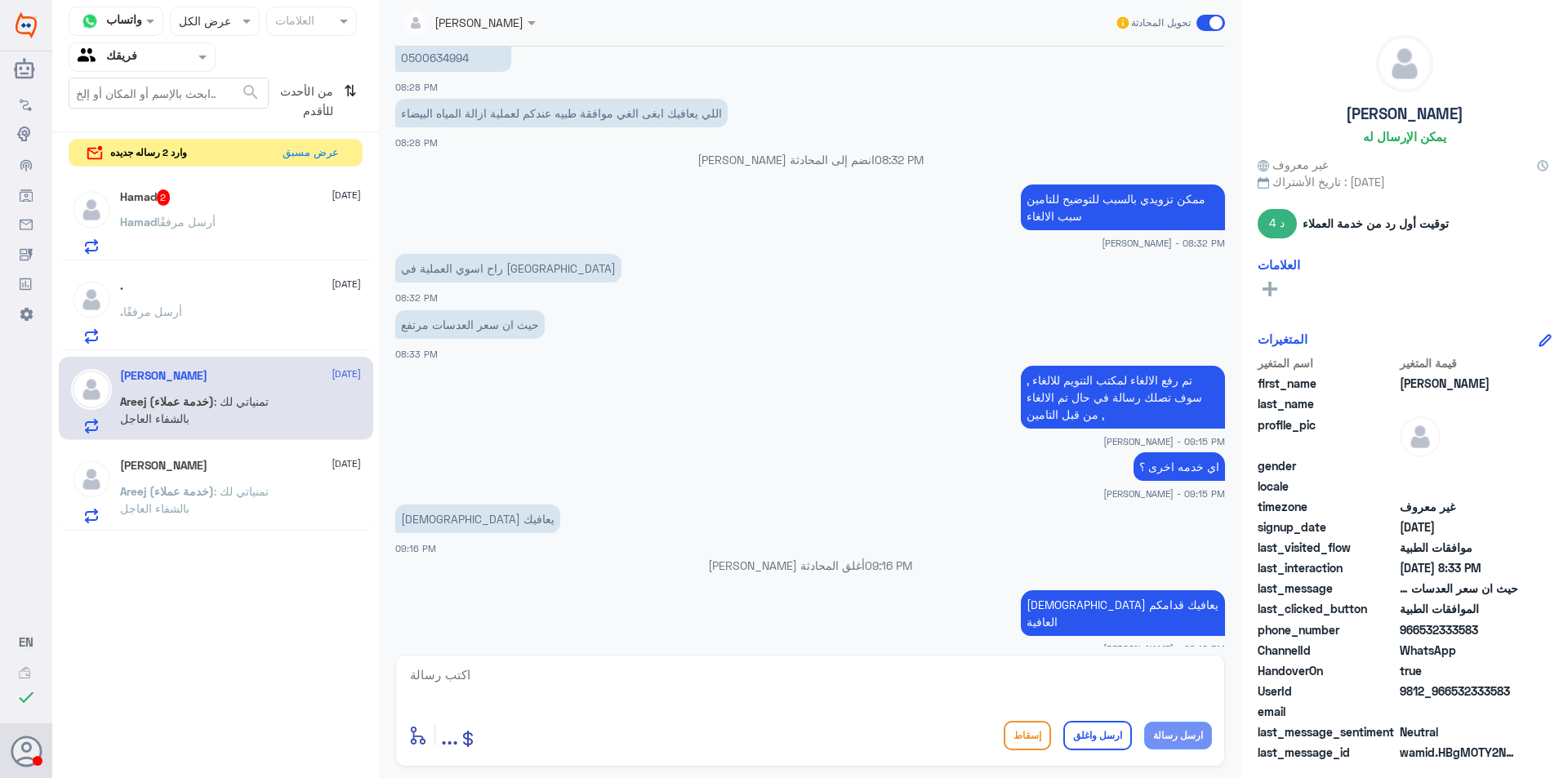
scroll to position [916, 0]
